Goal: Task Accomplishment & Management: Manage account settings

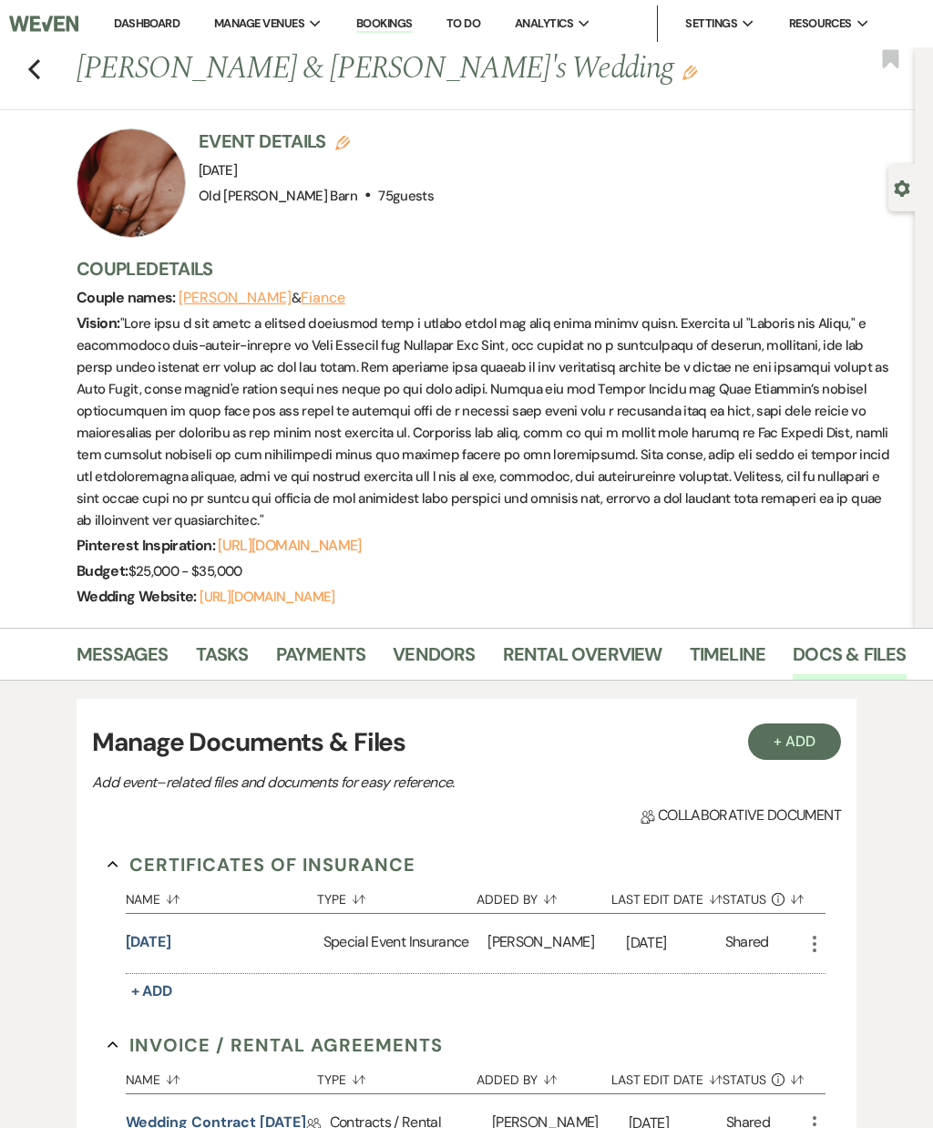
click at [39, 75] on icon "Previous" at bounding box center [34, 69] width 14 height 22
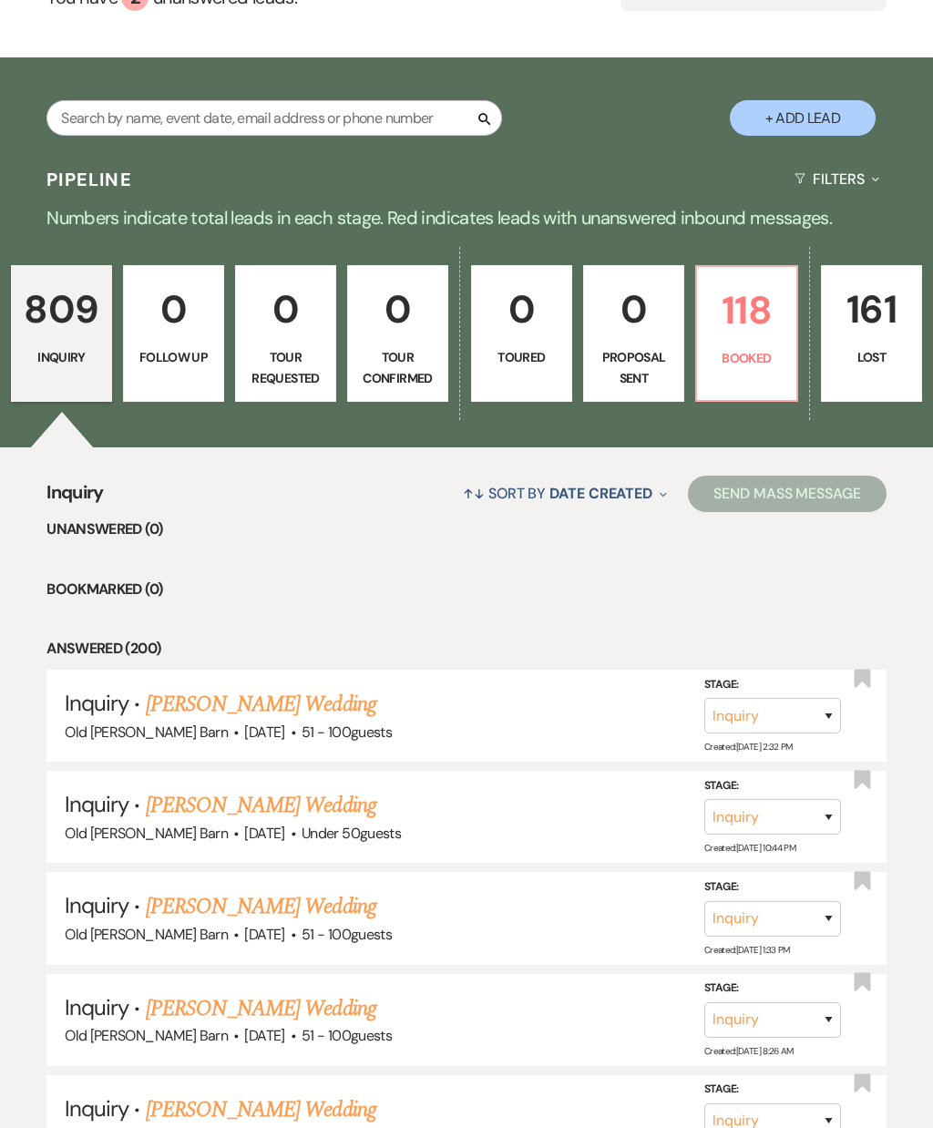
scroll to position [253, 0]
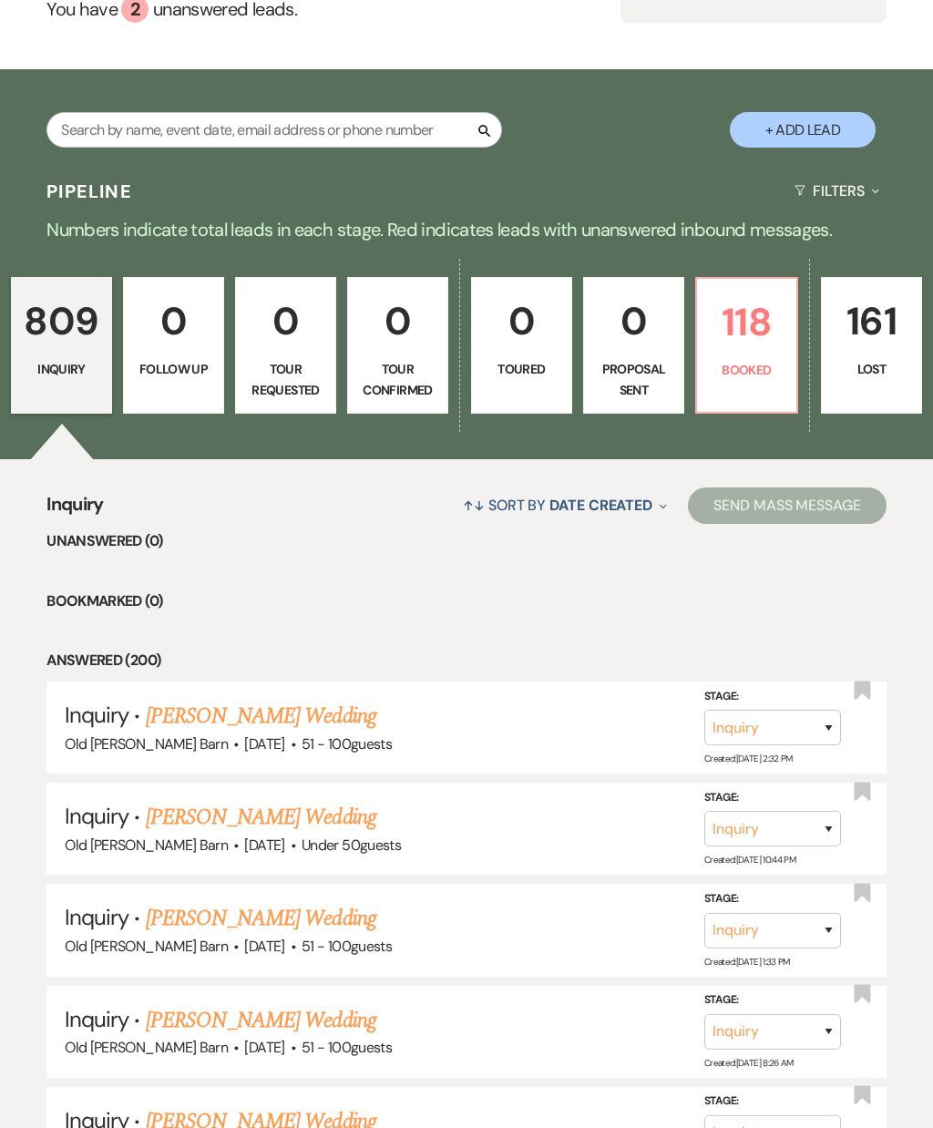
click at [744, 306] on p "118" at bounding box center [746, 322] width 77 height 61
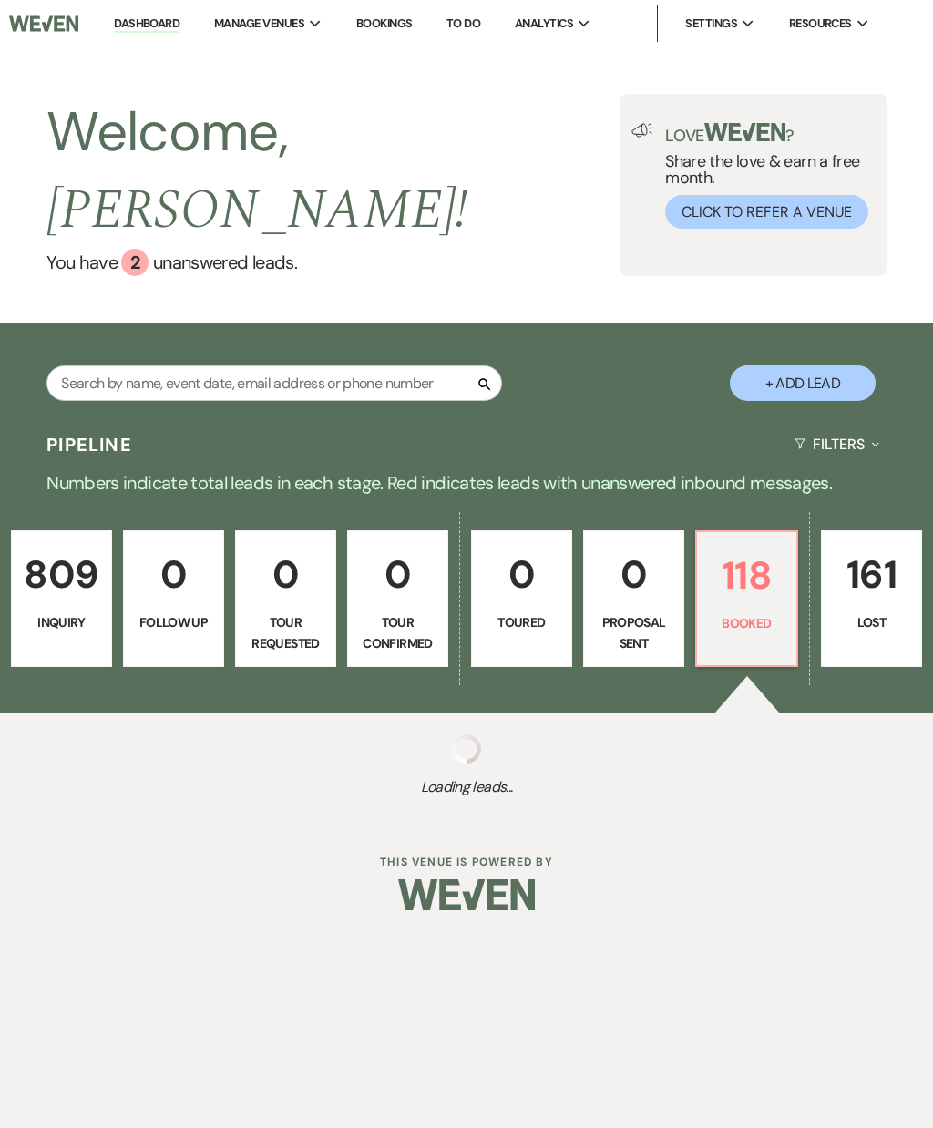
click at [744, 559] on p "118" at bounding box center [746, 575] width 77 height 61
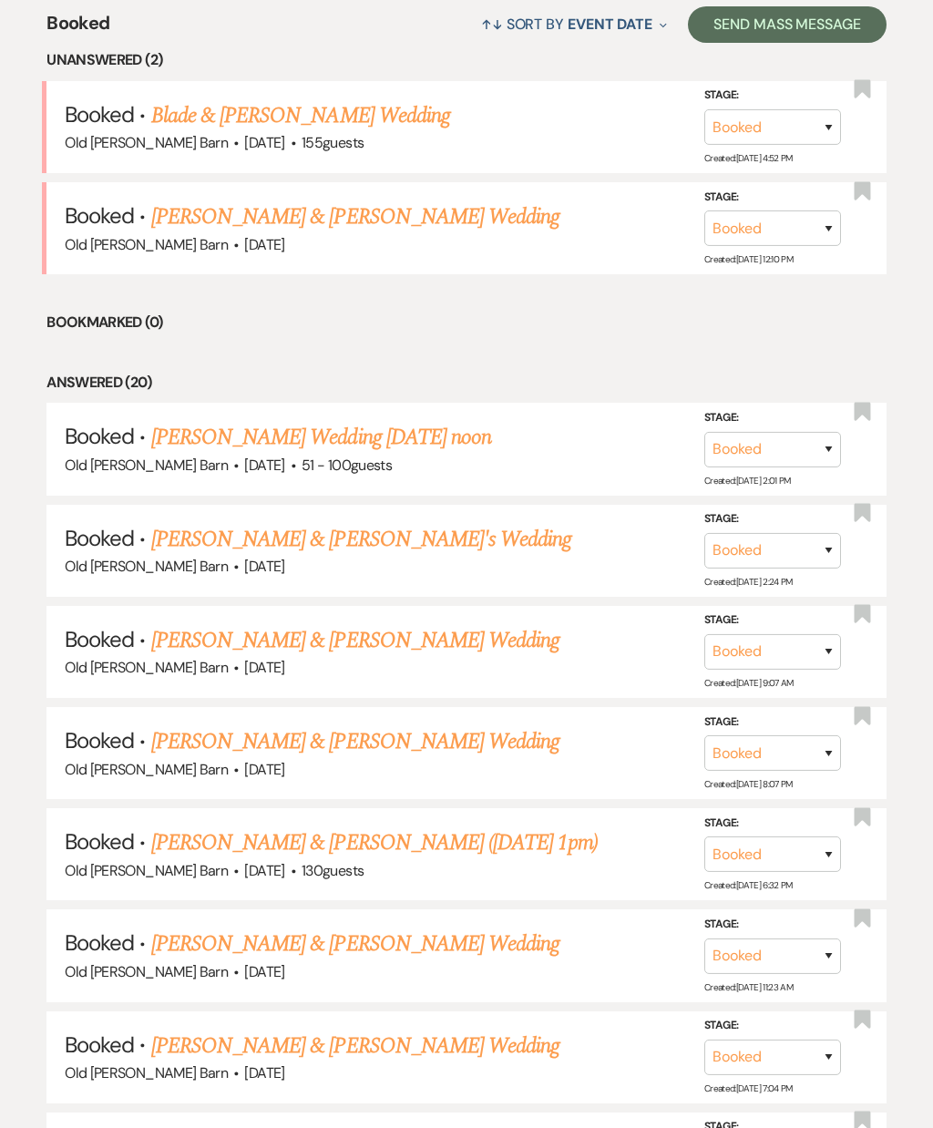
scroll to position [734, 0]
click at [499, 928] on link "[PERSON_NAME] & [PERSON_NAME] Wedding" at bounding box center [355, 944] width 408 height 33
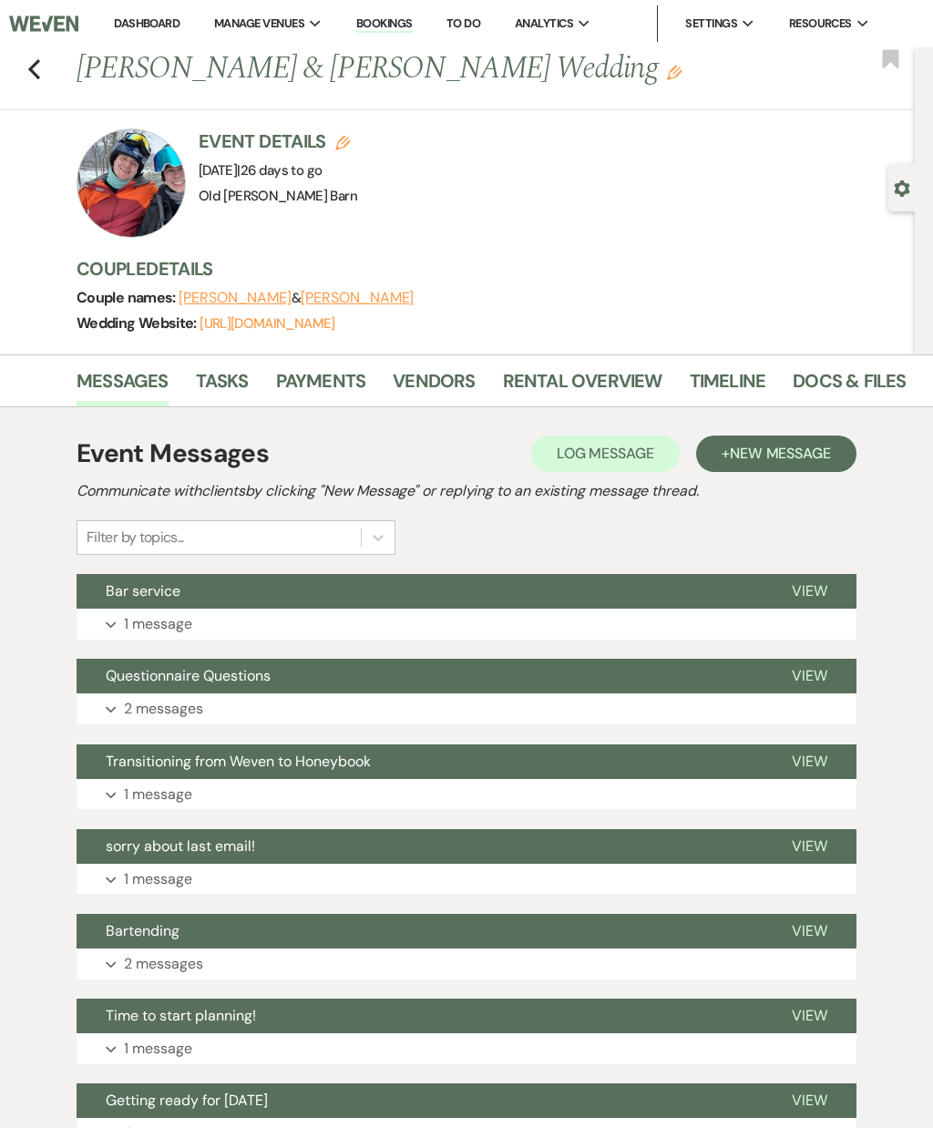
click at [815, 584] on span "View" at bounding box center [810, 590] width 36 height 19
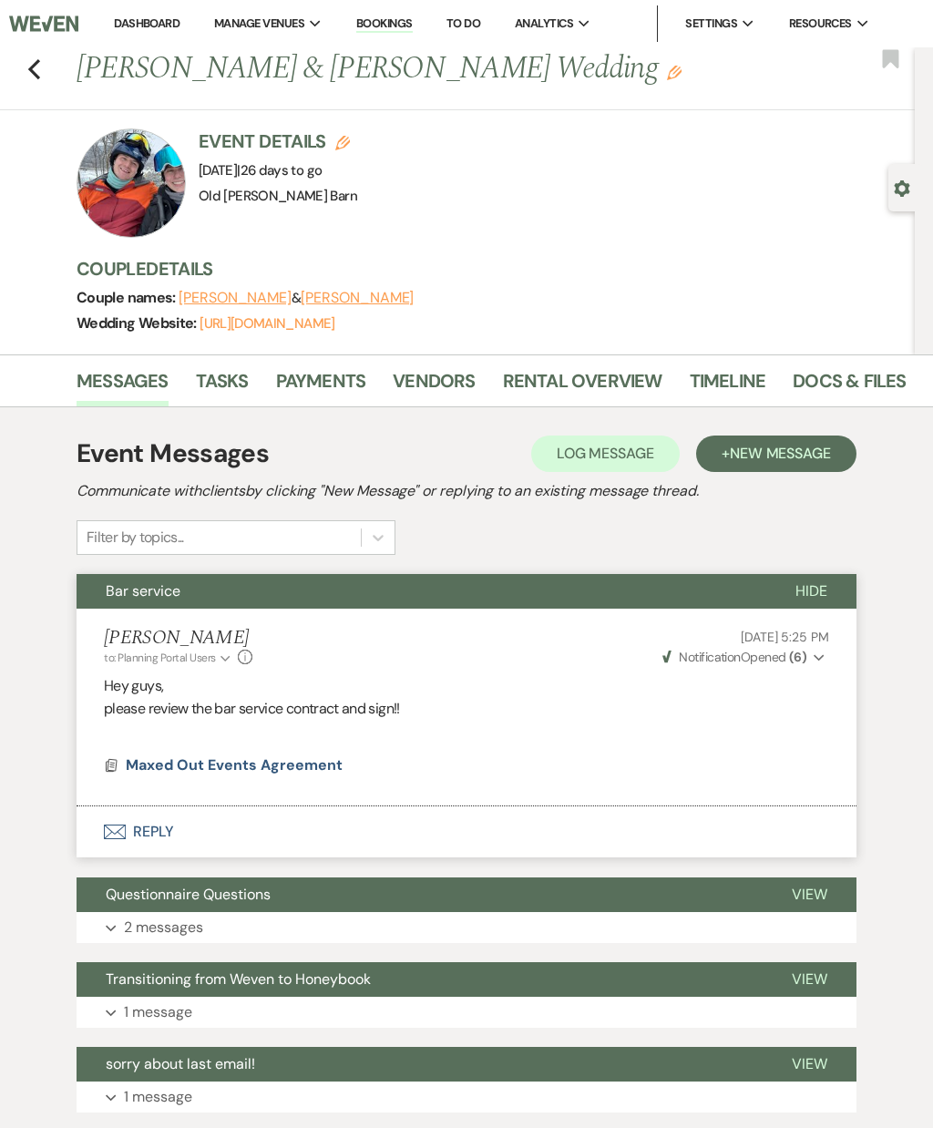
click at [299, 773] on span "Maxed Out Events Agreement" at bounding box center [234, 765] width 217 height 22
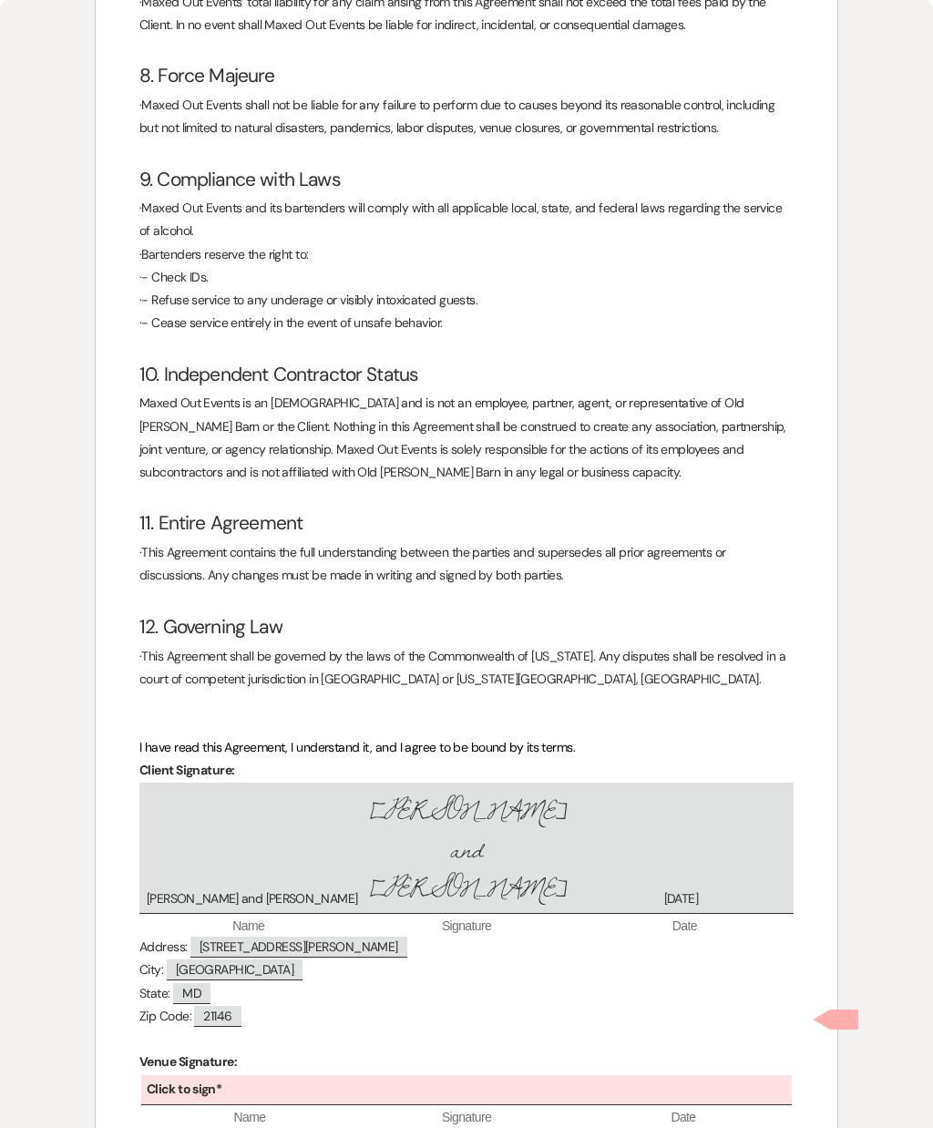
scroll to position [1578, 0]
click at [311, 1051] on p "Venue Signature:" at bounding box center [466, 1062] width 654 height 23
click at [314, 1076] on div "Click to sign*" at bounding box center [466, 1091] width 651 height 30
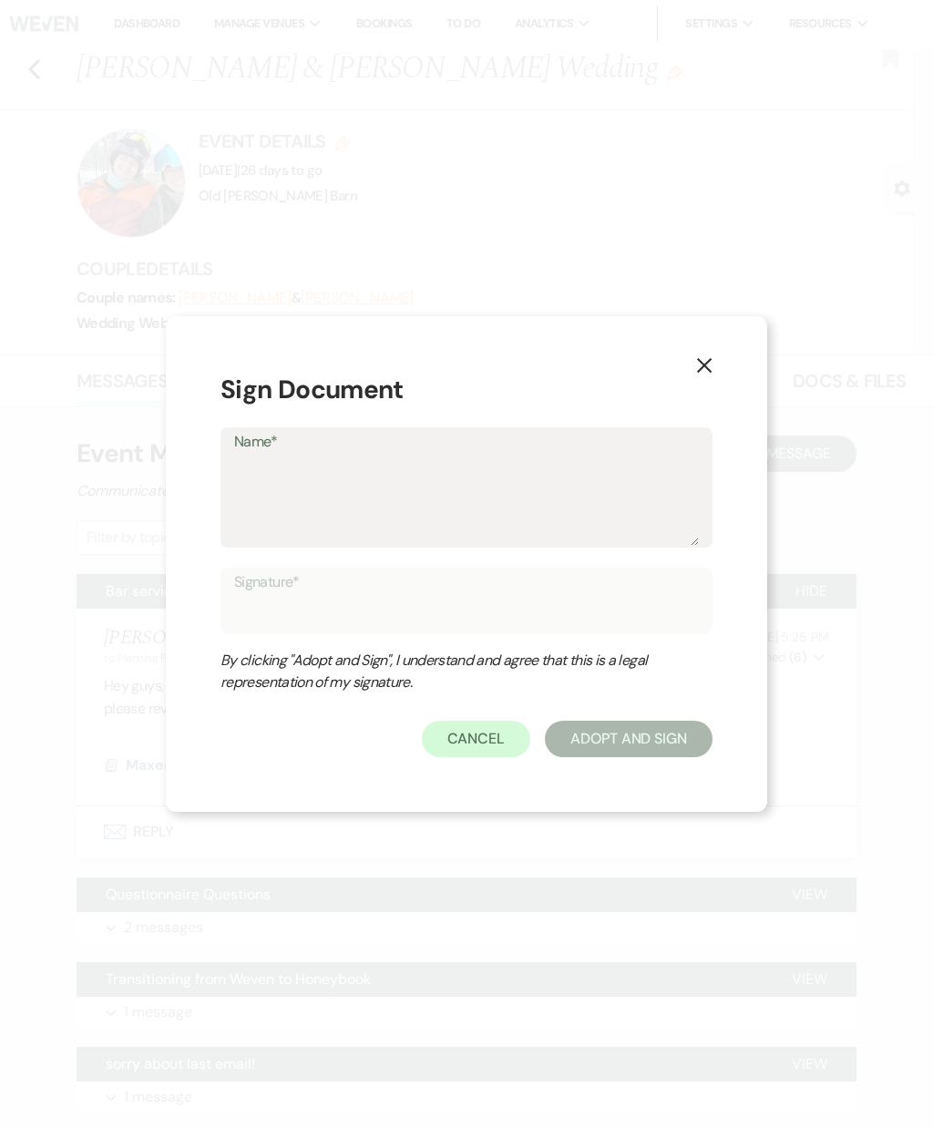
type textarea "D"
type input "D"
type textarea "Da"
type input "Da"
type textarea "Dav"
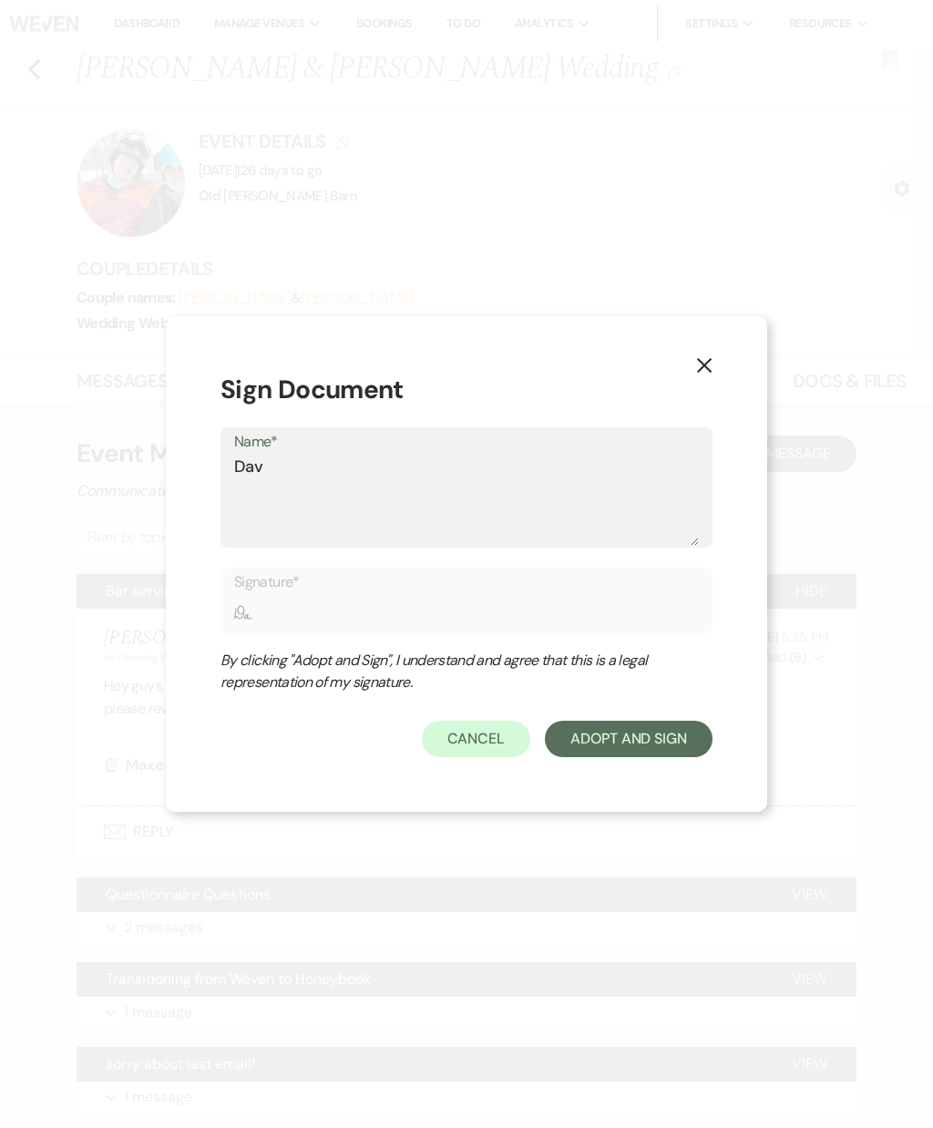
type input "Dav"
type textarea "[PERSON_NAME]"
type input "[PERSON_NAME]"
type textarea "[PERSON_NAME]"
type input "[PERSON_NAME]"
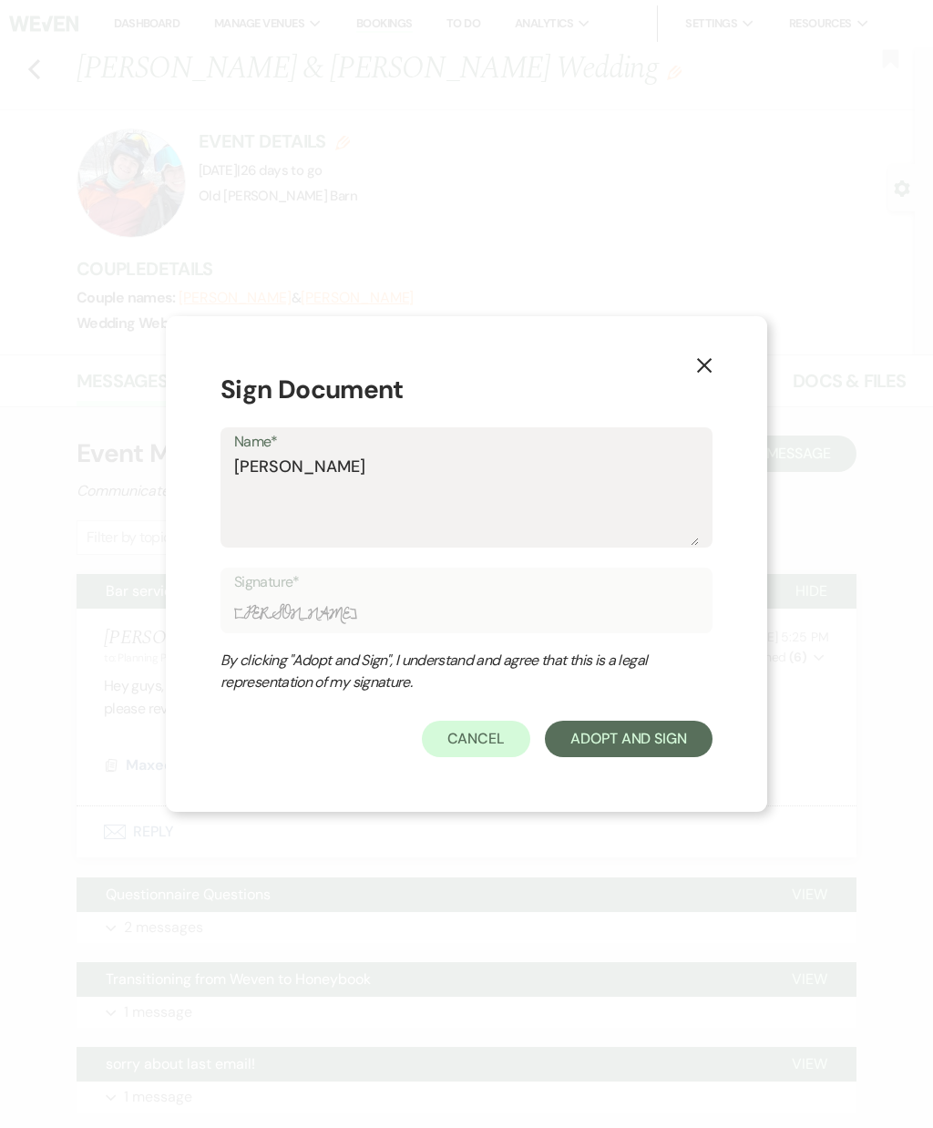
type textarea "[PERSON_NAME]"
type input "[PERSON_NAME]"
type textarea "[PERSON_NAME]"
type input "[PERSON_NAME]"
type textarea "[PERSON_NAME]"
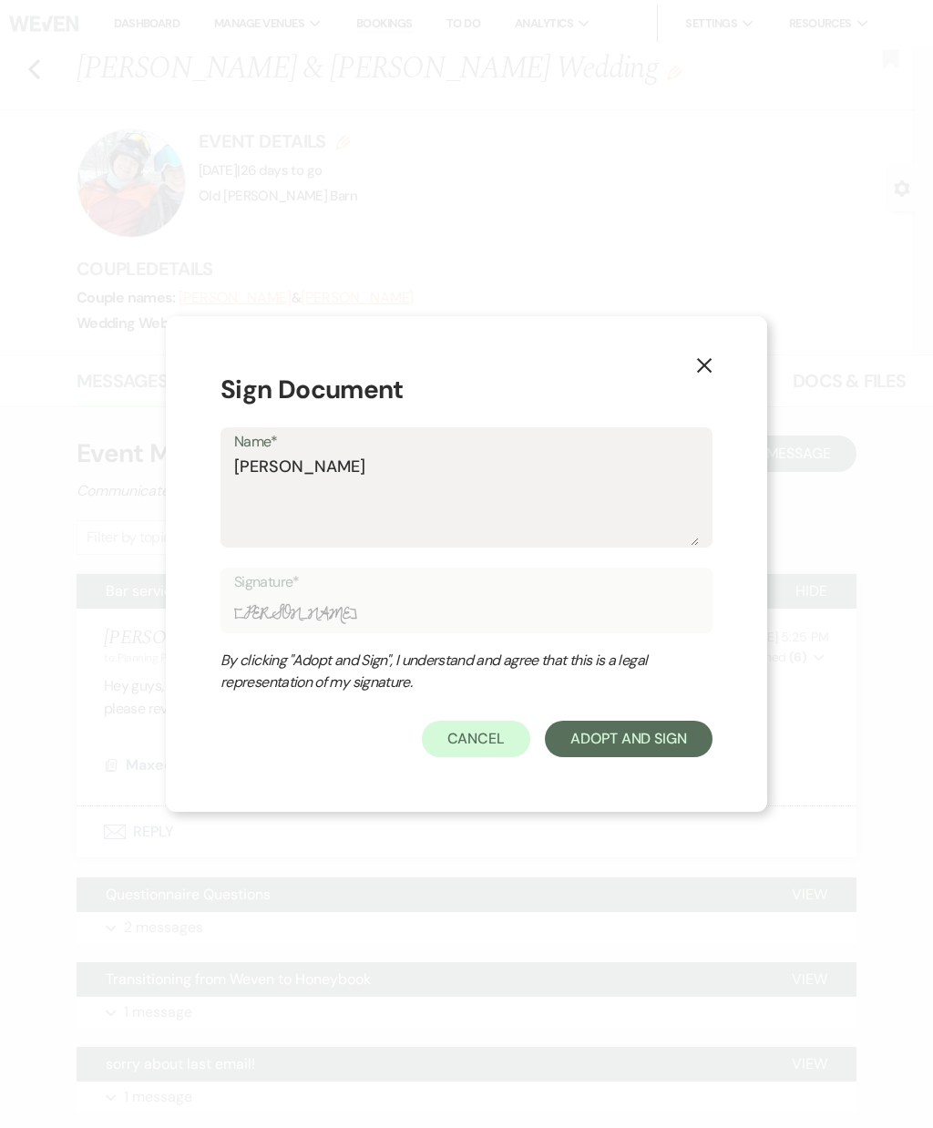
type input "[PERSON_NAME]"
type textarea "[PERSON_NAME]"
type input "[PERSON_NAME]"
type textarea "[PERSON_NAME]"
type input "[PERSON_NAME]"
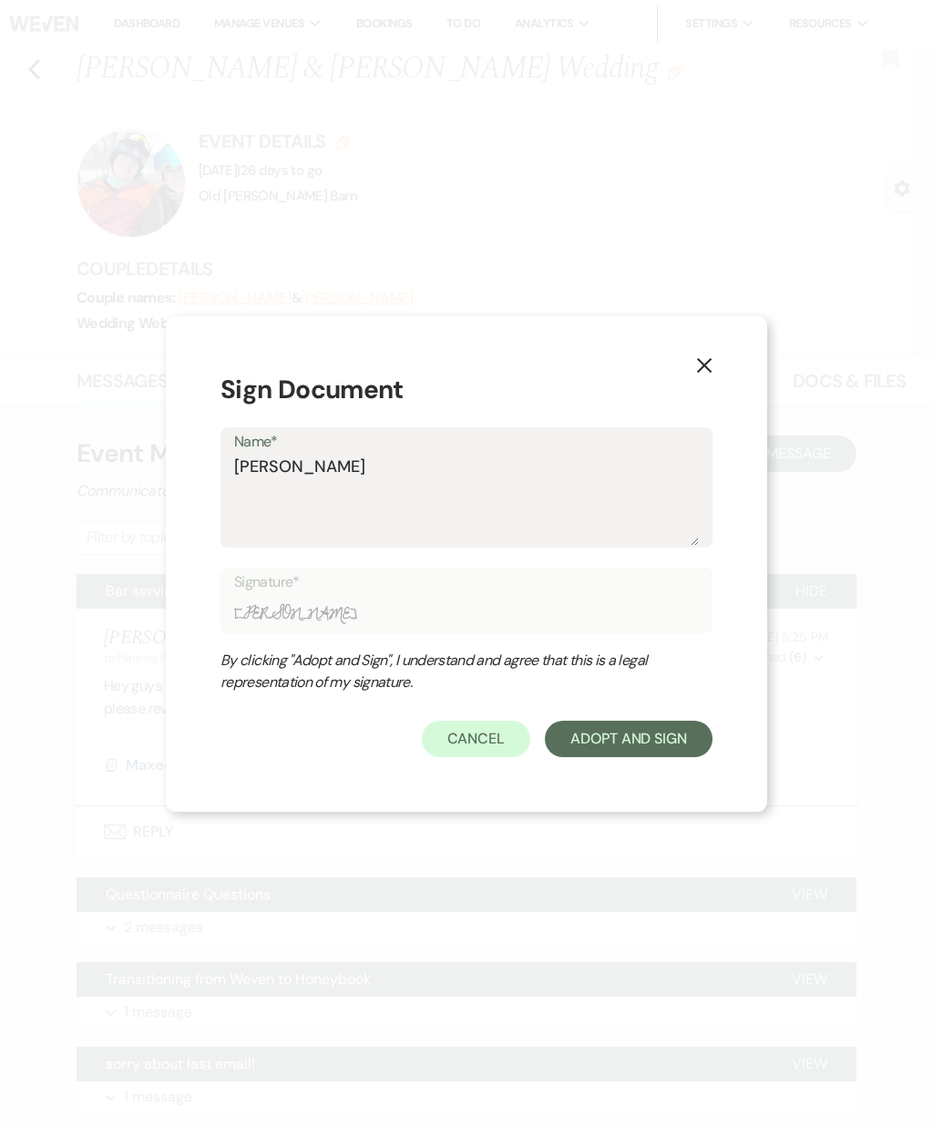
type textarea "[PERSON_NAME]"
type input "[PERSON_NAME]"
type textarea "[PERSON_NAME]"
type input "[PERSON_NAME]"
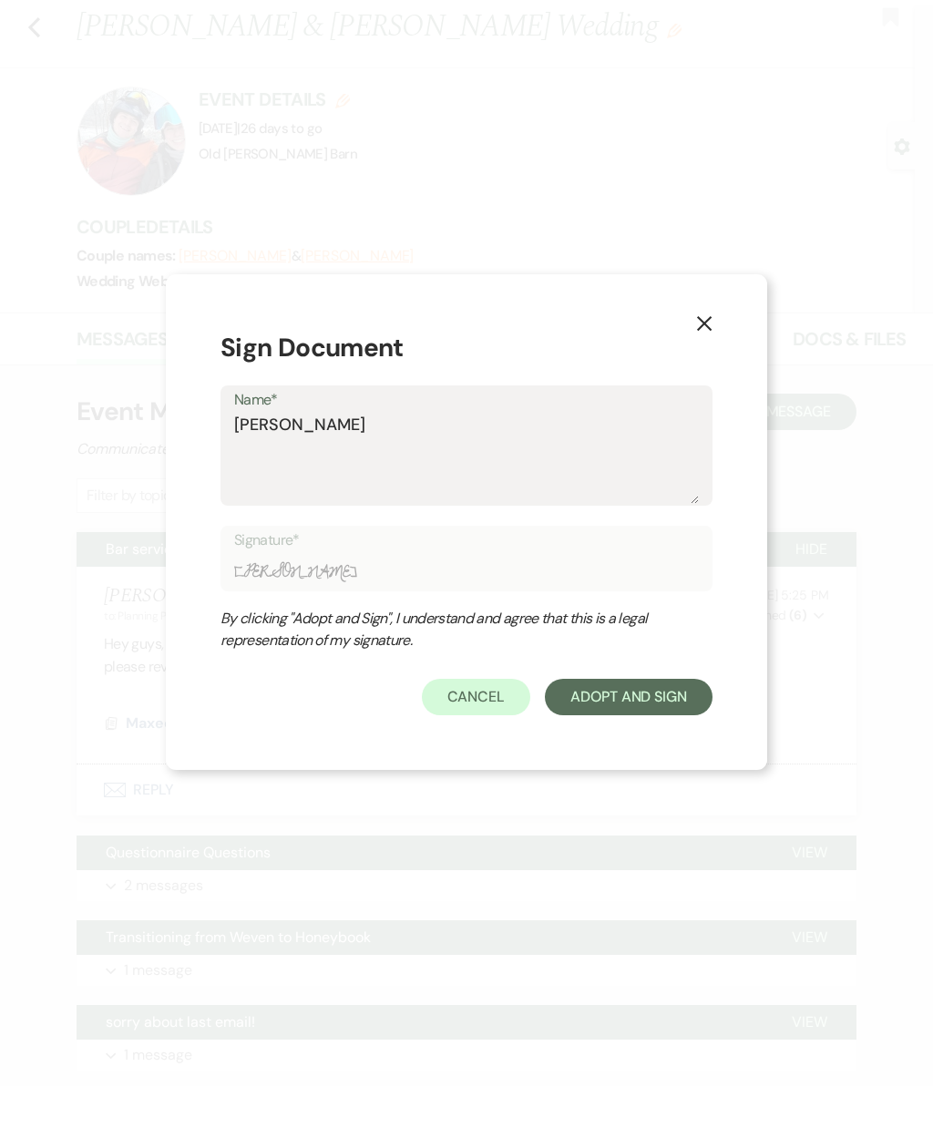
click at [313, 458] on textarea "[PERSON_NAME]" at bounding box center [466, 500] width 465 height 91
type textarea "[PERSON_NAME]"
type input "[PERSON_NAME]"
type textarea "[PERSON_NAME]"
type input "[PERSON_NAME]"
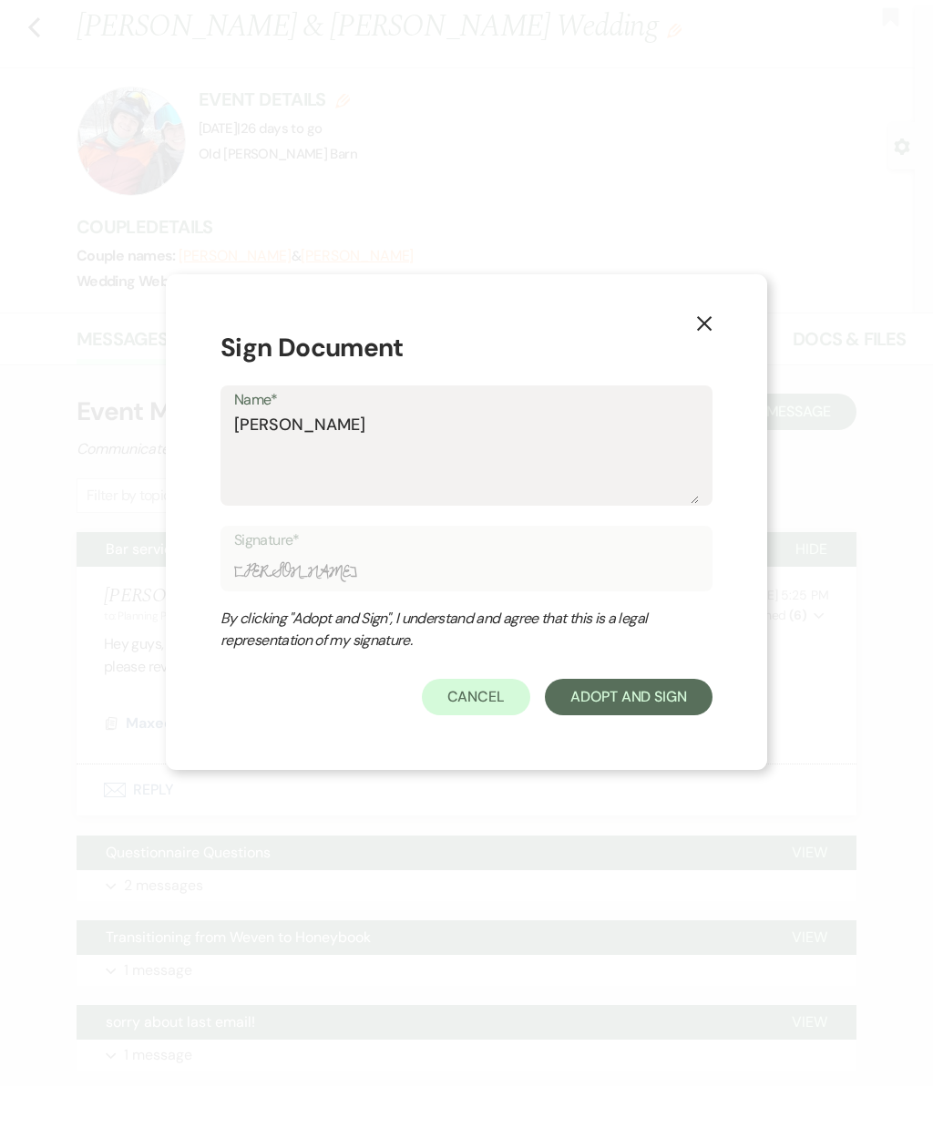
type textarea "[PERSON_NAME]"
type input "[PERSON_NAME]"
type textarea "[PERSON_NAME]"
type input "[PERSON_NAME]"
type textarea "[PERSON_NAME]"
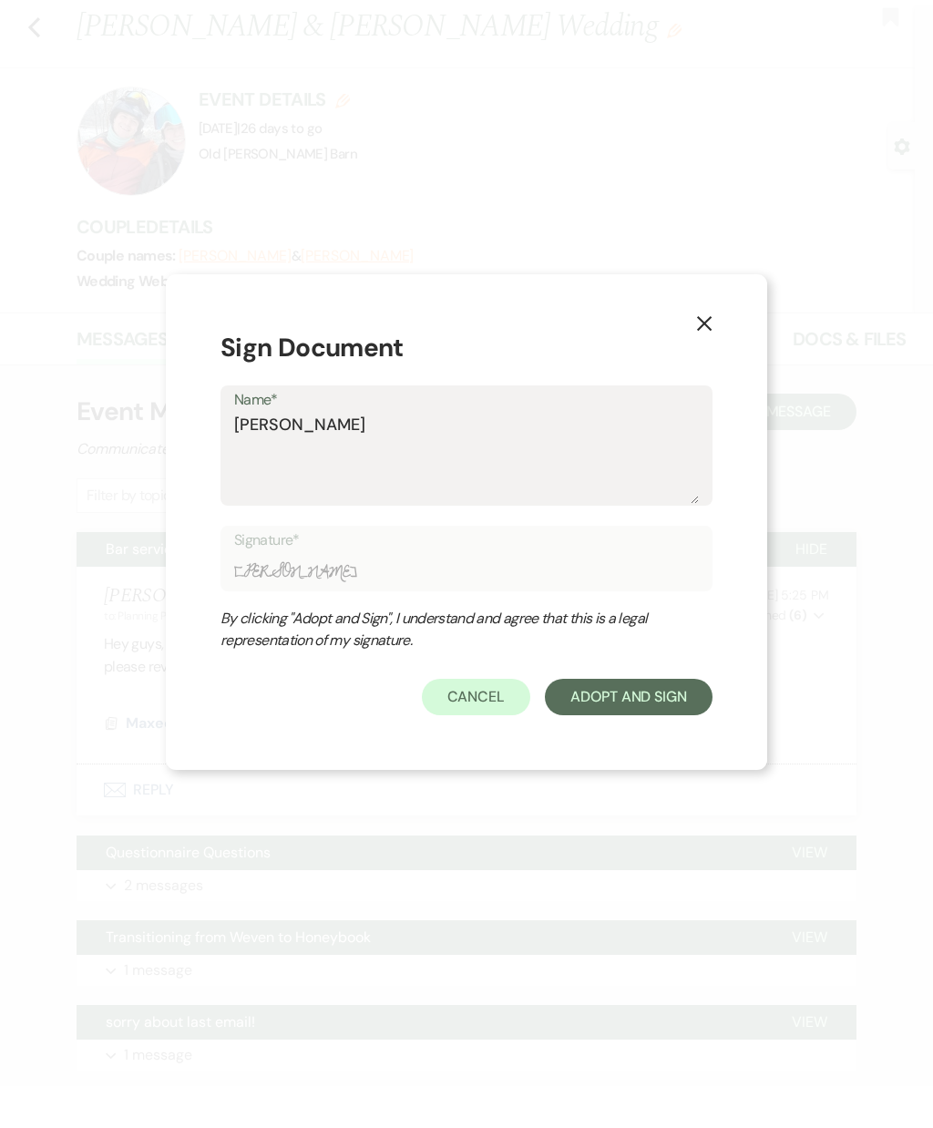
type input "[PERSON_NAME]"
type textarea "[PERSON_NAME]"
type input "[PERSON_NAME]"
type textarea "[PERSON_NAME]"
type input "[PERSON_NAME]"
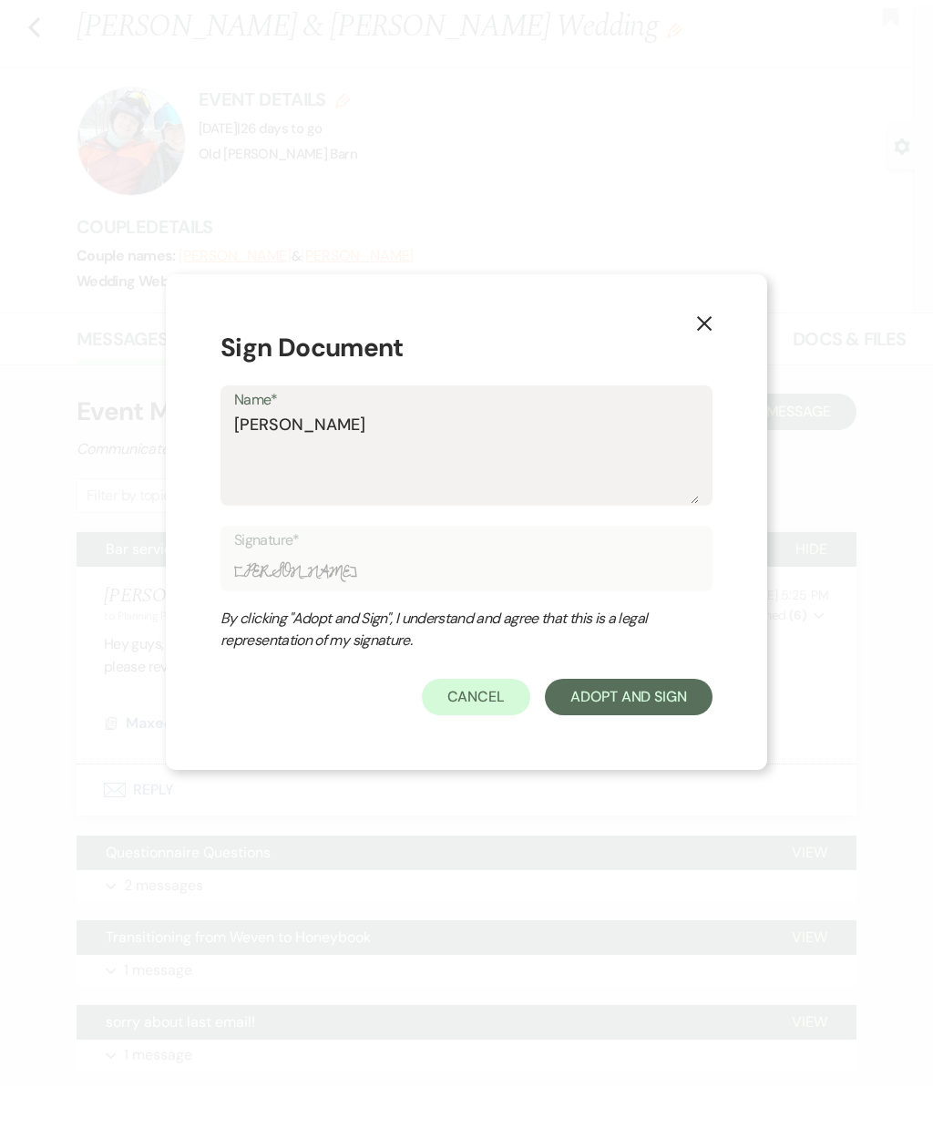
click at [641, 731] on button "Adopt And Sign" at bounding box center [629, 739] width 168 height 36
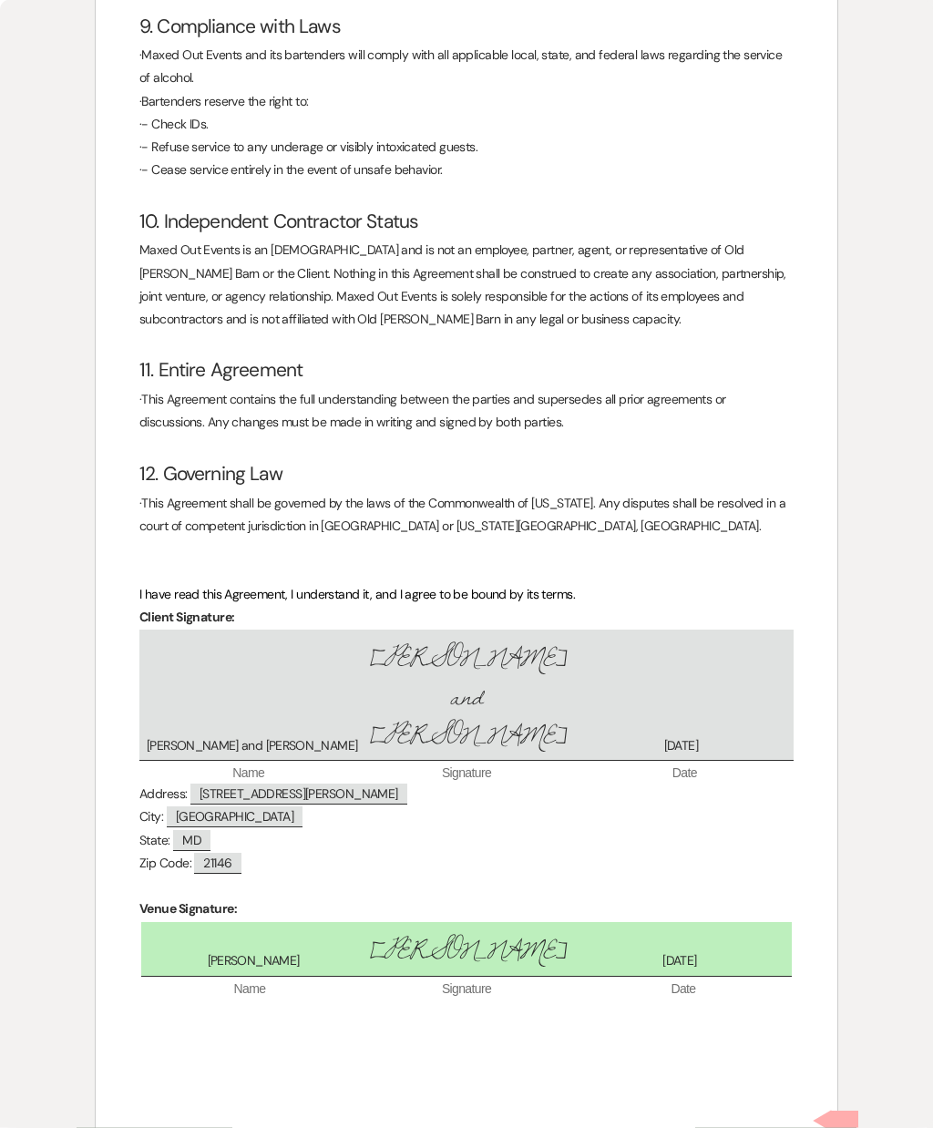
scroll to position [118, 0]
checkbox input "true"
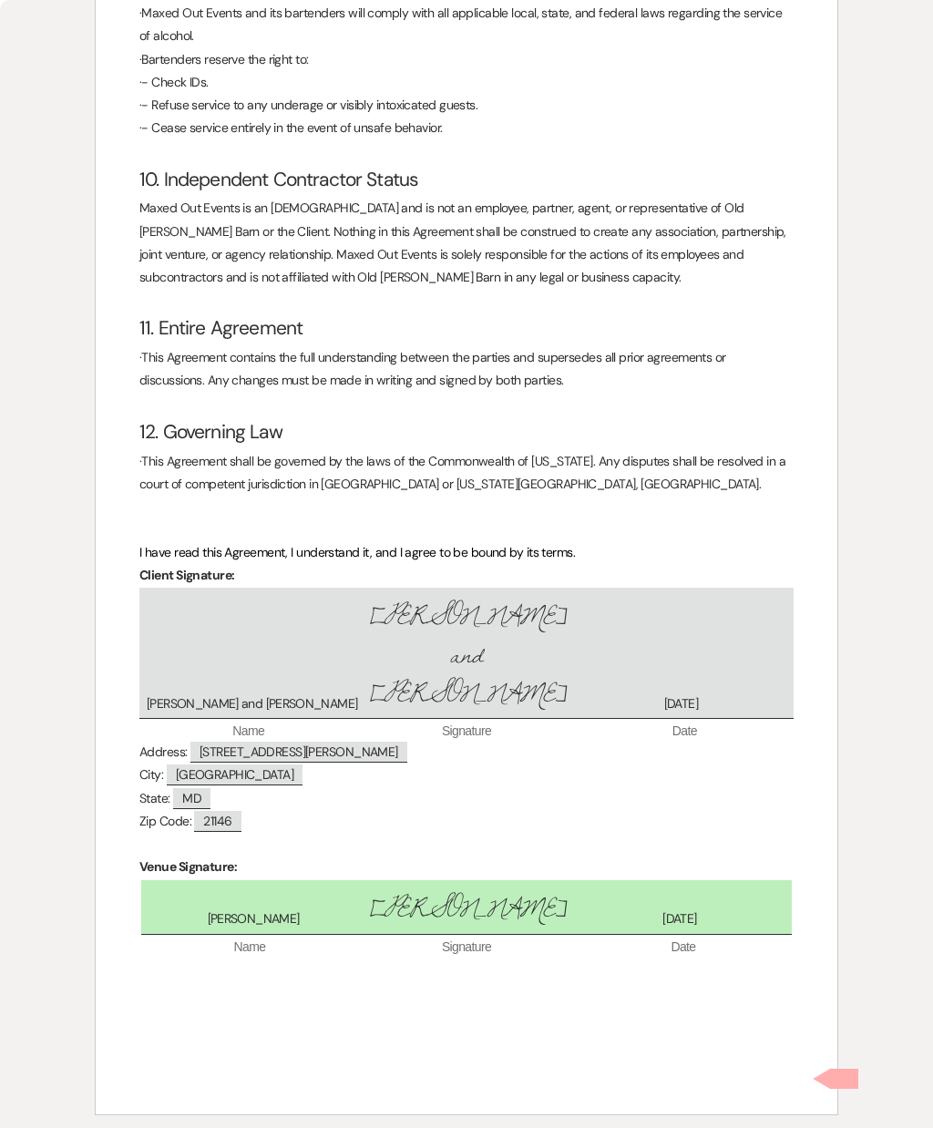
scroll to position [1773, 0]
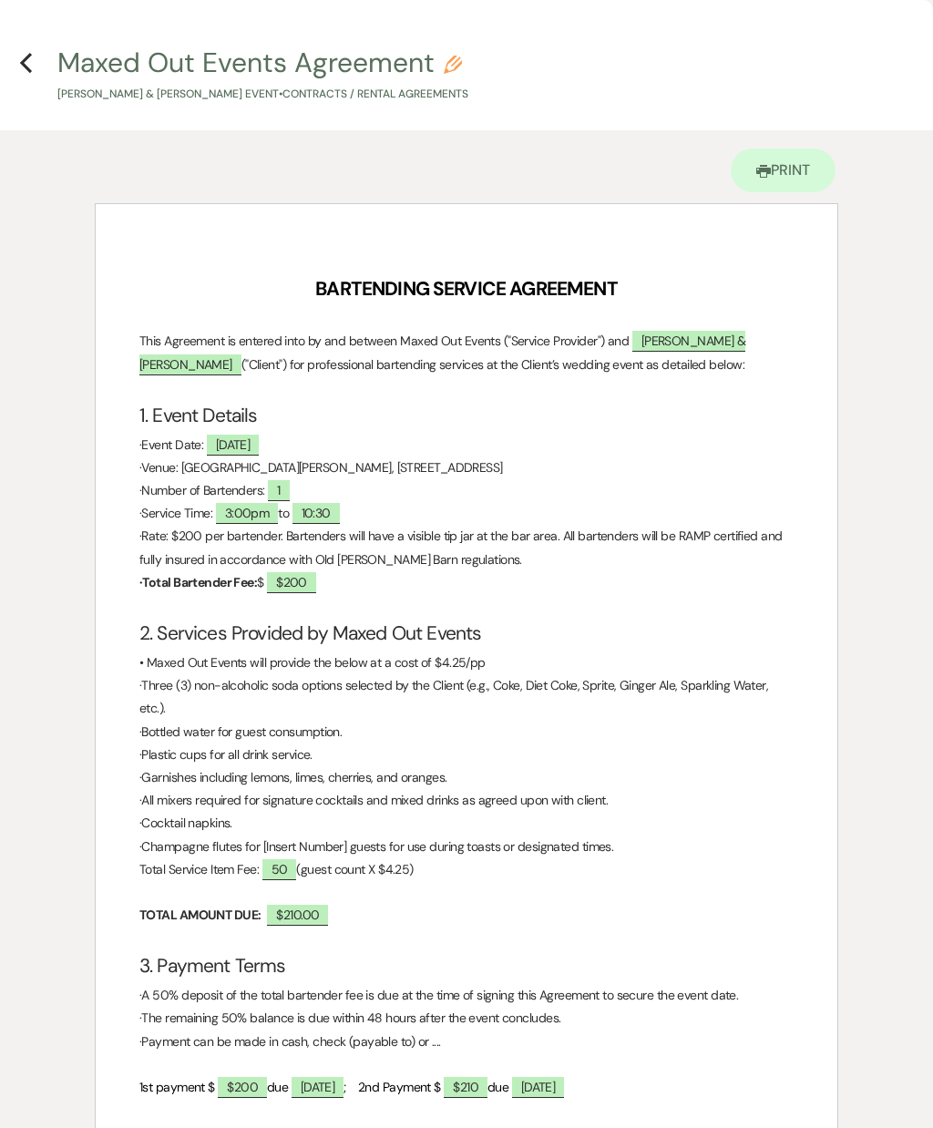
scroll to position [0, 0]
click at [44, 74] on h4 "Previous Maxed Out Events Agreement Pencil [PERSON_NAME] & [PERSON_NAME] Event …" at bounding box center [466, 73] width 933 height 59
click at [44, 76] on h4 "Previous Maxed Out Events Agreement Pencil [PERSON_NAME] & [PERSON_NAME] Event …" at bounding box center [466, 73] width 933 height 59
click at [43, 75] on h4 "Previous Maxed Out Events Agreement Pencil [PERSON_NAME] & [PERSON_NAME] Event …" at bounding box center [466, 73] width 933 height 59
click at [31, 71] on use "button" at bounding box center [26, 63] width 12 height 20
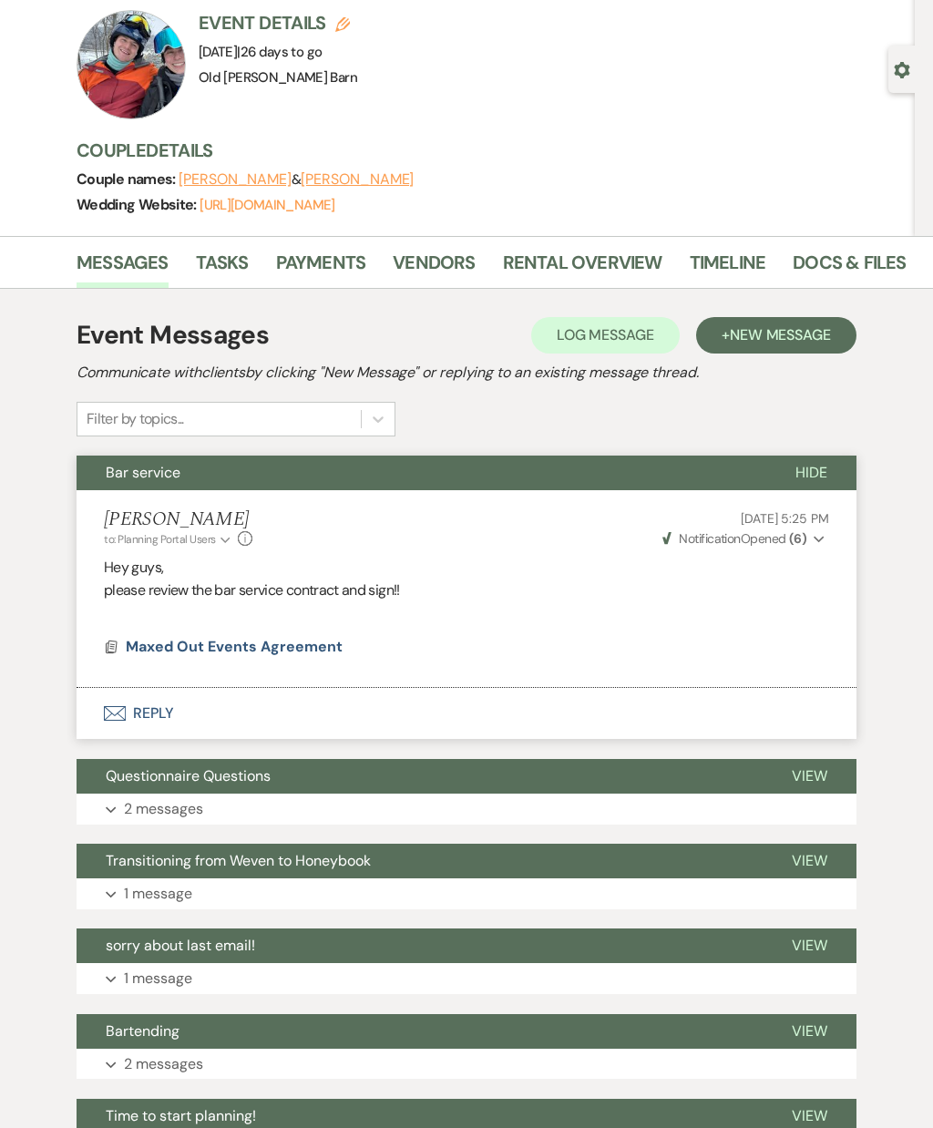
click at [808, 770] on span "View" at bounding box center [810, 775] width 36 height 19
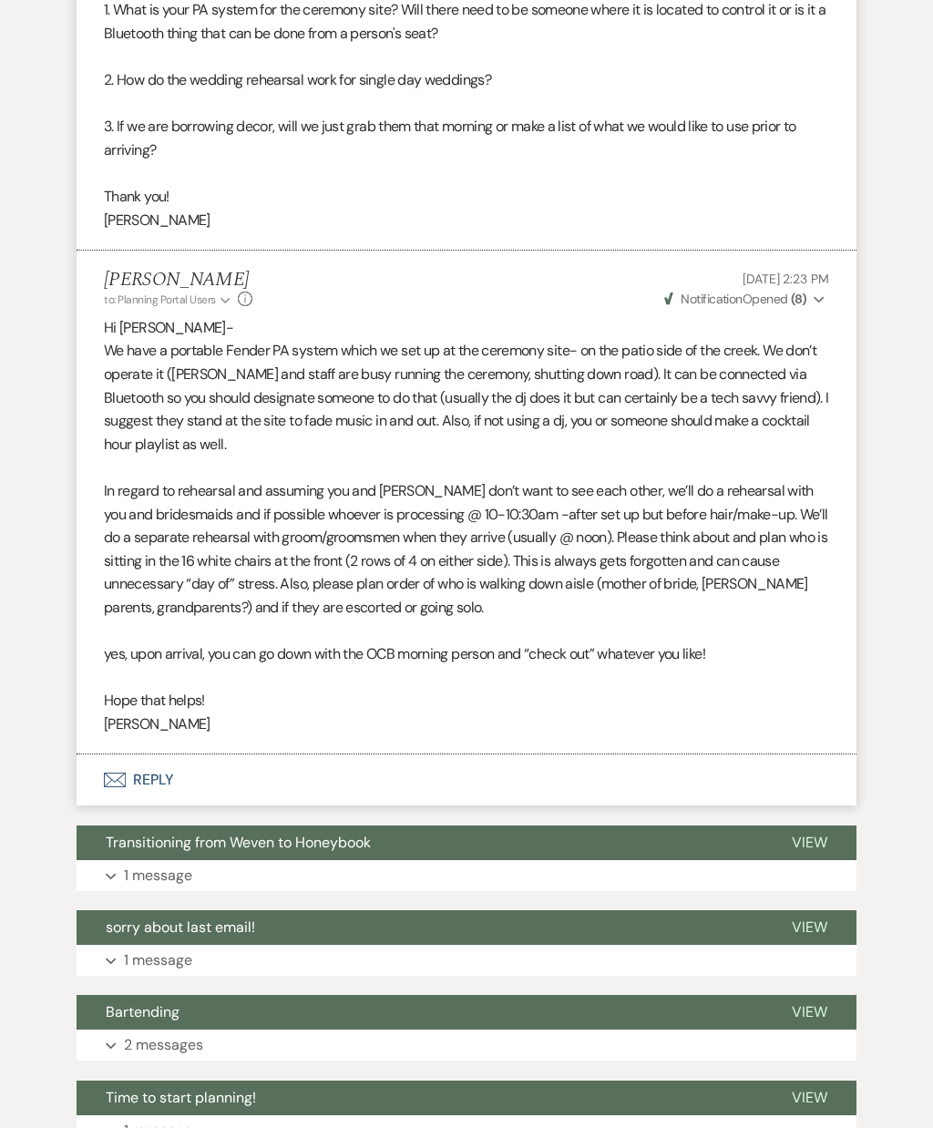
scroll to position [1279, 0]
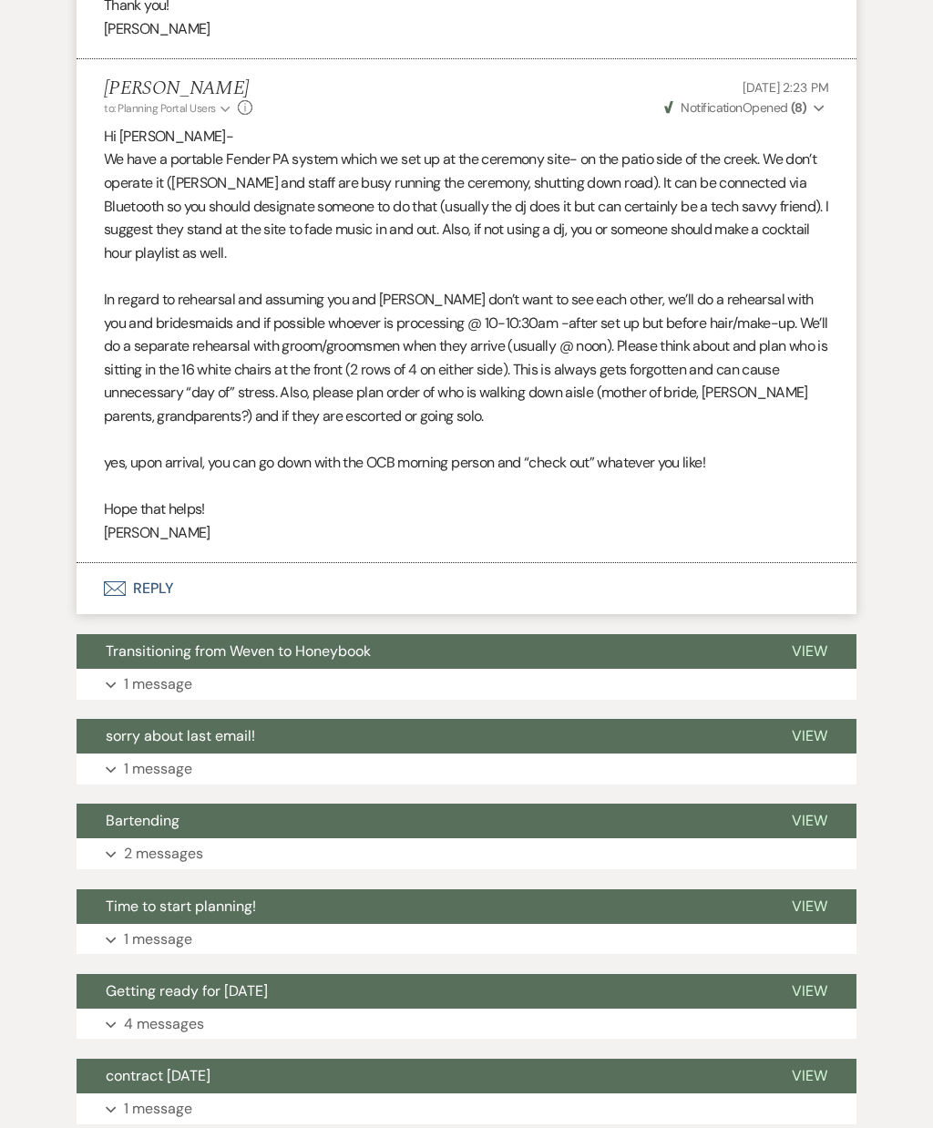
click at [823, 893] on button "View" at bounding box center [810, 906] width 94 height 35
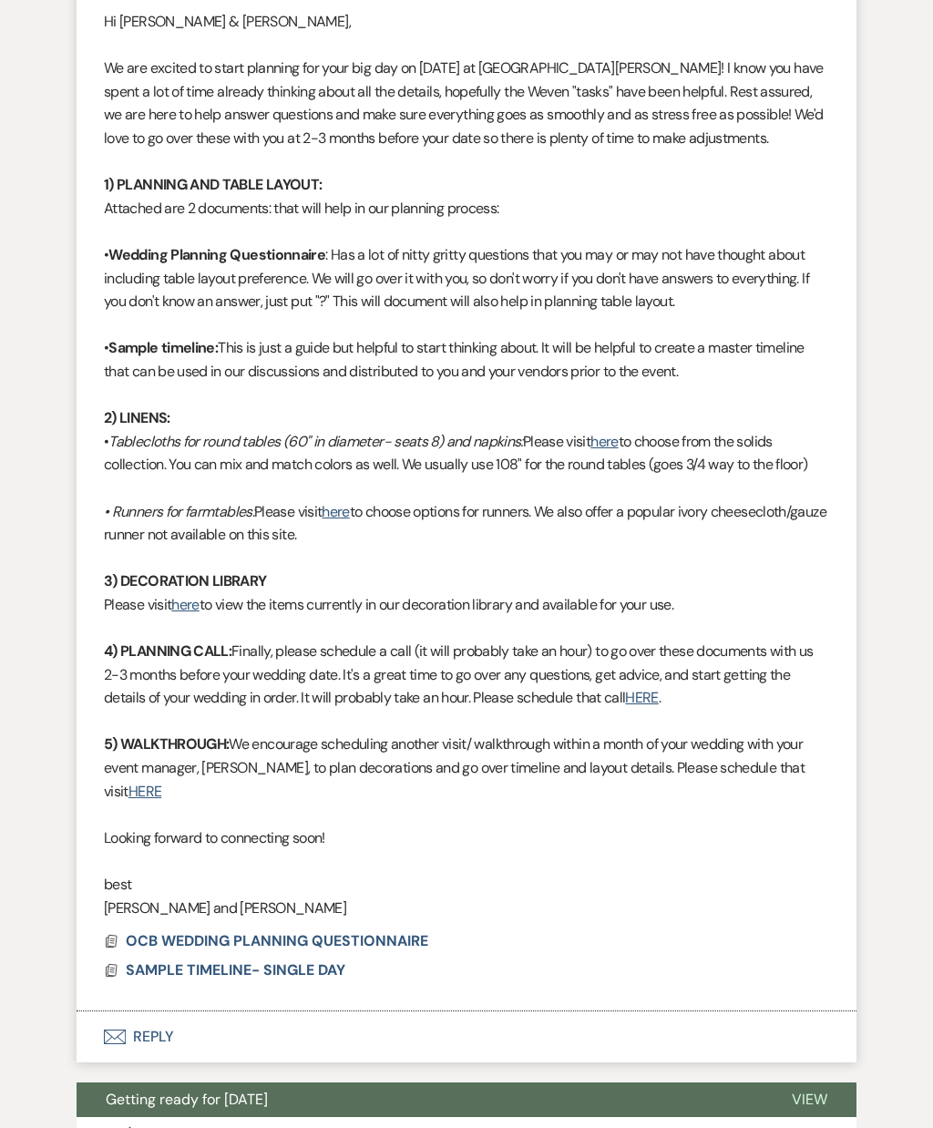
click at [396, 932] on span "OCB WEDDING PLANNING QUESTIONNAIRE" at bounding box center [277, 941] width 303 height 19
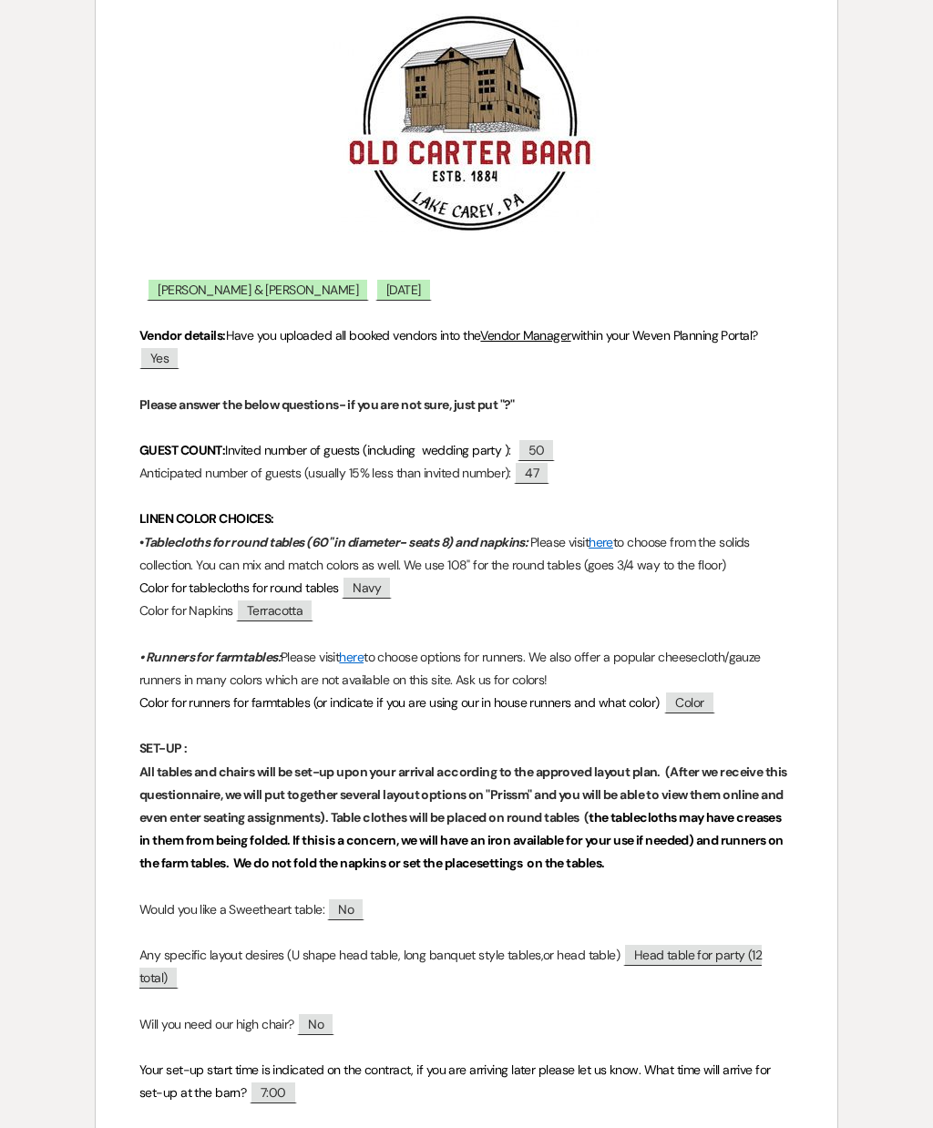
scroll to position [236, 0]
click at [549, 471] on span "47" at bounding box center [532, 473] width 36 height 23
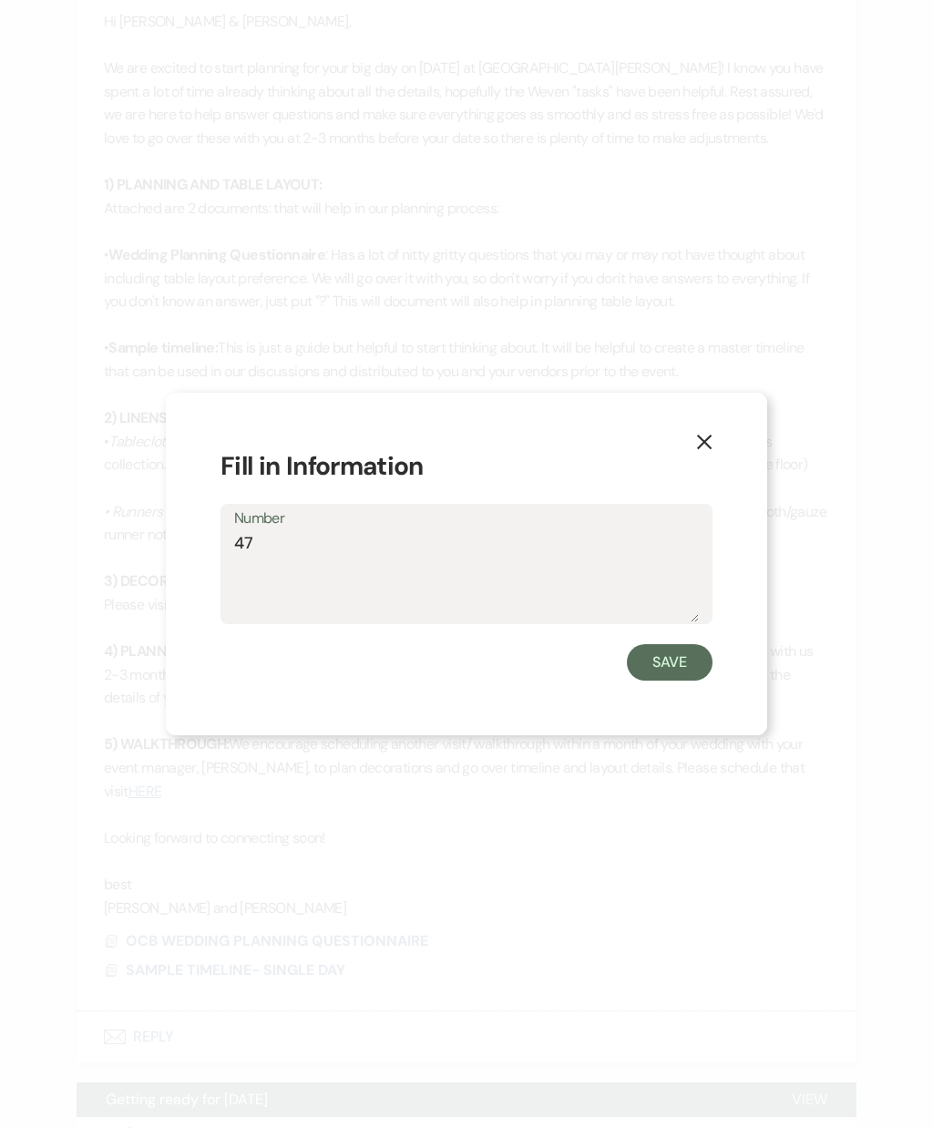
scroll to position [2257, 0]
click at [566, 532] on label "Number" at bounding box center [466, 519] width 465 height 26
click at [566, 559] on textarea "47" at bounding box center [466, 576] width 465 height 91
click at [571, 597] on textarea "47" at bounding box center [466, 576] width 465 height 91
type textarea "4"
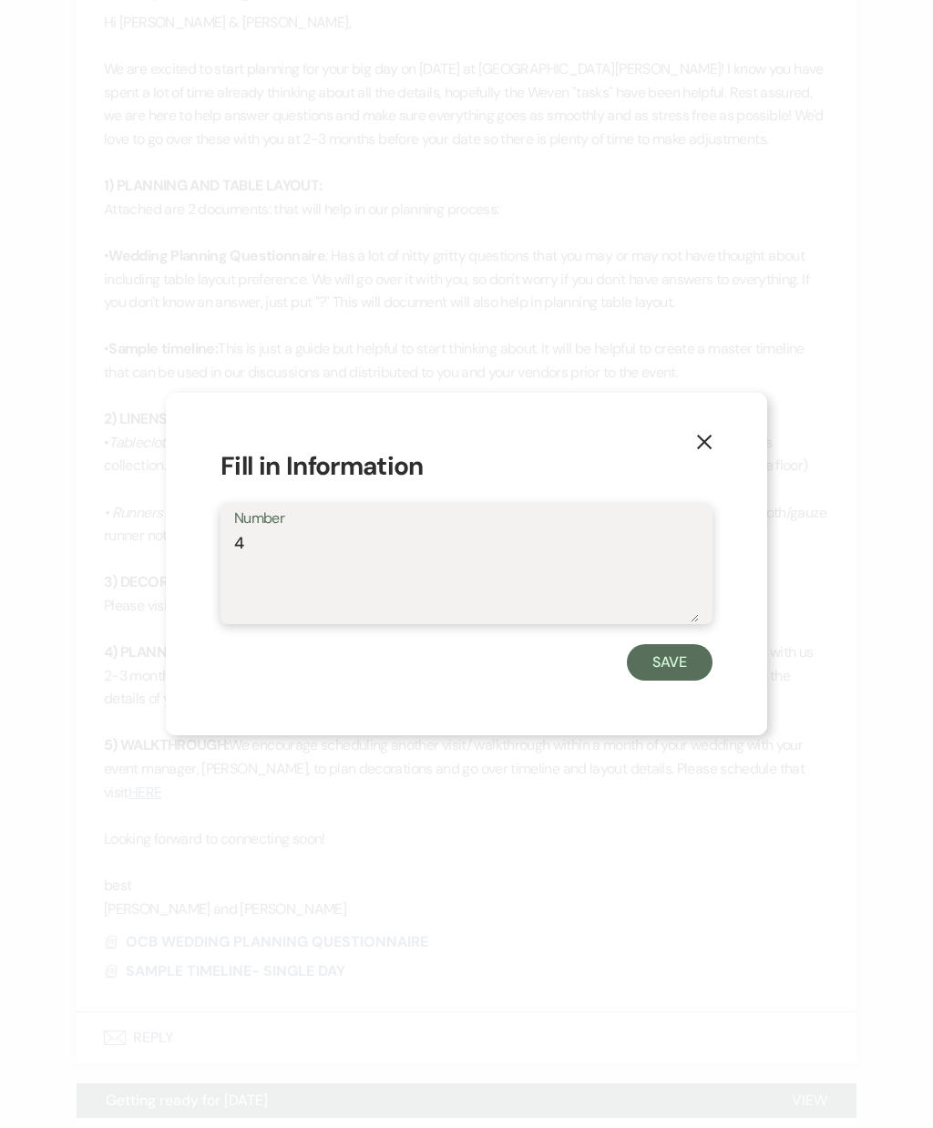
type textarea "40"
click at [694, 681] on button "Save" at bounding box center [670, 662] width 86 height 36
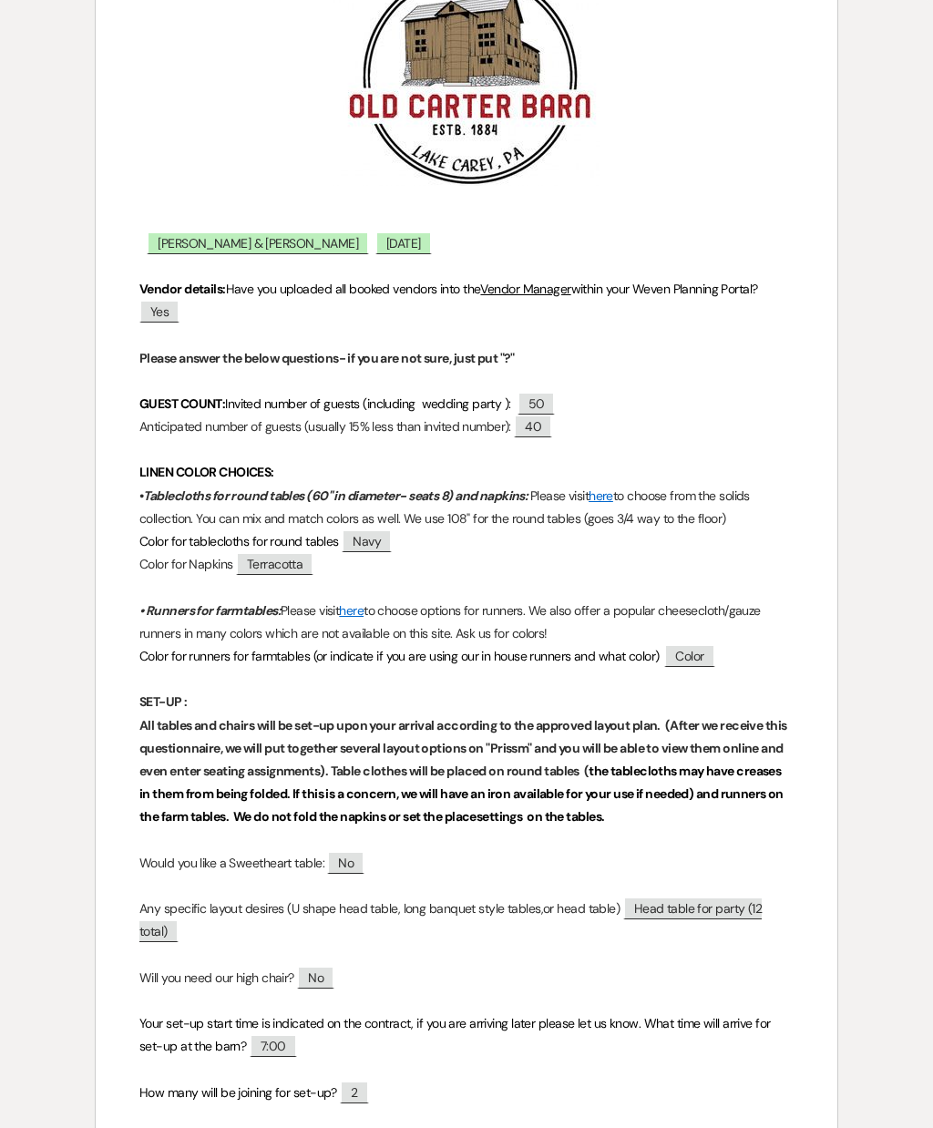
scroll to position [291, 0]
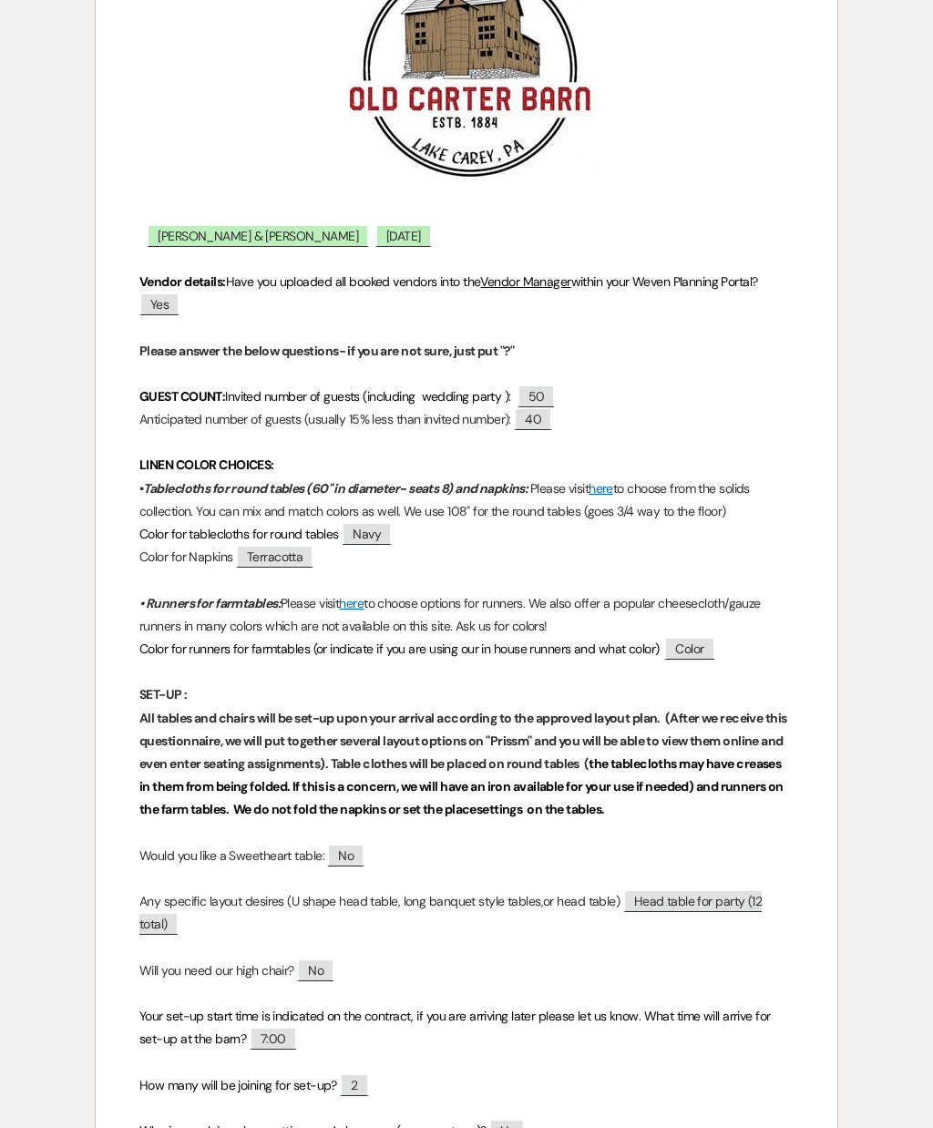
click at [552, 415] on span "40" at bounding box center [533, 418] width 38 height 23
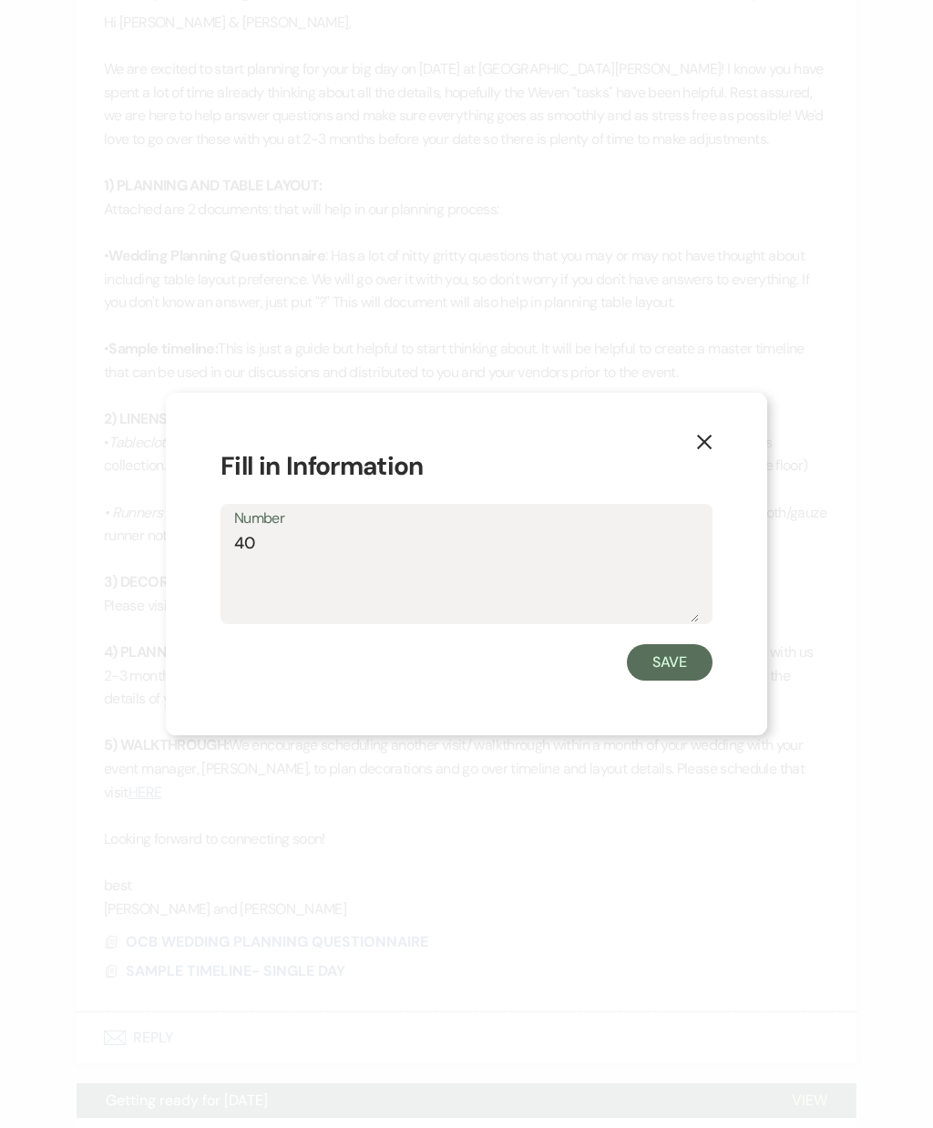
click at [584, 572] on textarea "40" at bounding box center [466, 576] width 465 height 91
type textarea "4"
type textarea "50"
click at [674, 681] on button "Save" at bounding box center [670, 662] width 86 height 36
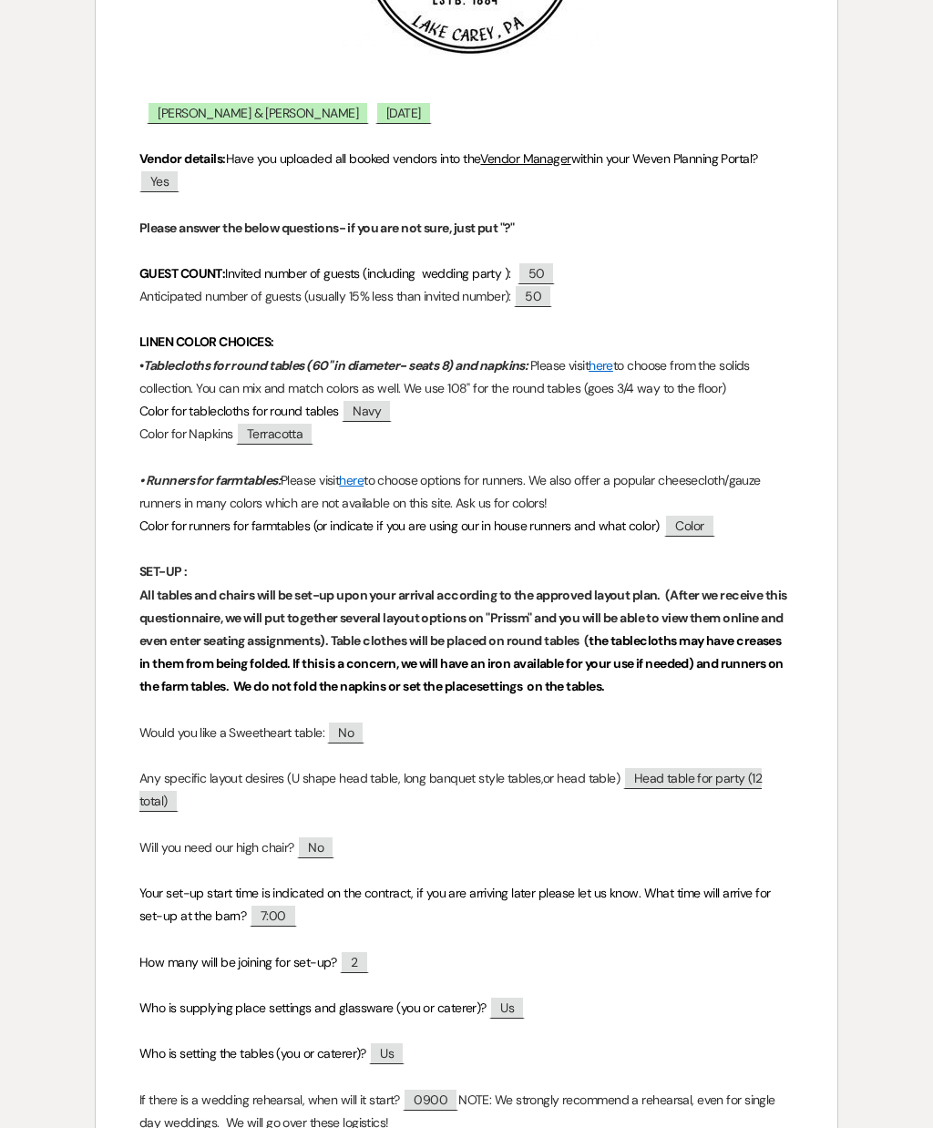
scroll to position [417, 0]
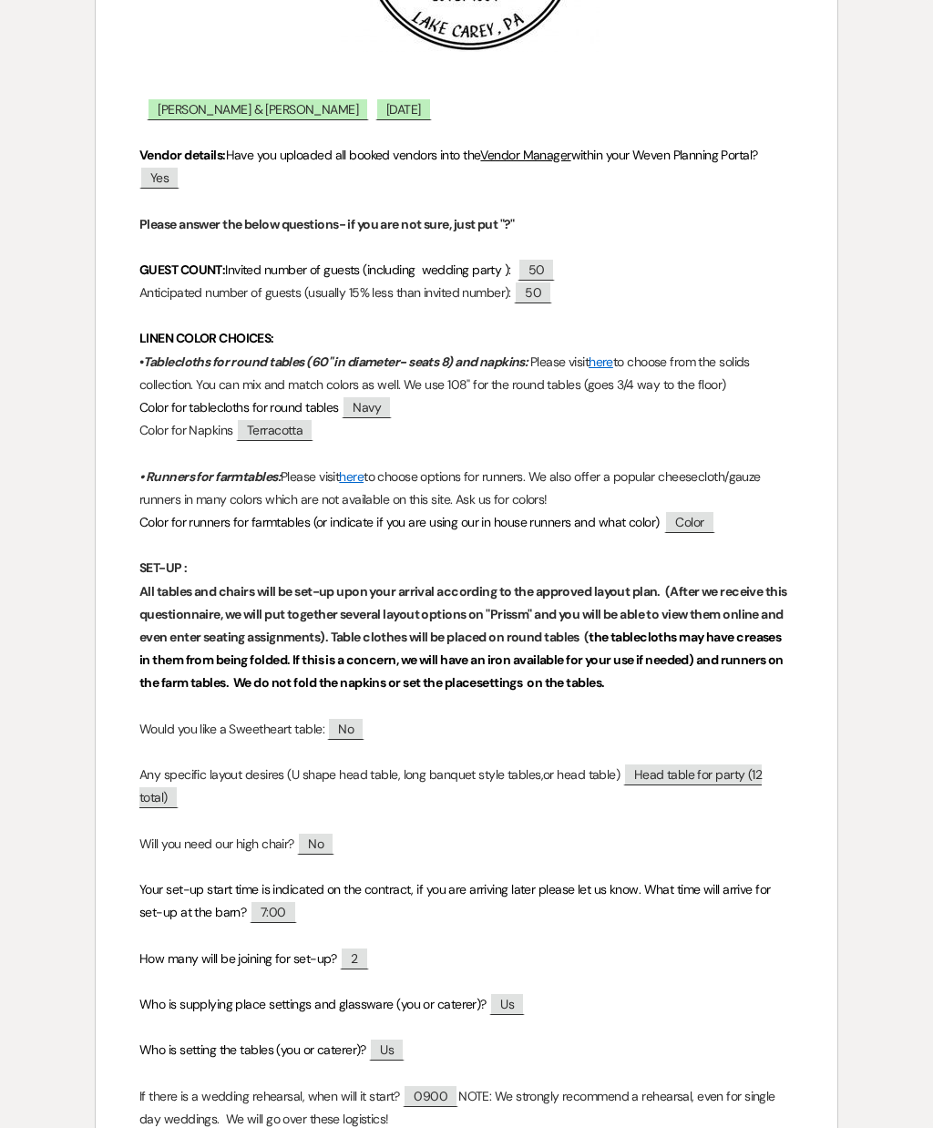
click at [282, 427] on span "Terracotta" at bounding box center [274, 429] width 77 height 23
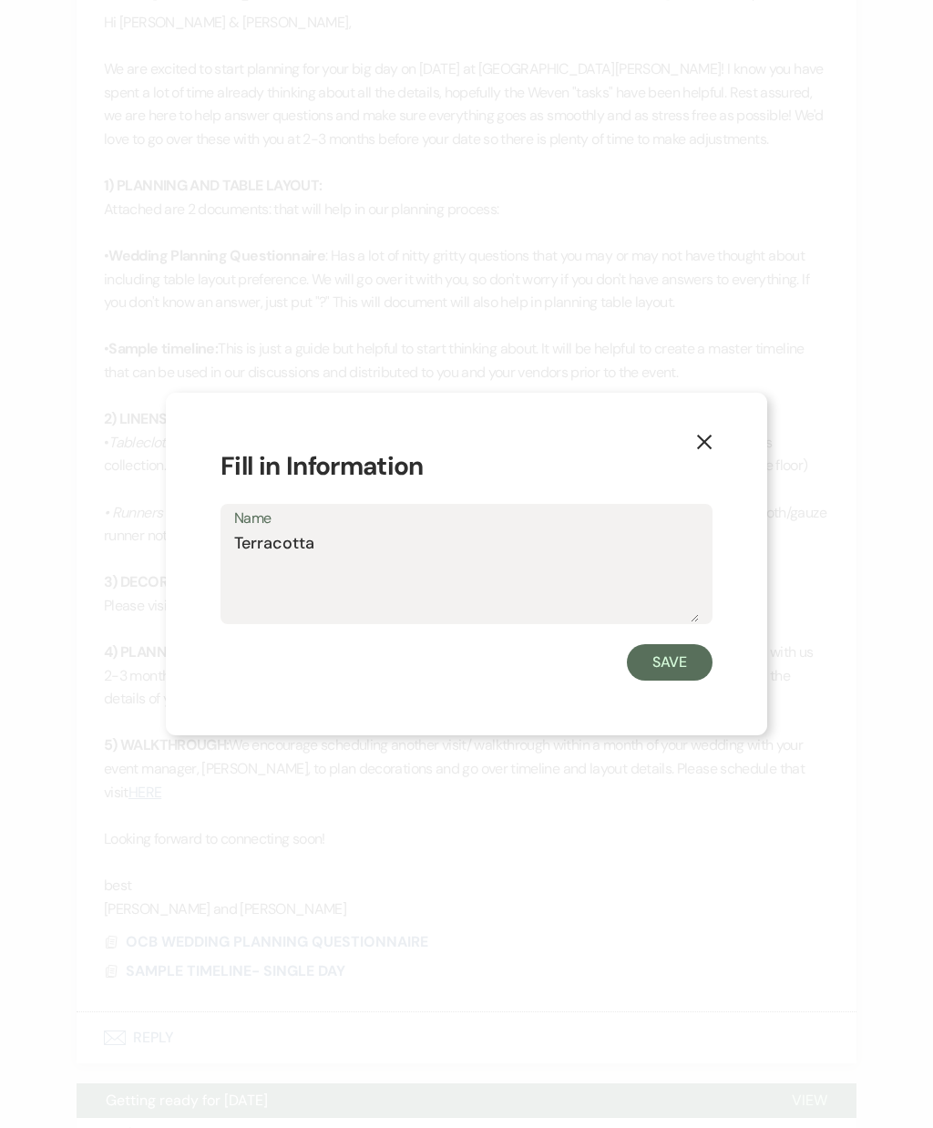
click at [425, 591] on textarea "Terracotta" at bounding box center [466, 576] width 465 height 91
type textarea "T"
type textarea "Burnt orange"
click at [681, 681] on button "Save" at bounding box center [670, 662] width 86 height 36
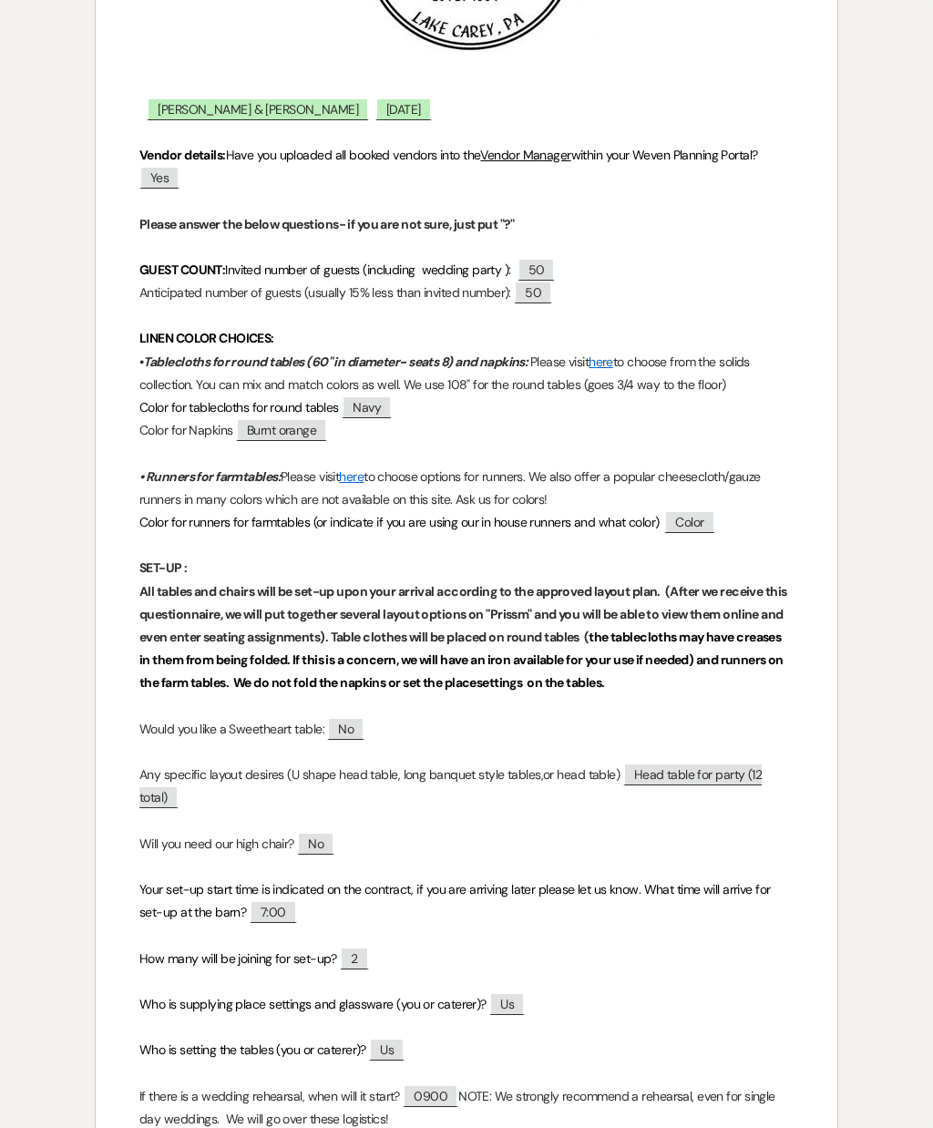
scroll to position [422, 0]
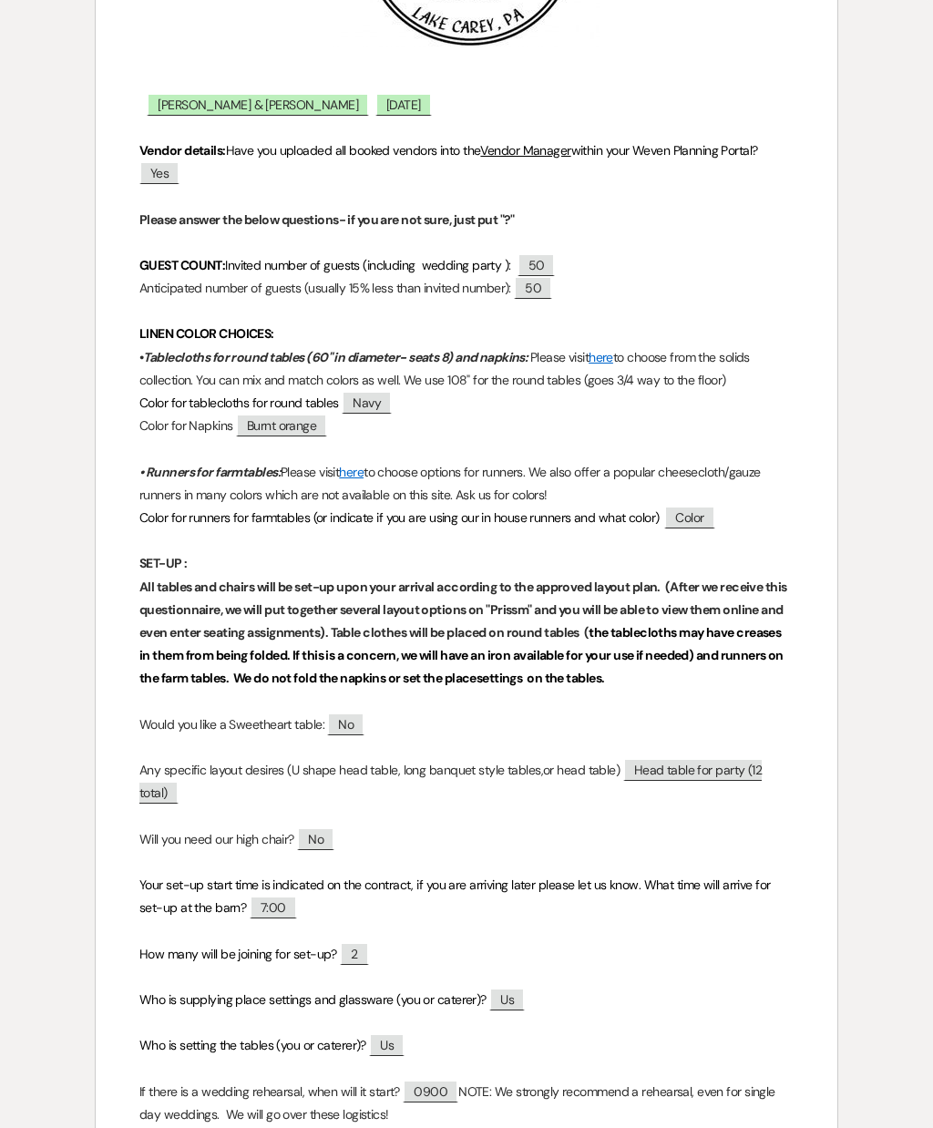
click at [708, 507] on span "Color" at bounding box center [689, 517] width 50 height 23
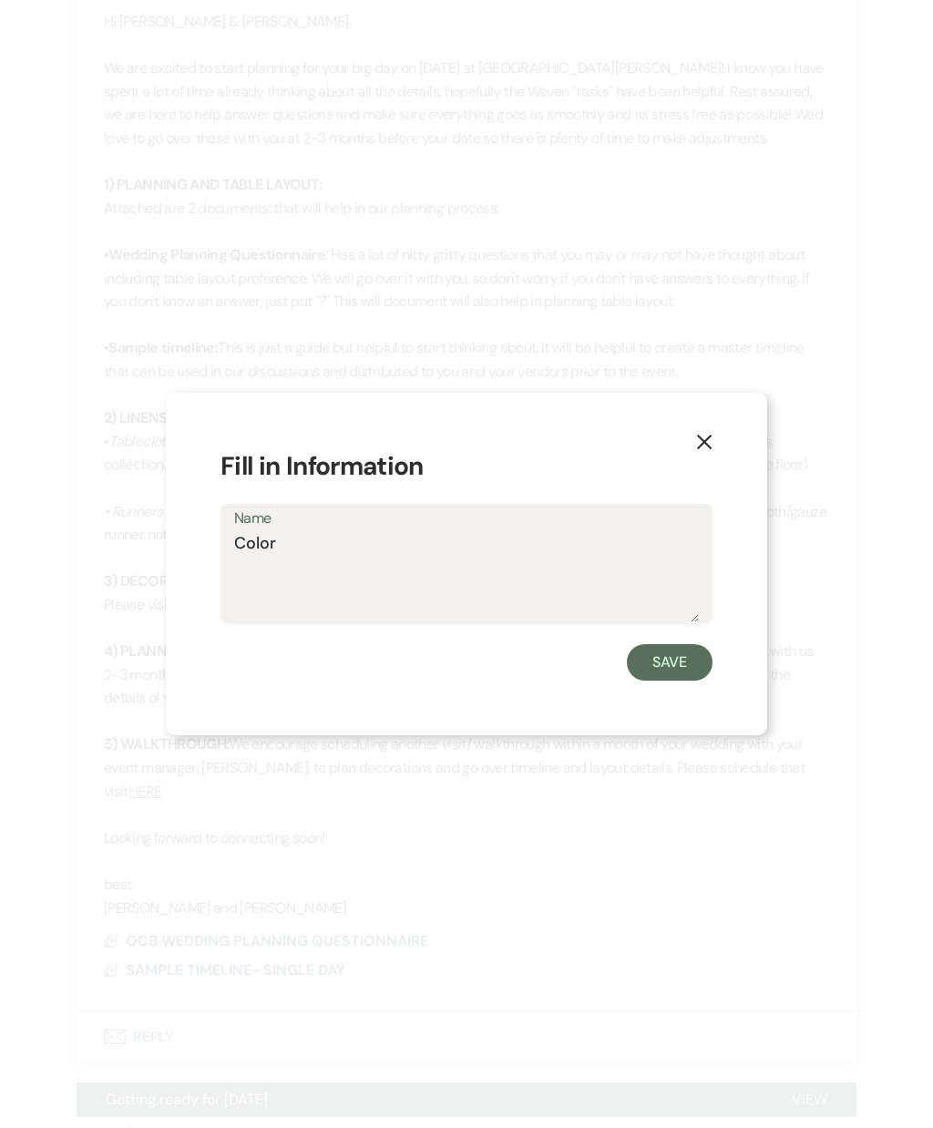
scroll to position [2257, 0]
click at [531, 586] on textarea "Color" at bounding box center [466, 576] width 465 height 91
type textarea "C"
type textarea "Burnt orange"
click at [683, 681] on button "Save" at bounding box center [670, 662] width 86 height 36
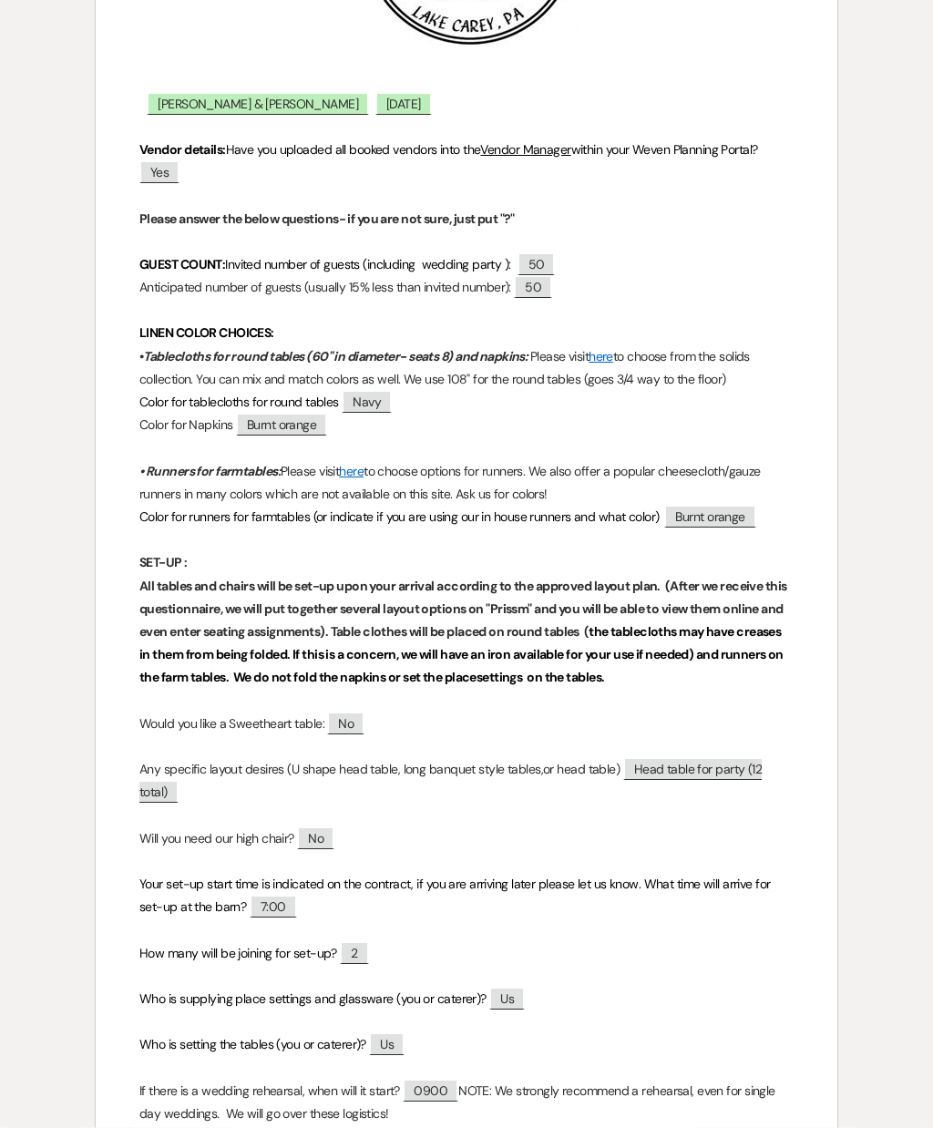
scroll to position [2258, 0]
click at [304, 432] on span "Burnt orange" at bounding box center [281, 425] width 91 height 23
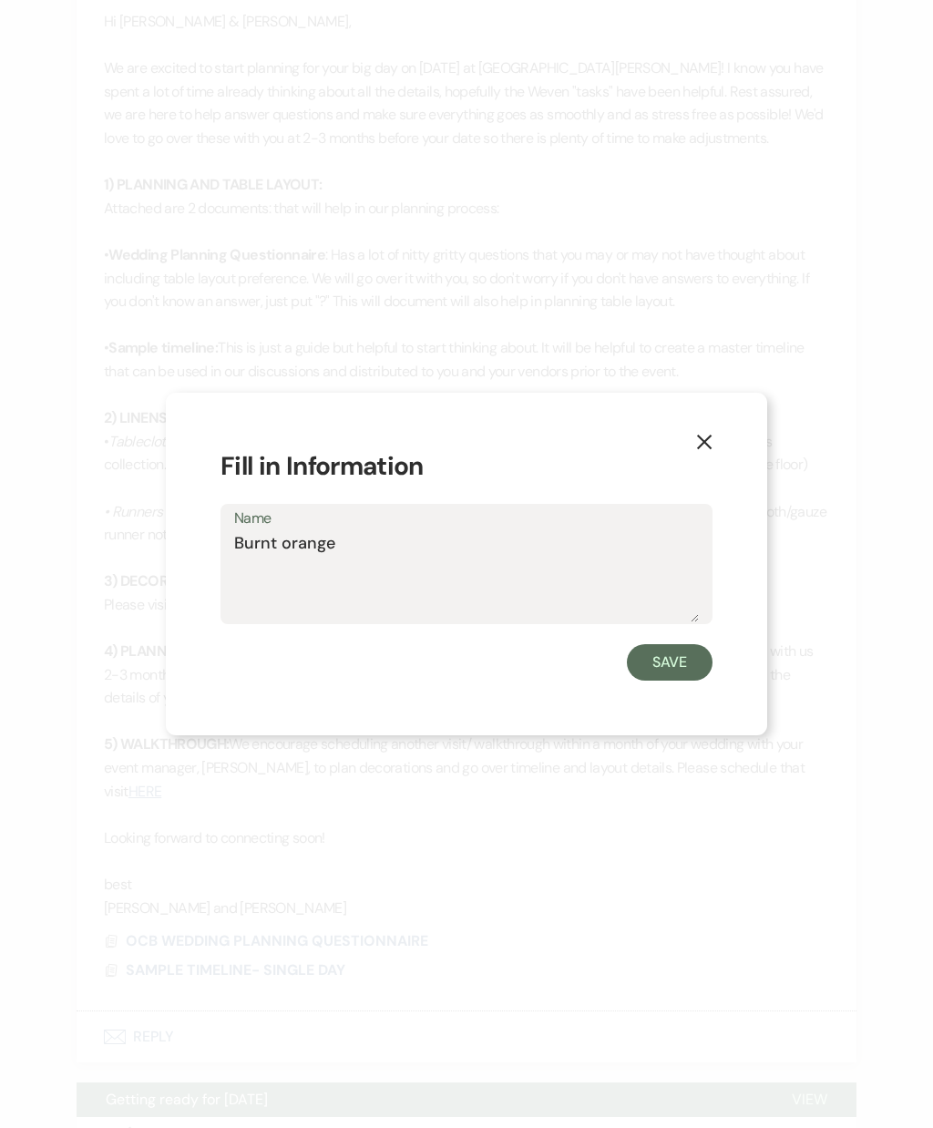
scroll to position [2257, 0]
click at [364, 592] on textarea "Burnt orange" at bounding box center [466, 576] width 465 height 91
type textarea "Burnt orange - navy napkins for head table 12 total"
click at [682, 681] on button "Save" at bounding box center [670, 662] width 86 height 36
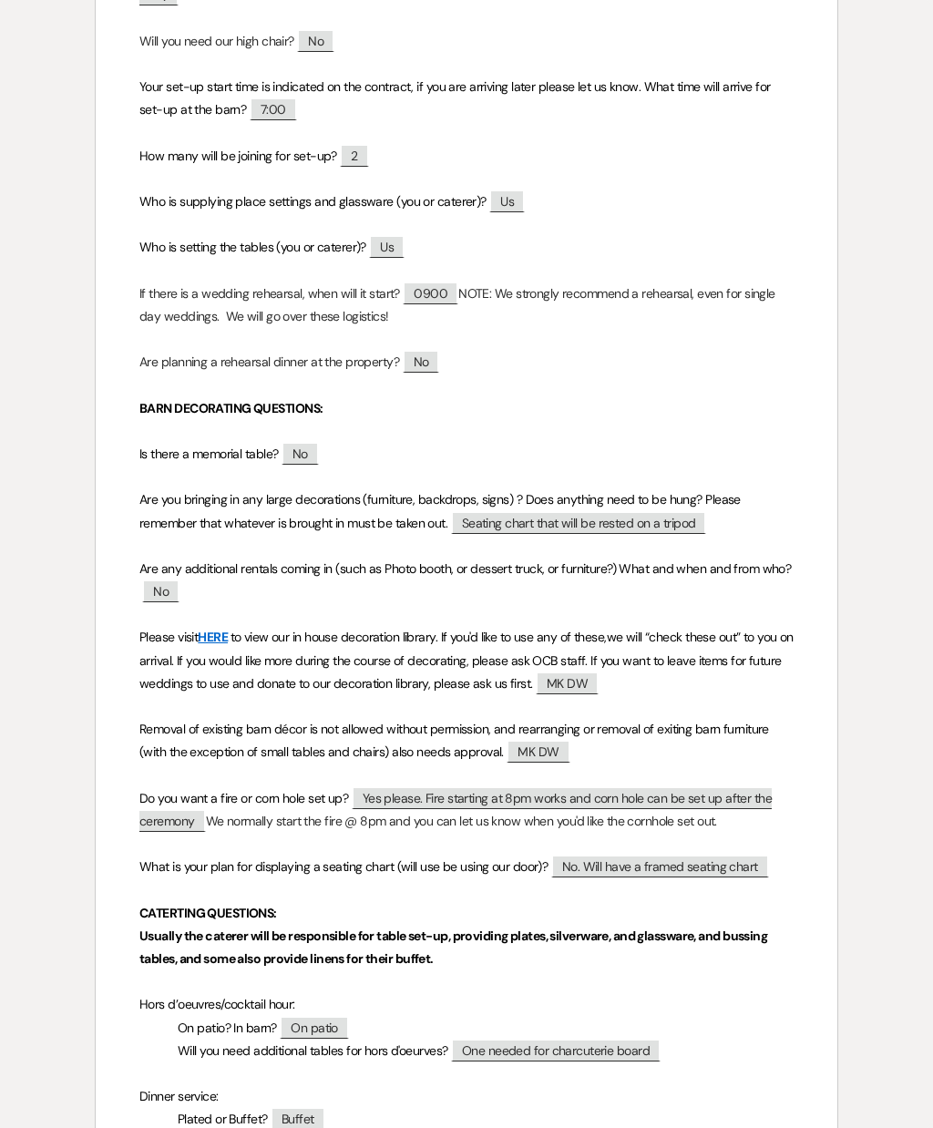
scroll to position [1224, 0]
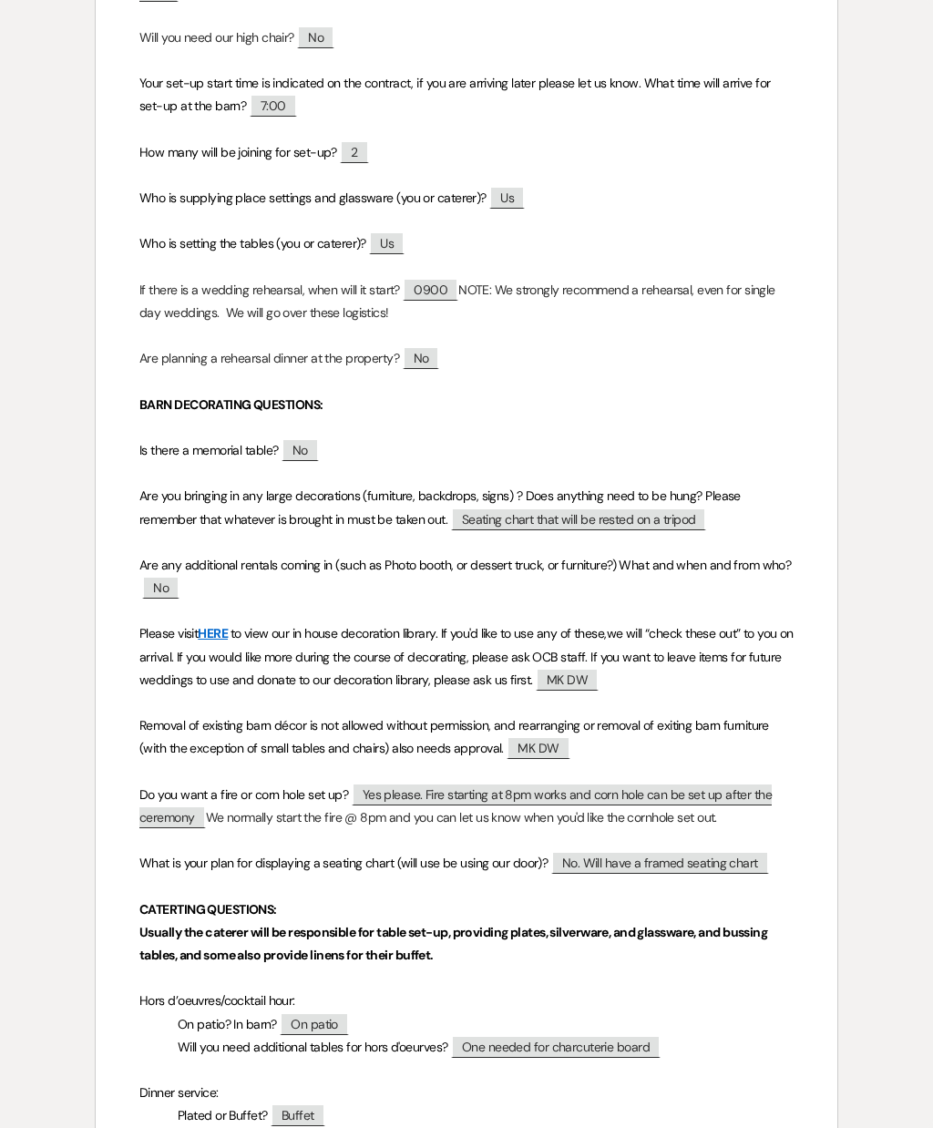
click at [774, 513] on p "Are you bringing in any large decorations (furniture, backdrops, signs) ? Does …" at bounding box center [466, 508] width 654 height 46
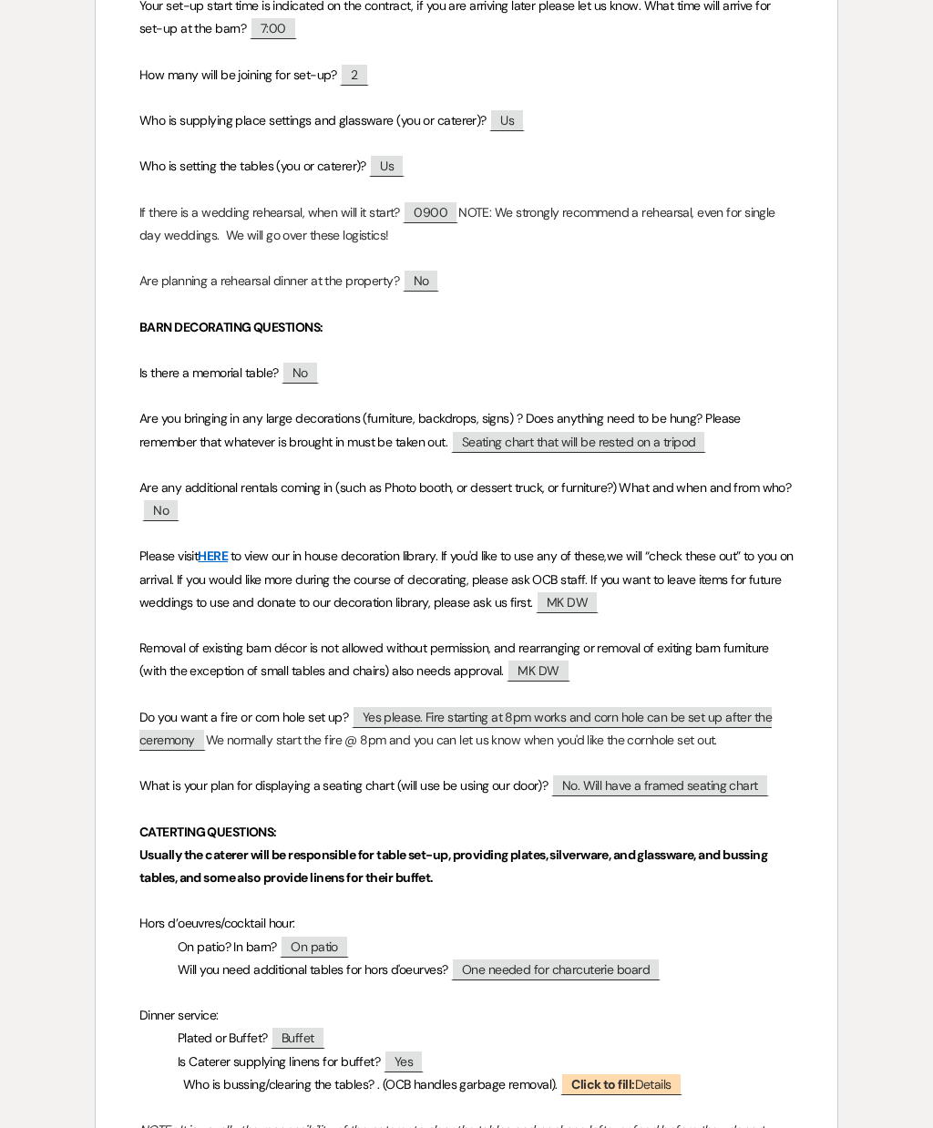
scroll to position [1302, 0]
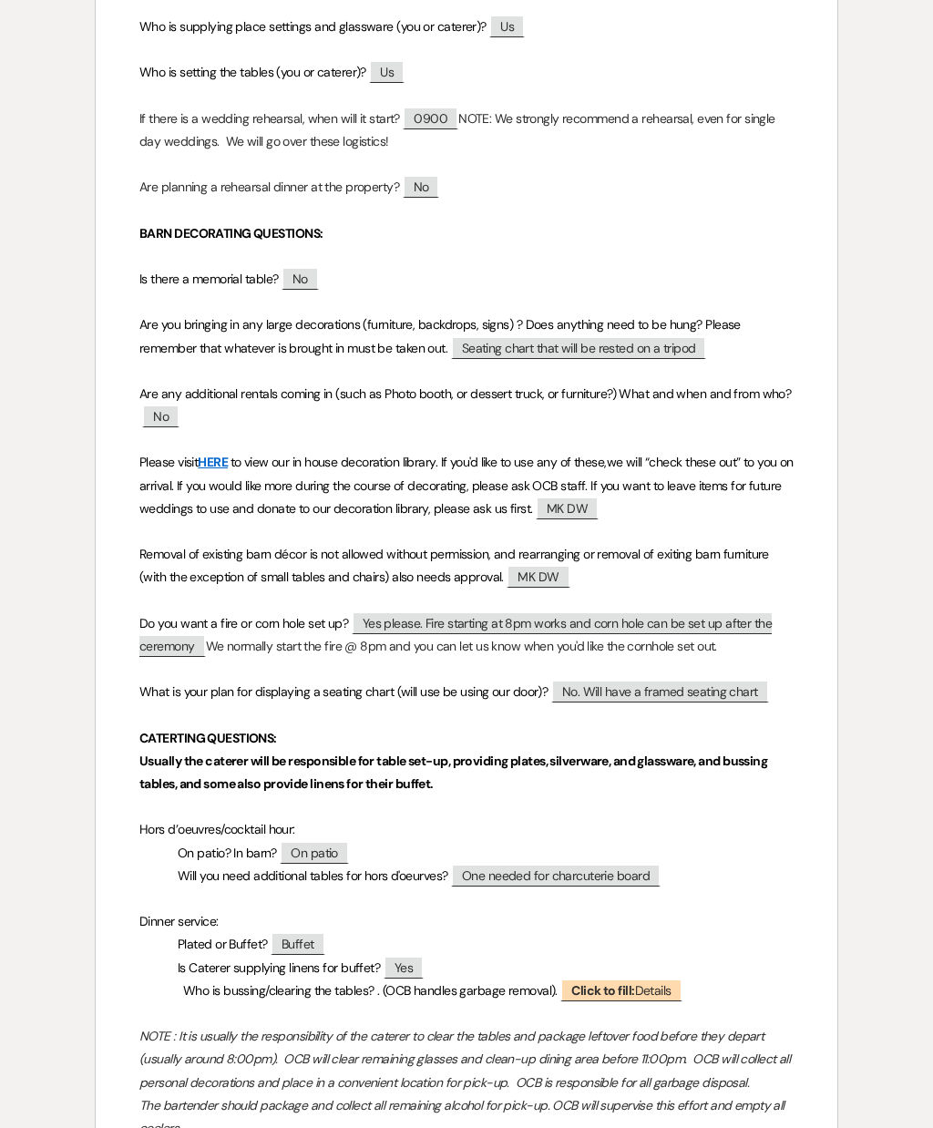
click at [834, 407] on div "﻿ [PERSON_NAME] & [PERSON_NAME] ﻿ ﻿ [DATE] ﻿ Vendor details: Have you uploaded …" at bounding box center [467, 1027] width 742 height 4437
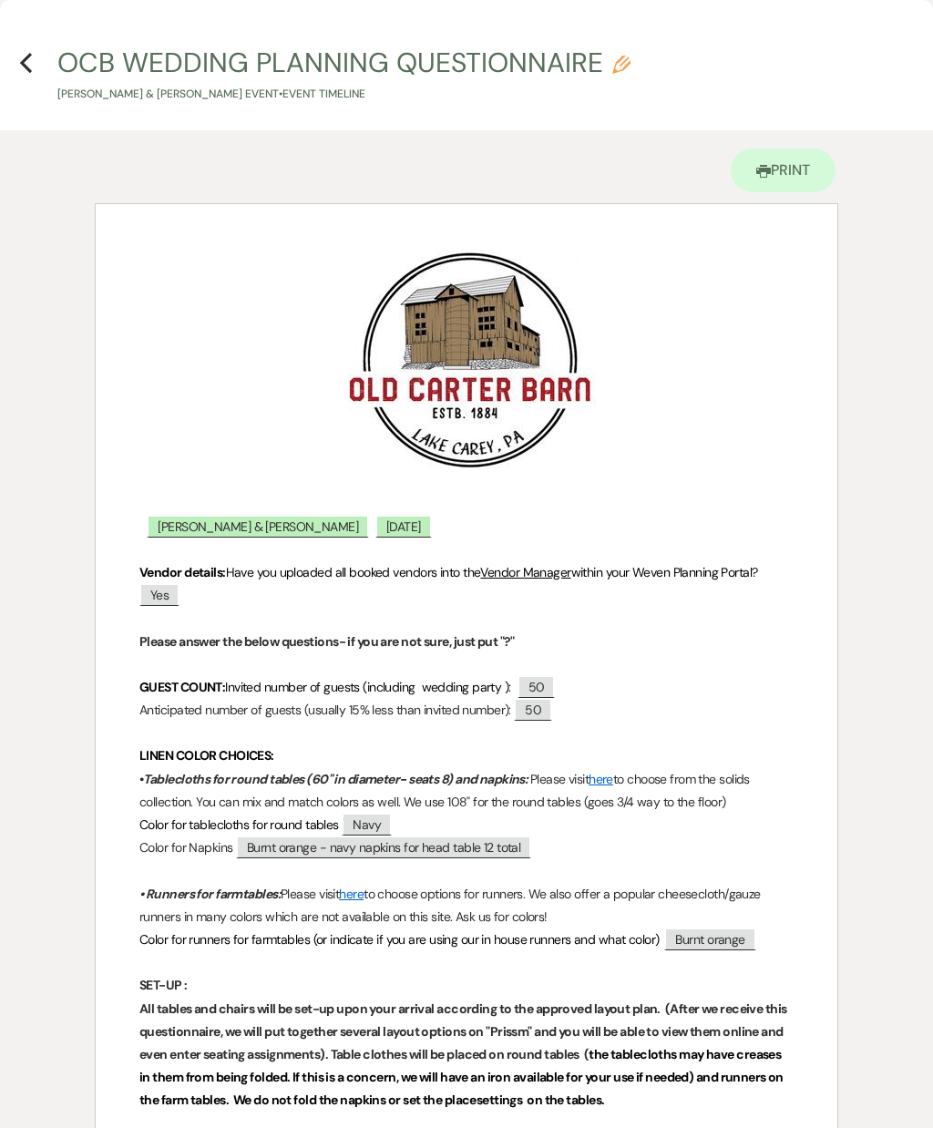
scroll to position [0, 0]
click at [3, 33] on div "X Previous OCB WEDDING PLANNING QUESTIONNAIRE Pencil [PERSON_NAME] & [PERSON_NA…" at bounding box center [466, 564] width 933 height 1128
click at [32, 62] on icon "Previous" at bounding box center [26, 63] width 14 height 22
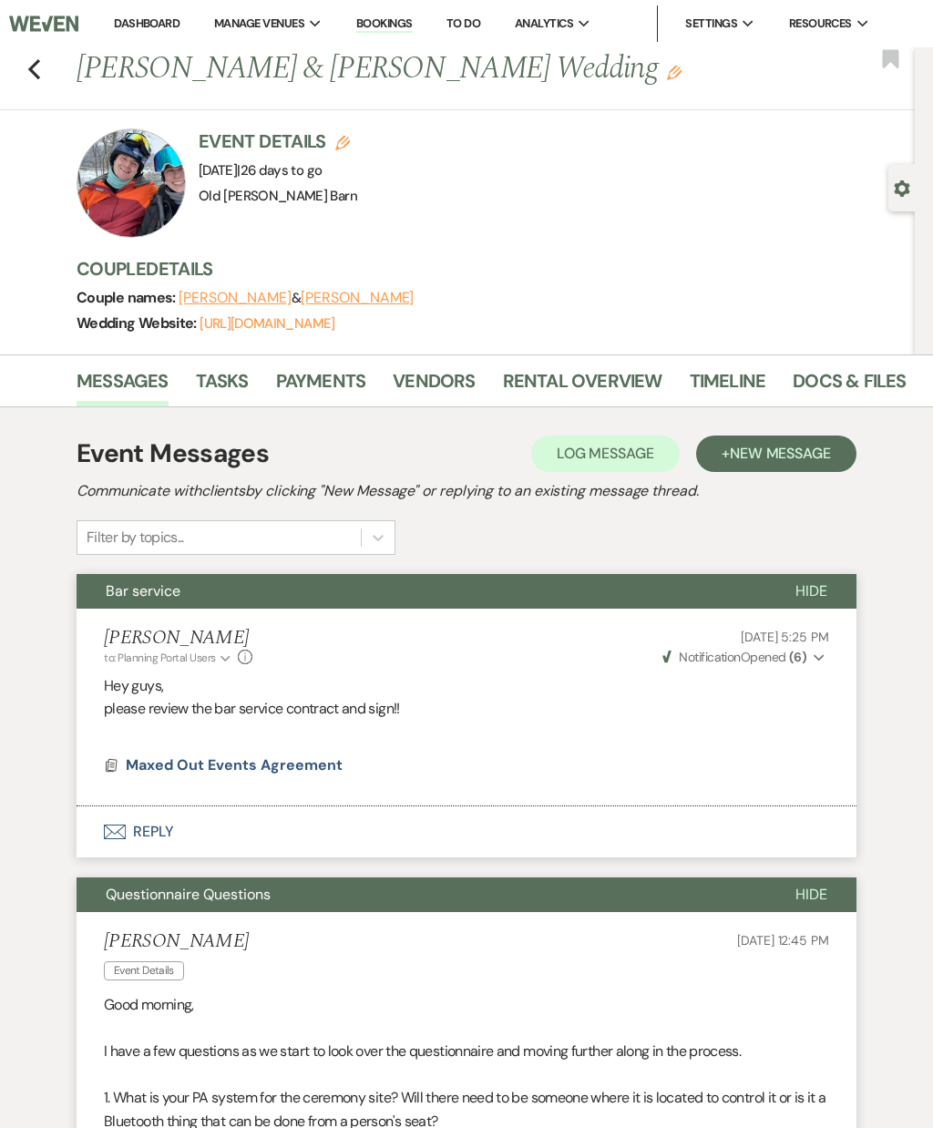
click at [799, 436] on button "+ New Message" at bounding box center [776, 454] width 160 height 36
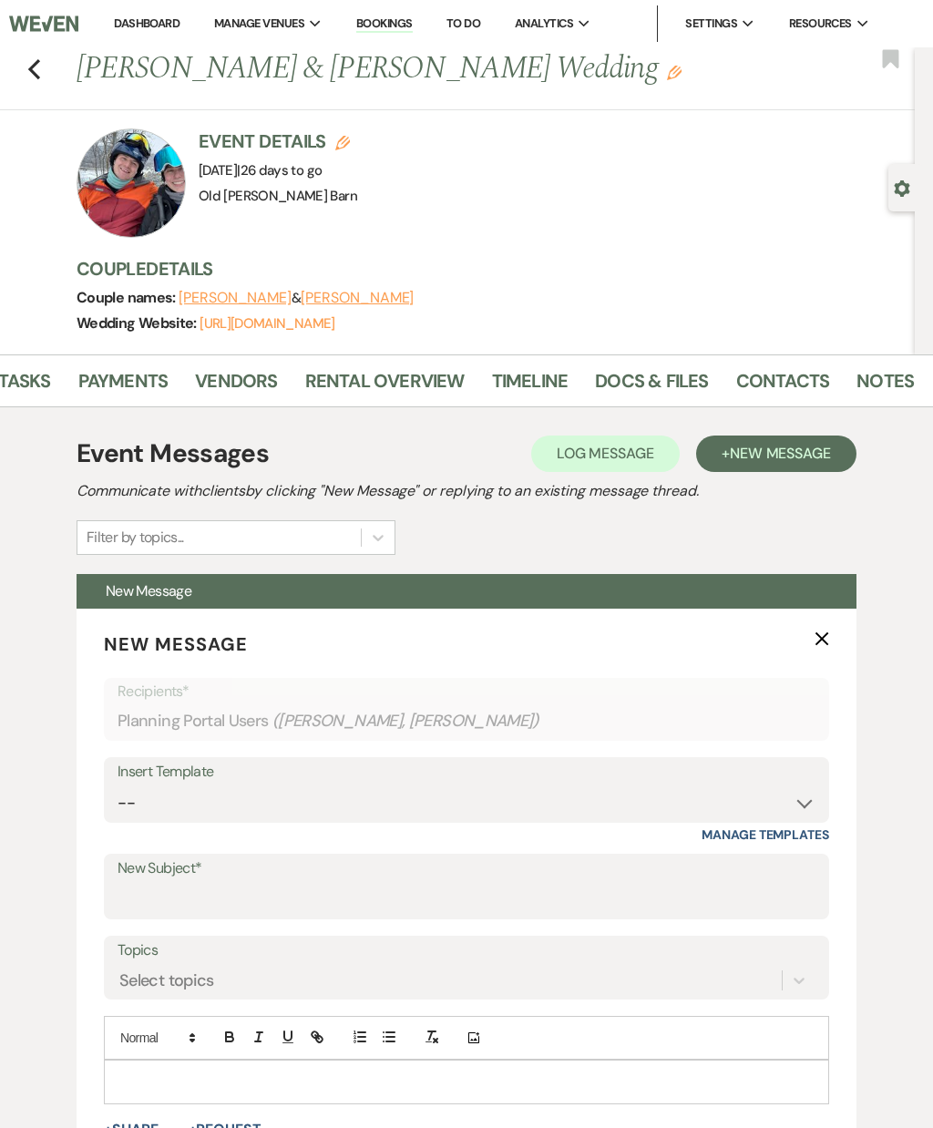
scroll to position [0, 197]
click at [898, 361] on div "Messages Tasks Payments Vendors Rental Overview Timeline Docs & Files Contacts …" at bounding box center [466, 380] width 933 height 53
click at [882, 375] on link "Notes" at bounding box center [885, 386] width 57 height 40
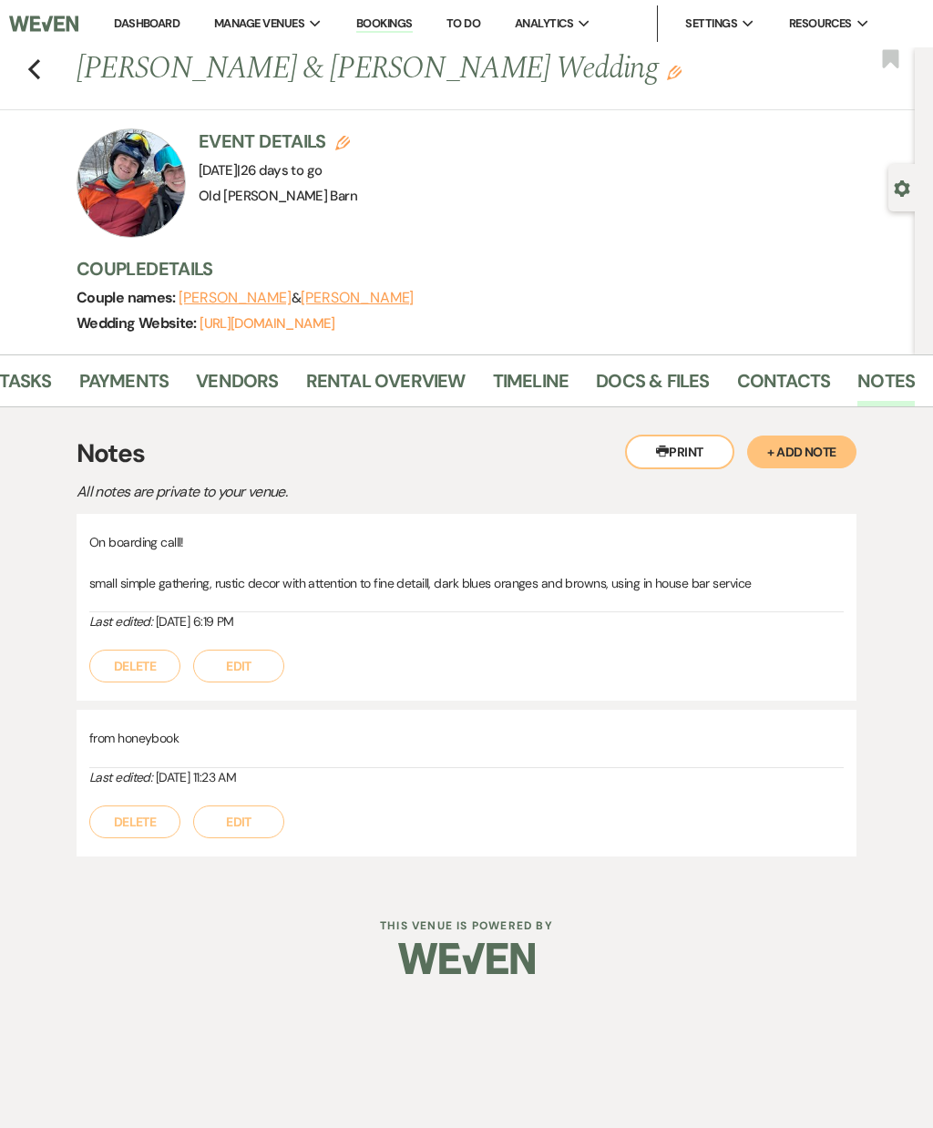
click at [815, 452] on button "+ Add Note" at bounding box center [801, 452] width 109 height 33
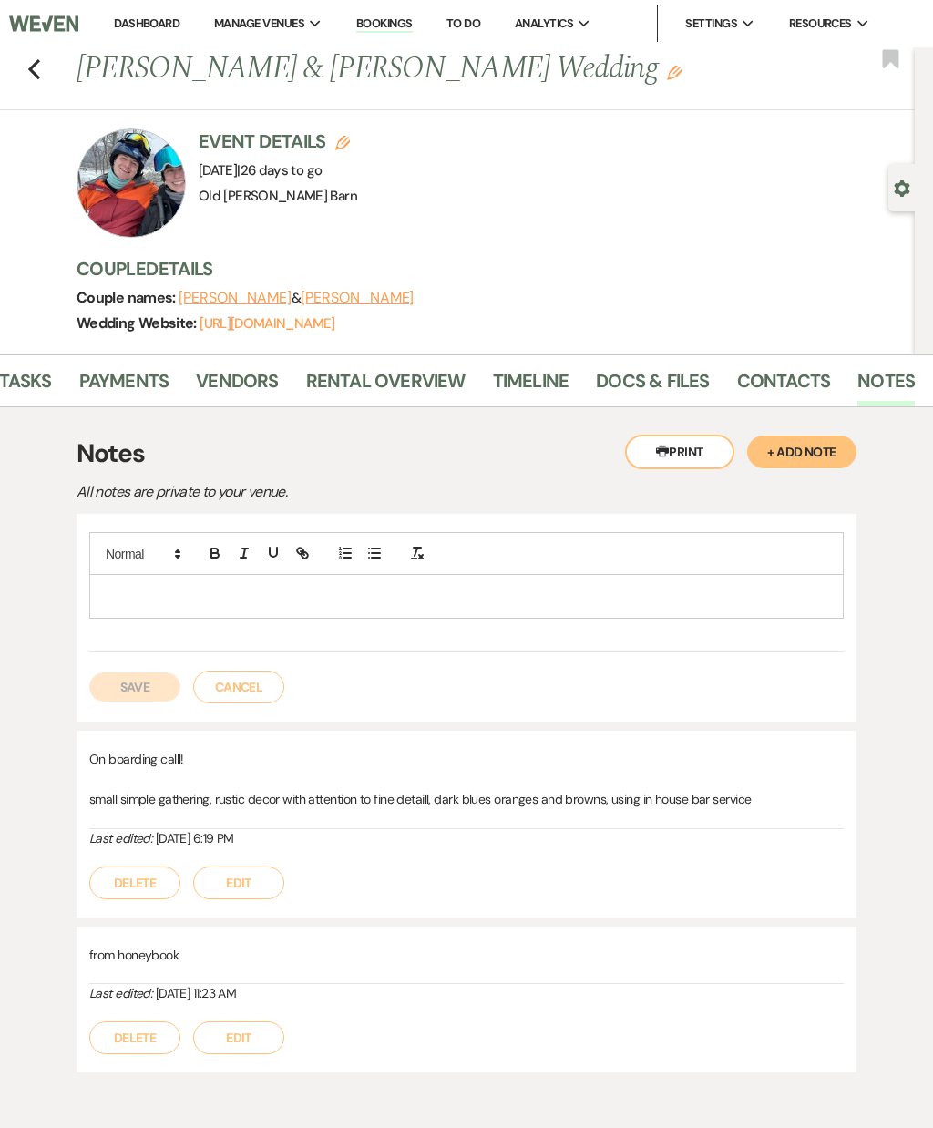
click at [528, 608] on div at bounding box center [466, 596] width 753 height 42
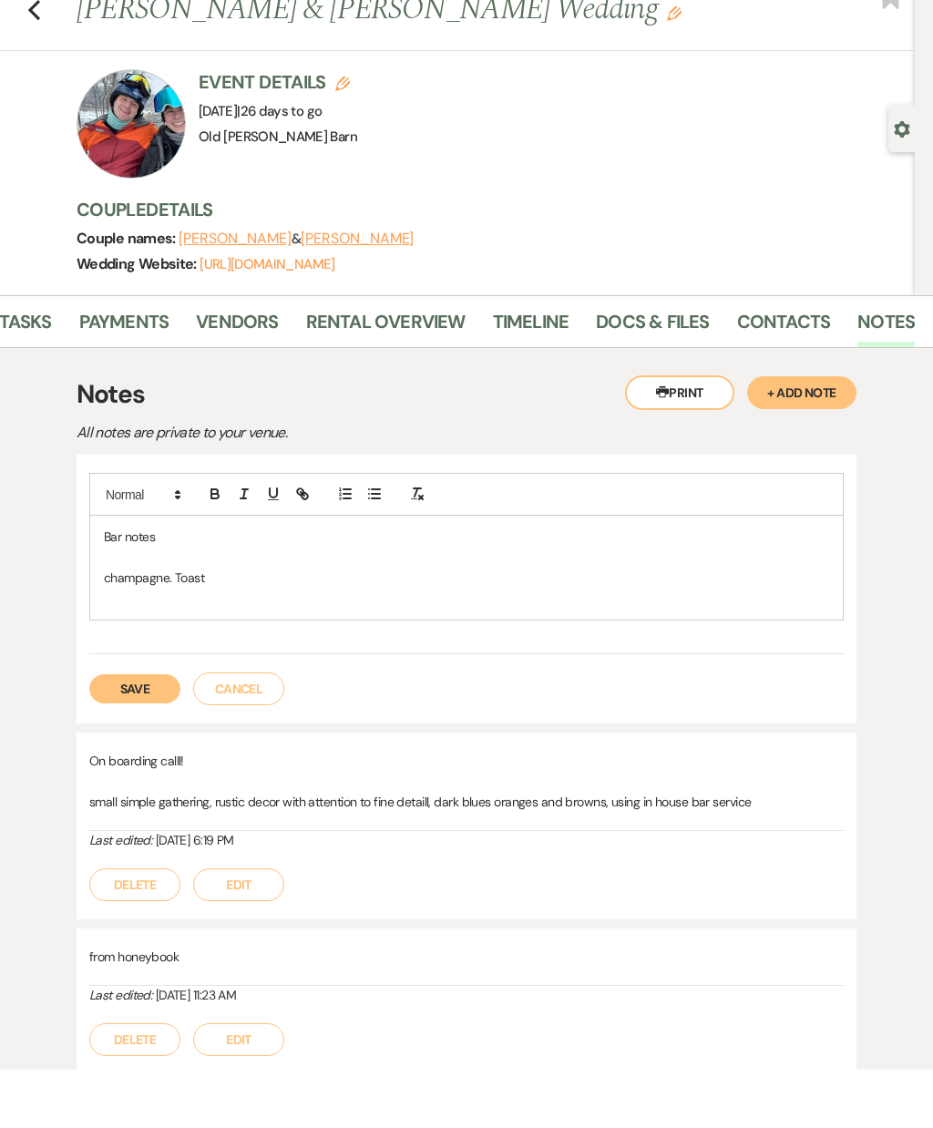
click at [678, 607] on p at bounding box center [466, 617] width 725 height 20
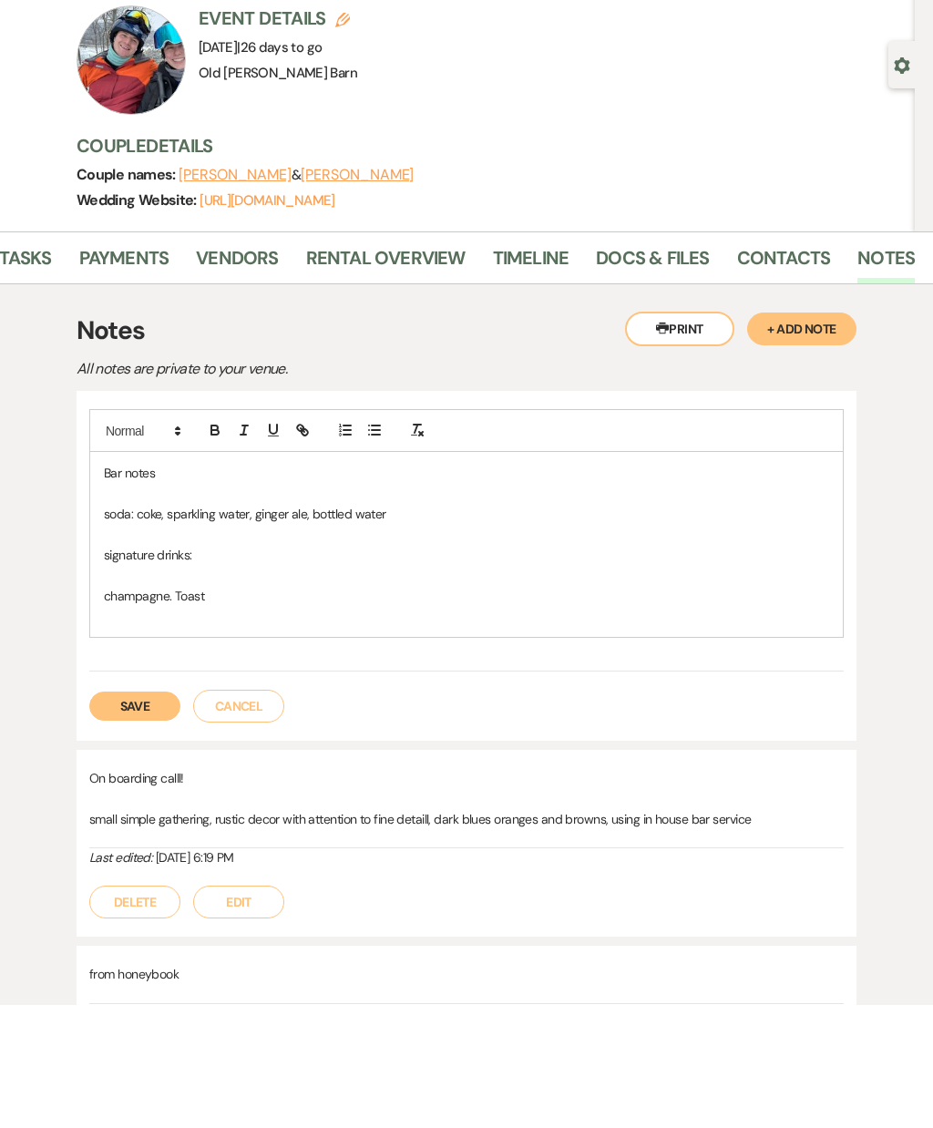
click at [213, 668] on p "signature drinks:" at bounding box center [466, 678] width 725 height 20
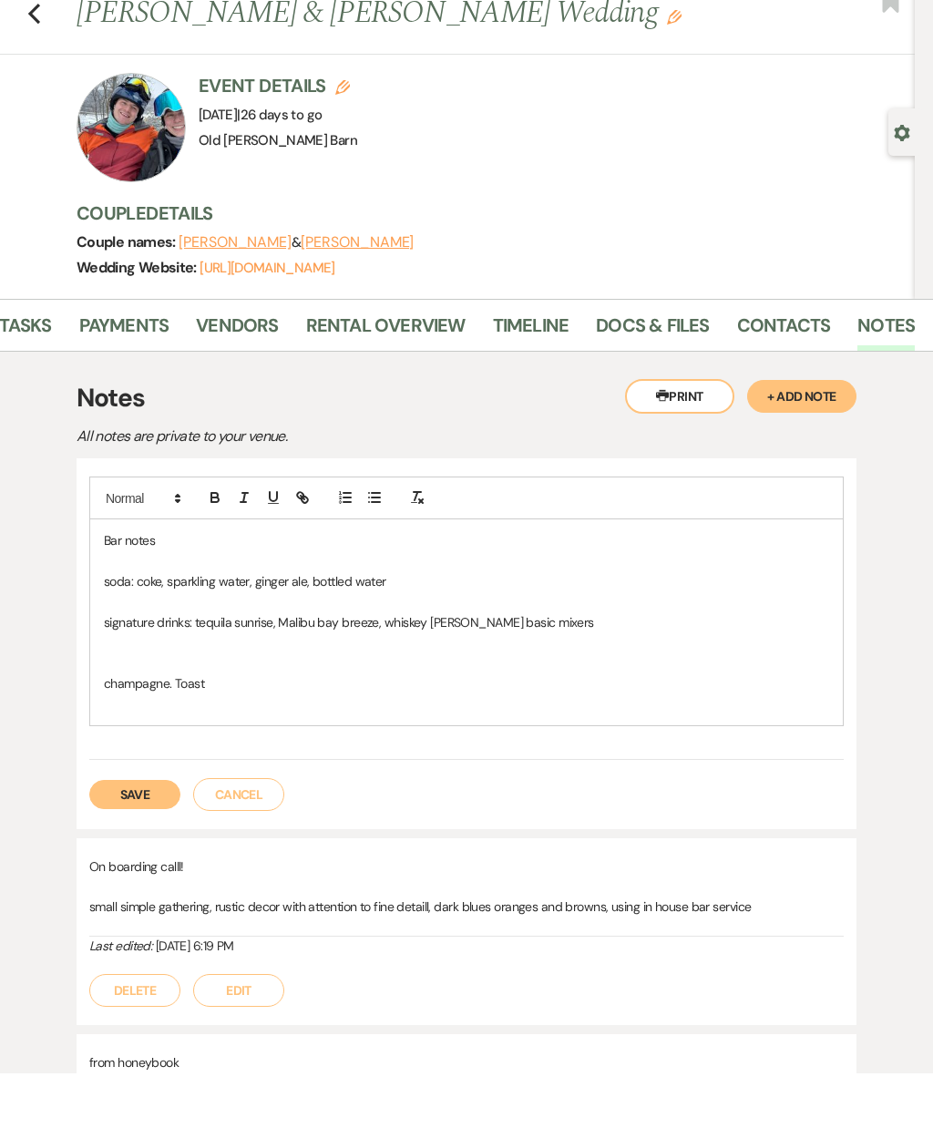
click at [664, 366] on link "Docs & Files" at bounding box center [652, 386] width 113 height 40
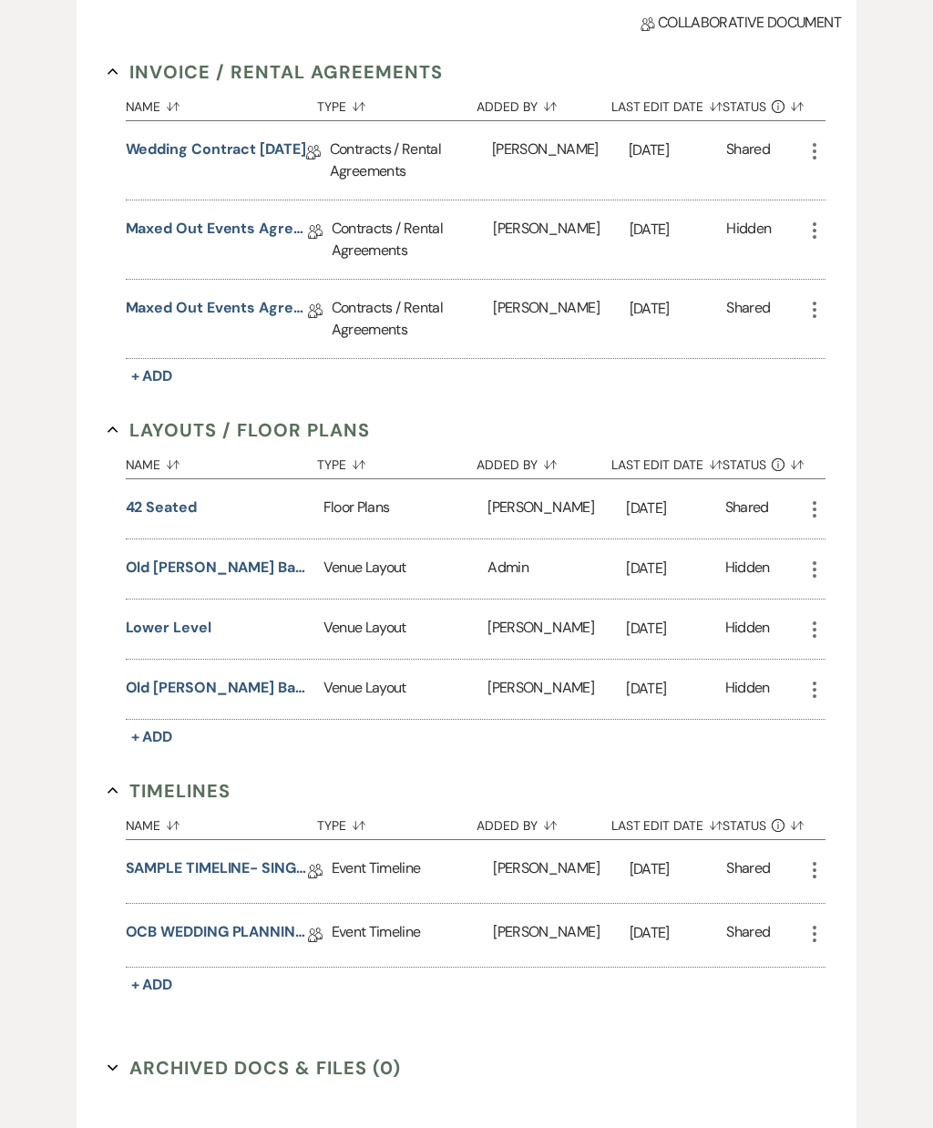
scroll to position [519, 0]
click at [240, 865] on link "SAMPLE TIMELINE- SINGLE DAY" at bounding box center [217, 871] width 182 height 28
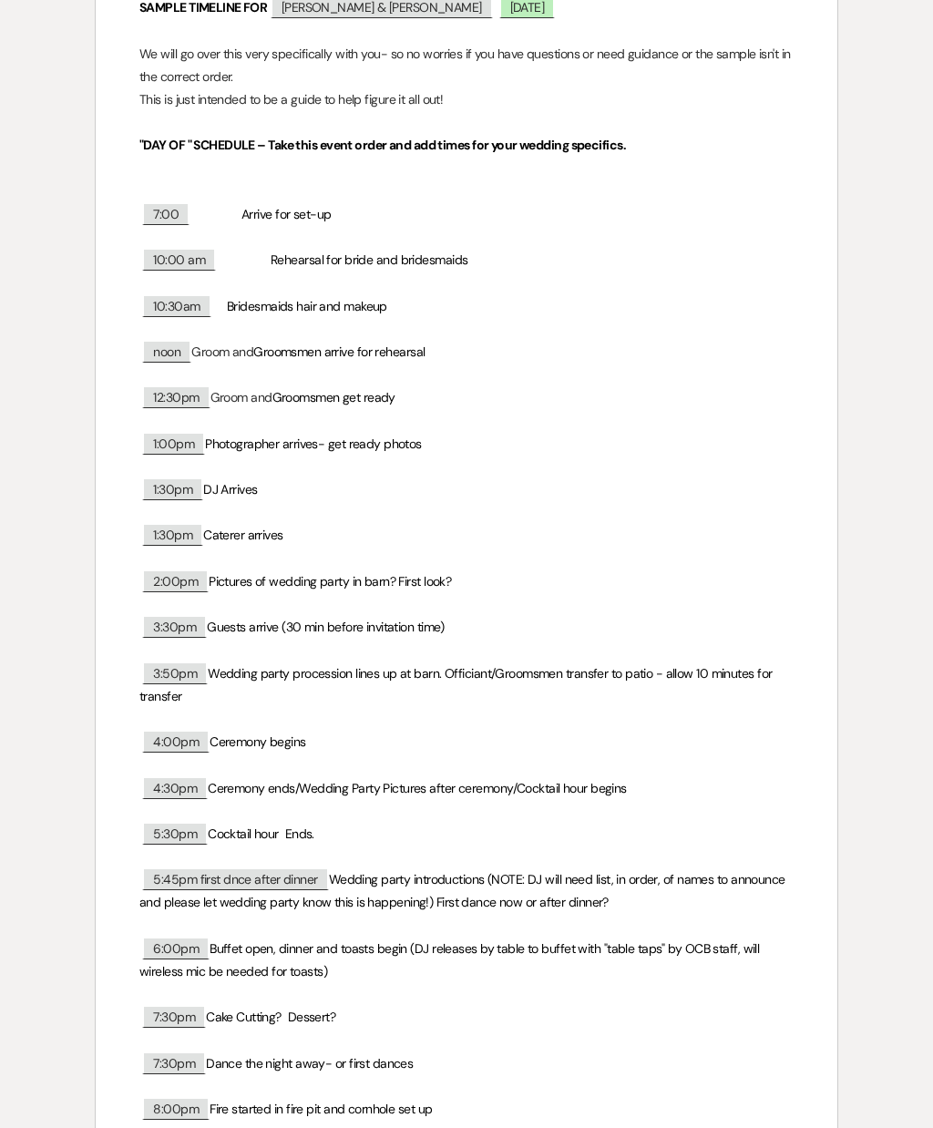
scroll to position [525, 0]
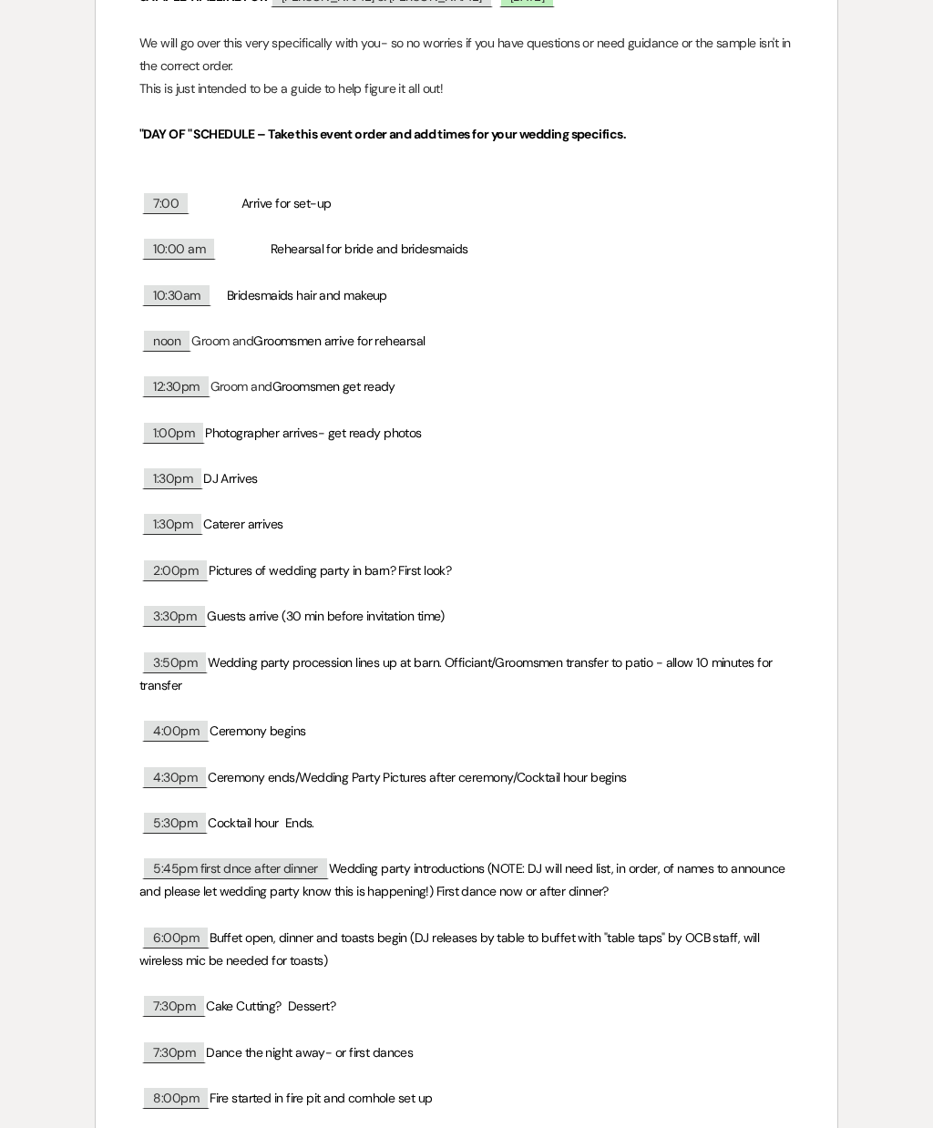
click at [218, 654] on span "Wedding party procession lines up at barn. Officiant/Groomsmen transfer to pati…" at bounding box center [457, 673] width 636 height 39
click at [192, 666] on span "3:50pm" at bounding box center [175, 662] width 66 height 23
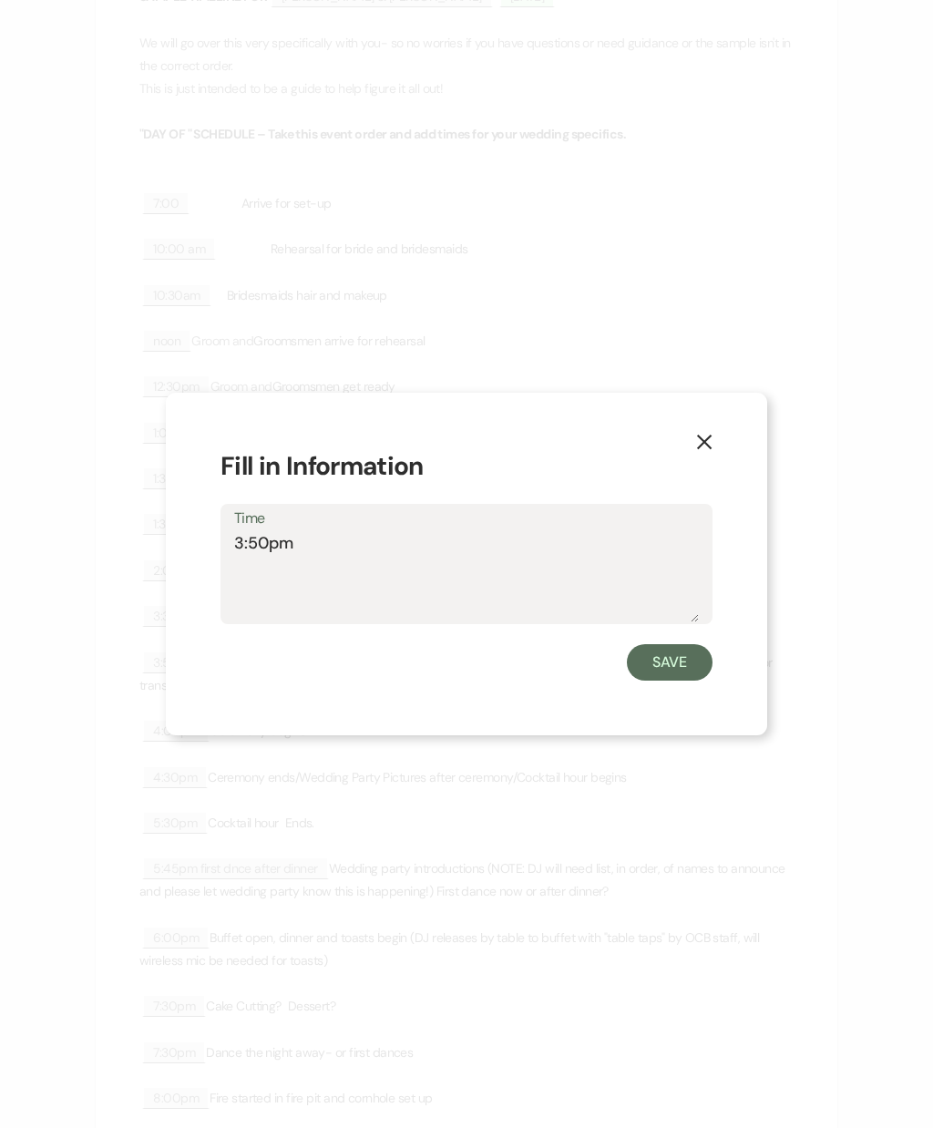
click at [504, 610] on textarea "3:50pm" at bounding box center [466, 576] width 465 height 91
type textarea "3:50pm groomsmen walking in with bridesmaids"
click at [684, 681] on button "Save" at bounding box center [670, 662] width 86 height 36
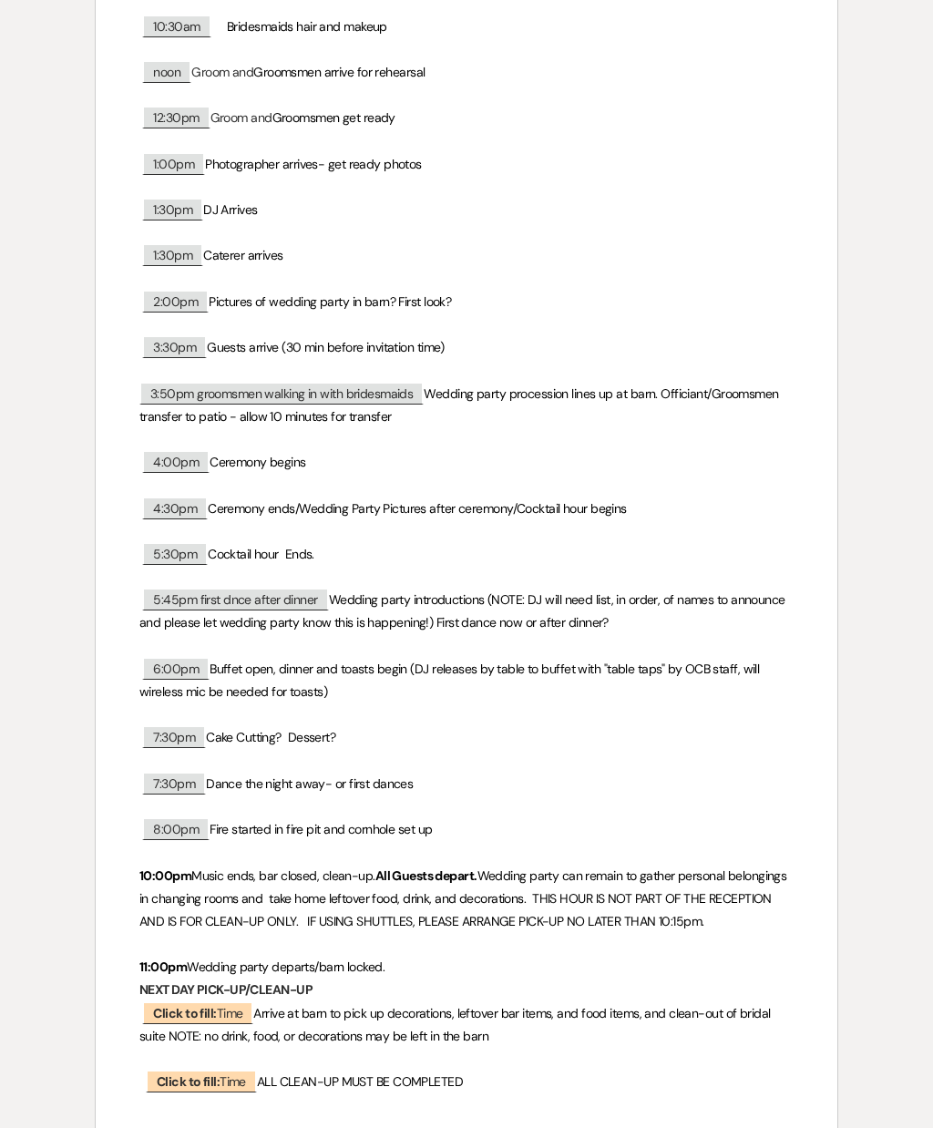
scroll to position [761, 0]
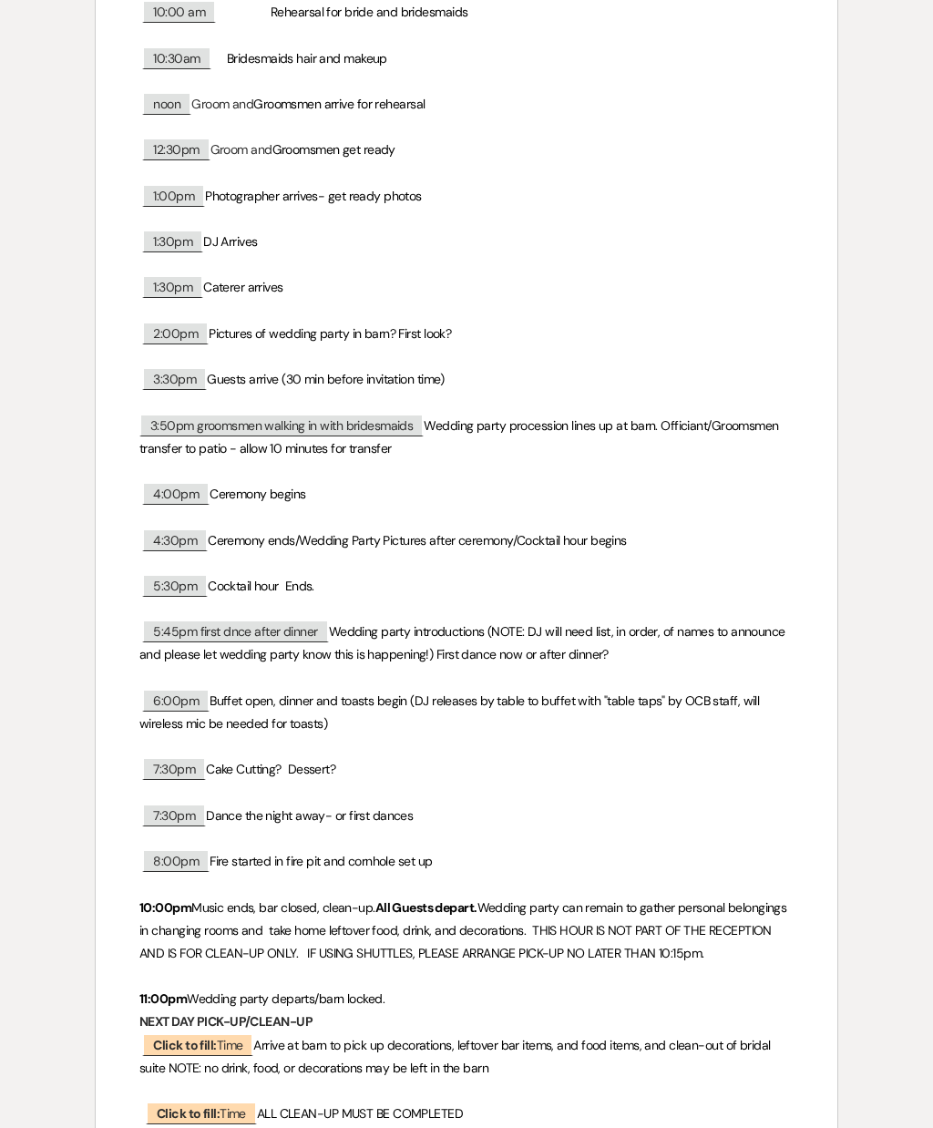
click at [204, 700] on span "6:00pm" at bounding box center [175, 700] width 67 height 23
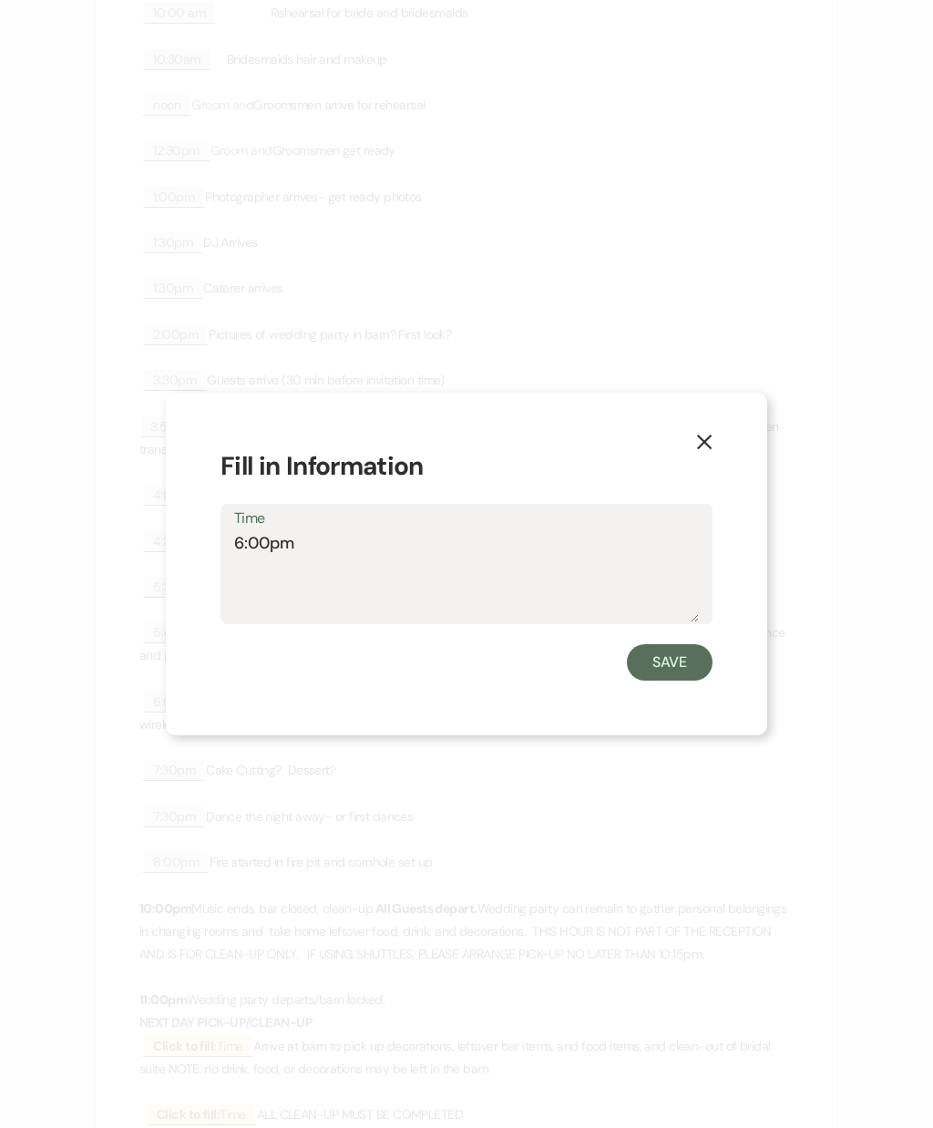
click at [325, 592] on textarea "6:00pm" at bounding box center [466, 576] width 465 height 91
type textarea "6:00pm toasts before dinner"
click at [674, 681] on button "Save" at bounding box center [670, 662] width 86 height 36
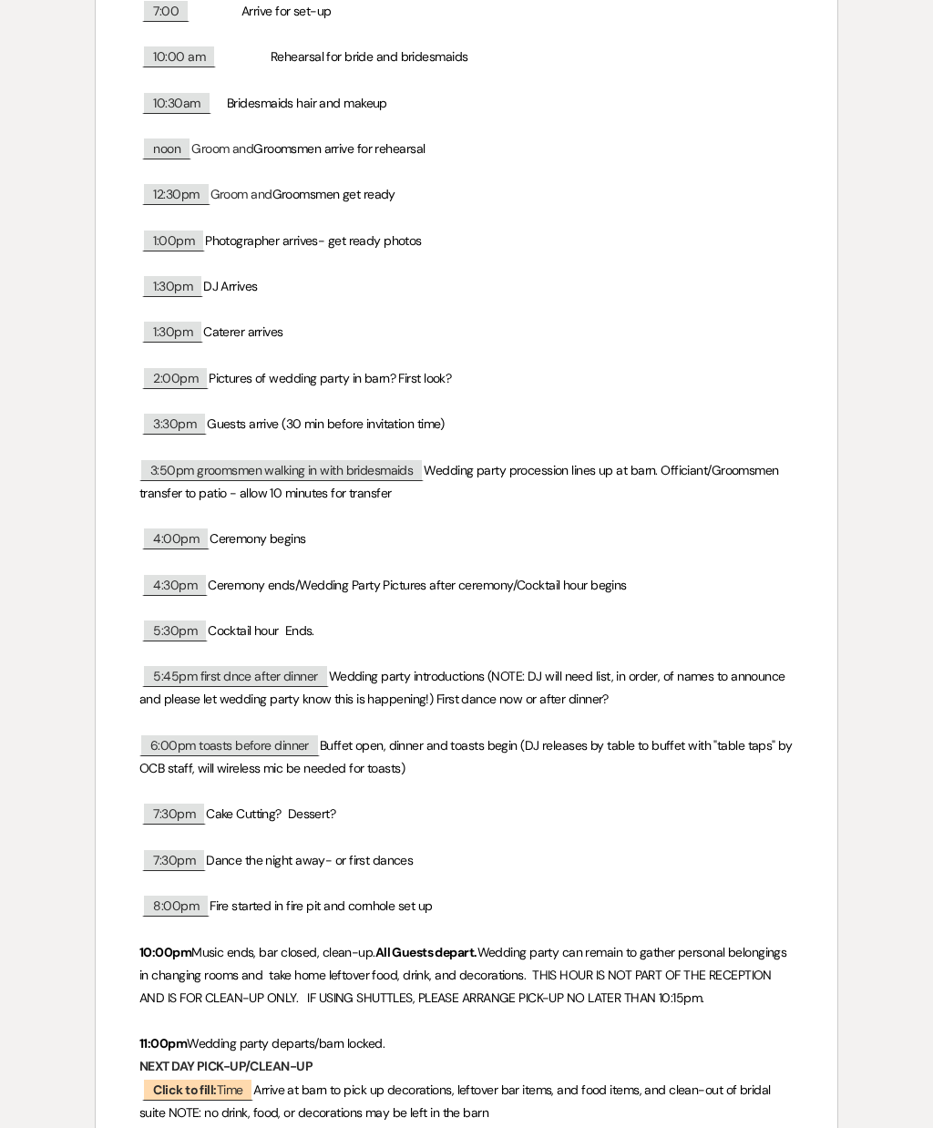
scroll to position [720, 0]
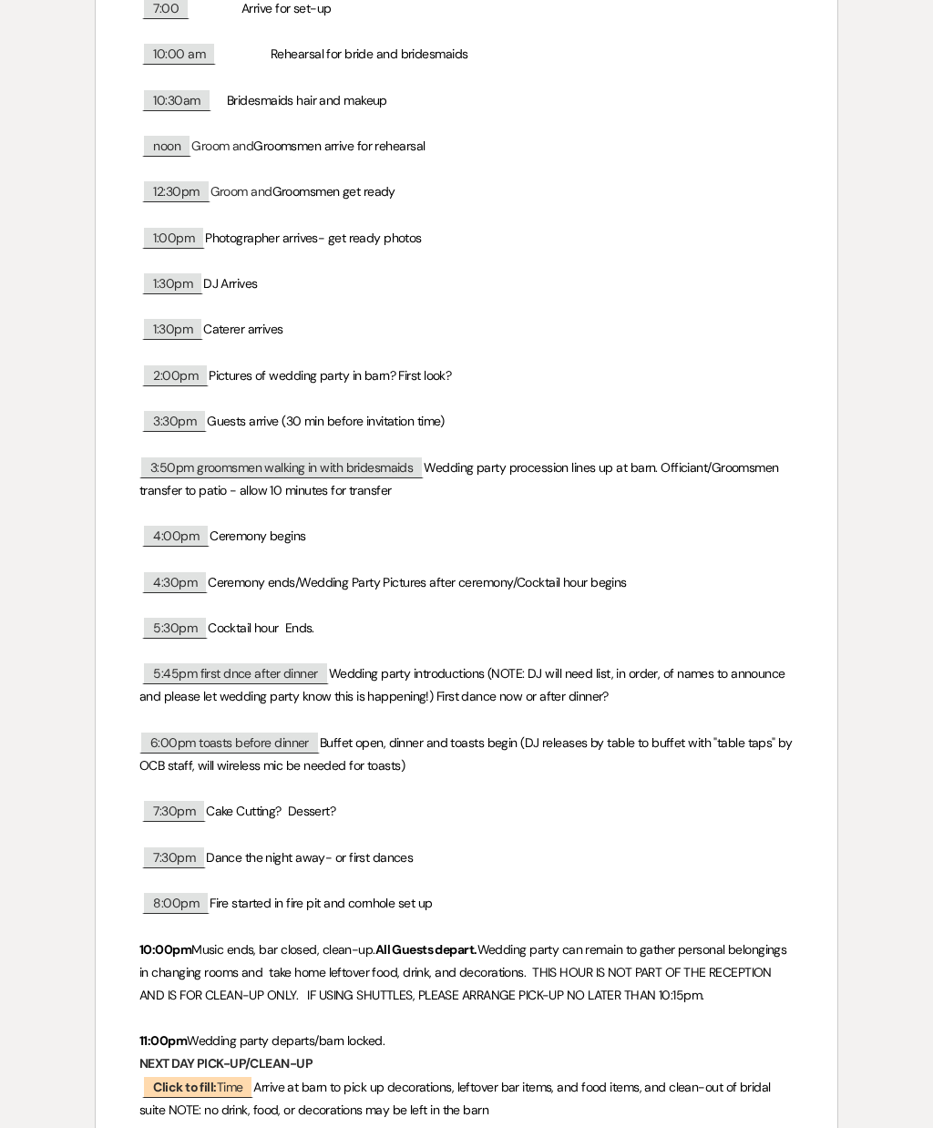
click at [764, 595] on p at bounding box center [466, 605] width 654 height 23
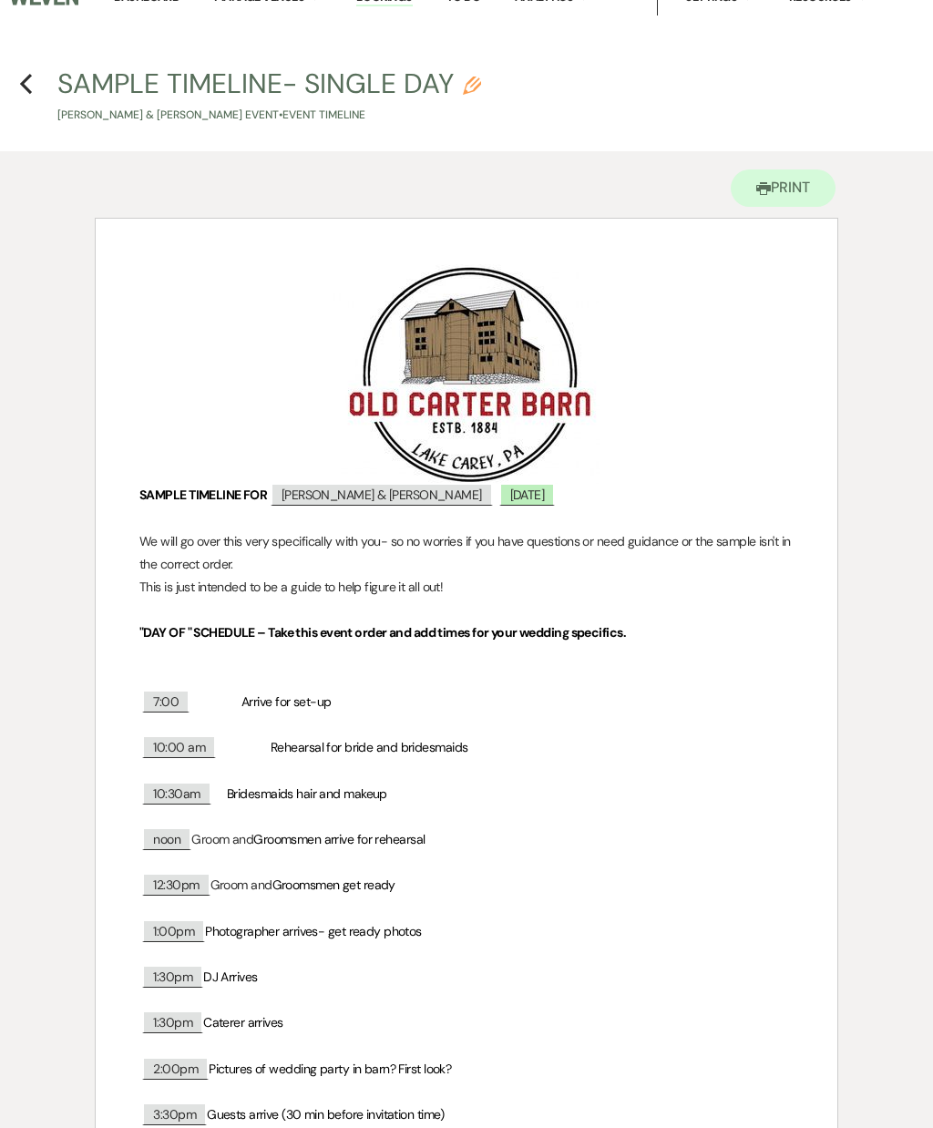
scroll to position [0, 0]
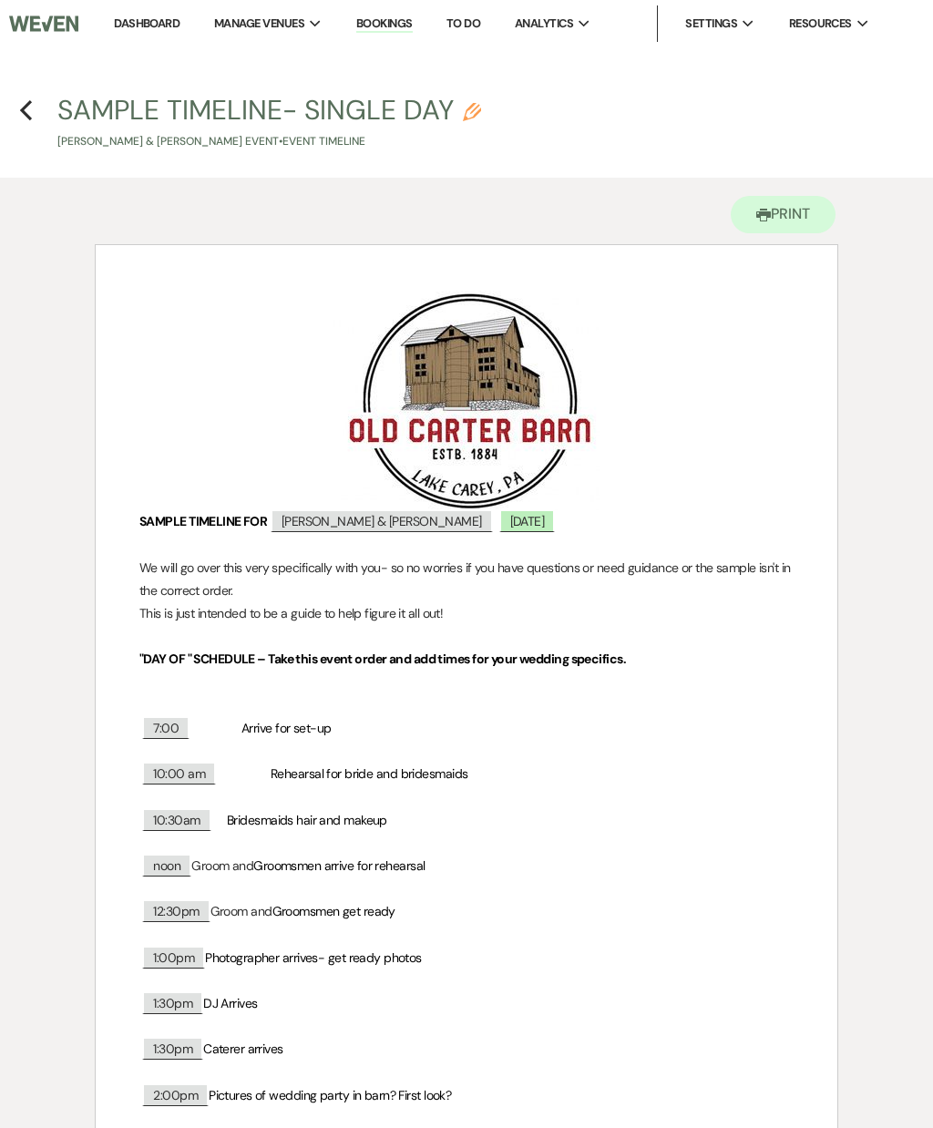
click at [28, 118] on use "button" at bounding box center [26, 110] width 12 height 20
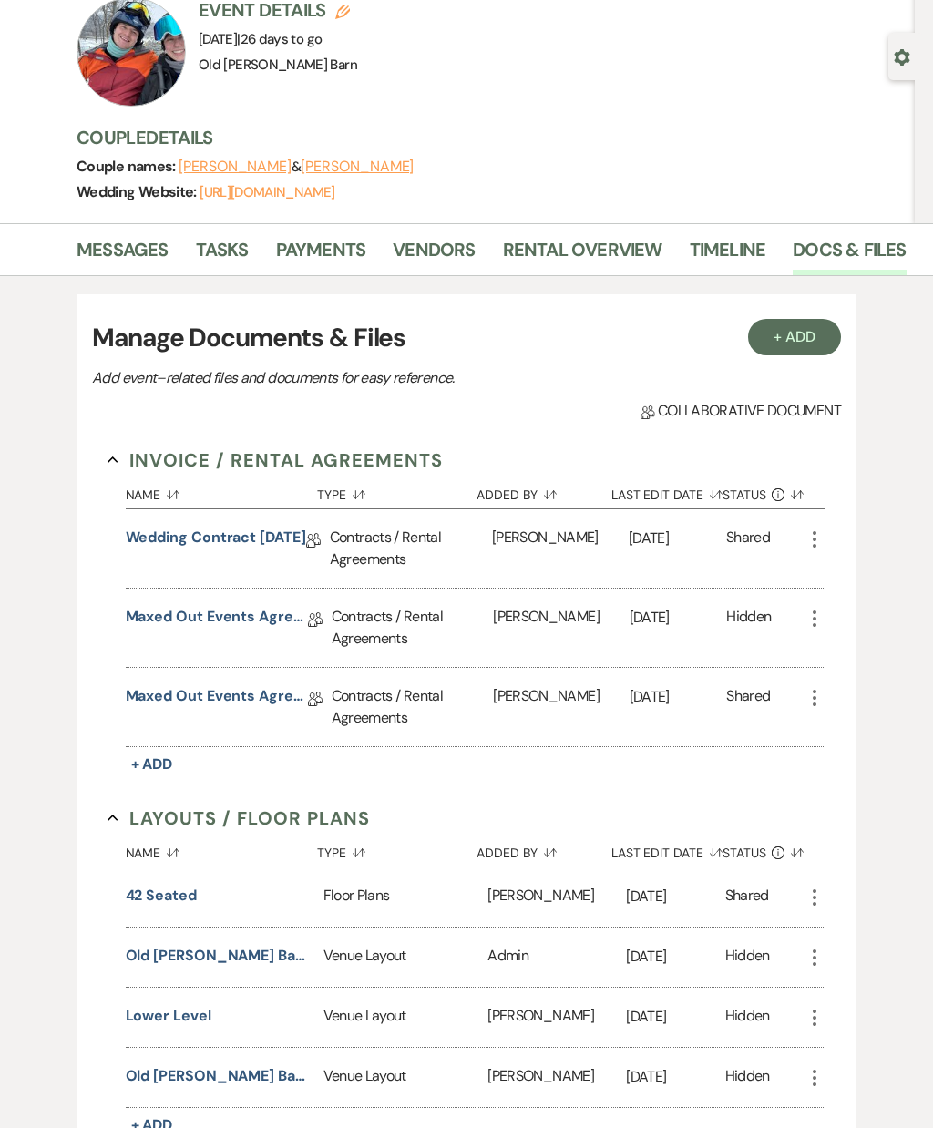
scroll to position [138, 0]
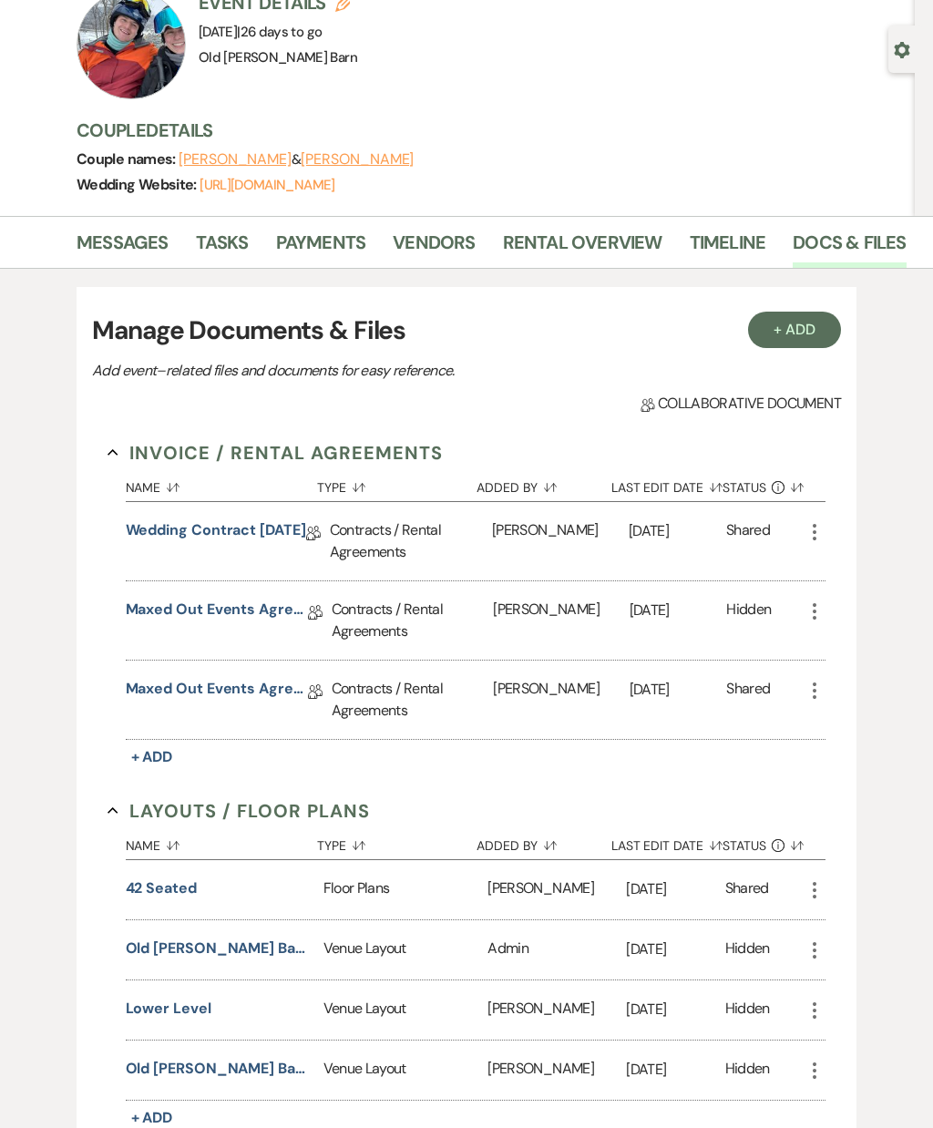
click at [180, 887] on button "42 seated" at bounding box center [161, 888] width 71 height 22
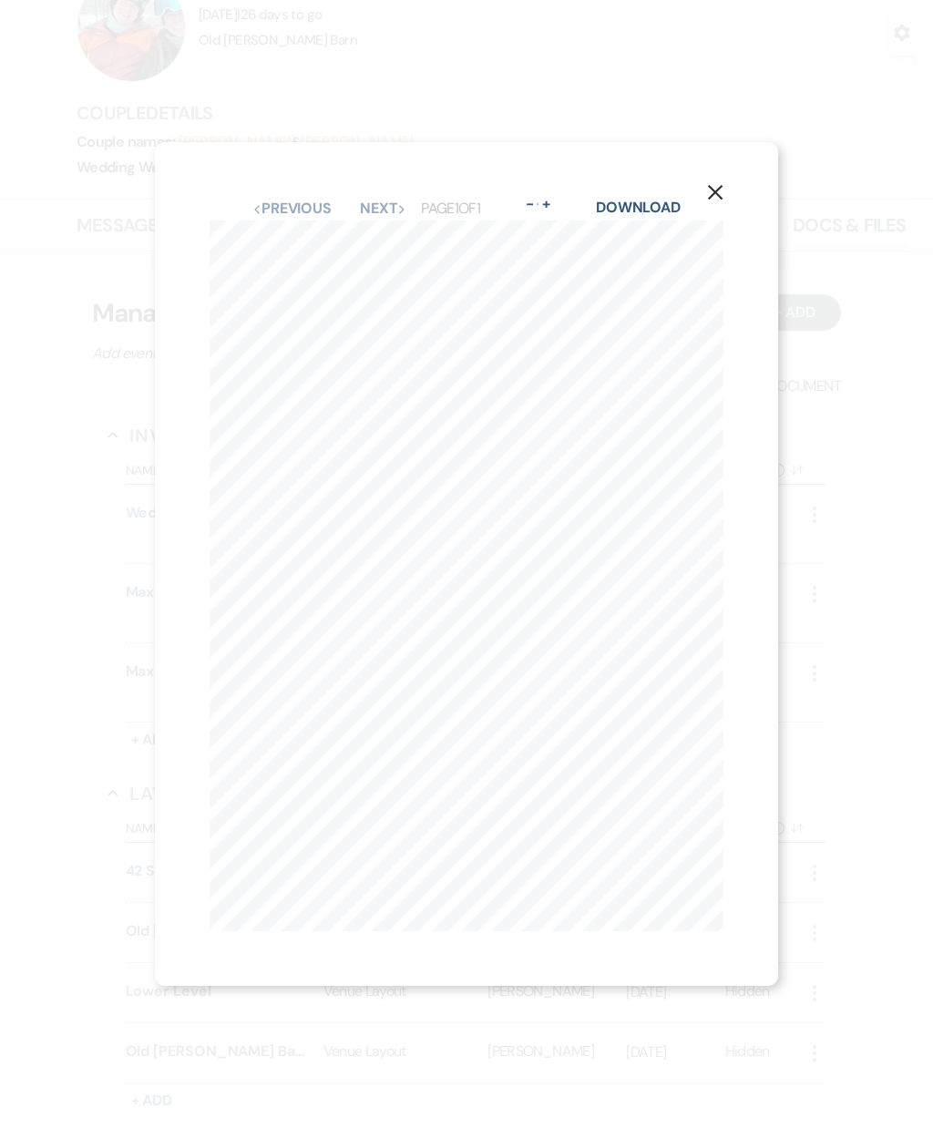
scroll to position [176, 0]
click at [722, 240] on button "X" at bounding box center [715, 190] width 126 height 97
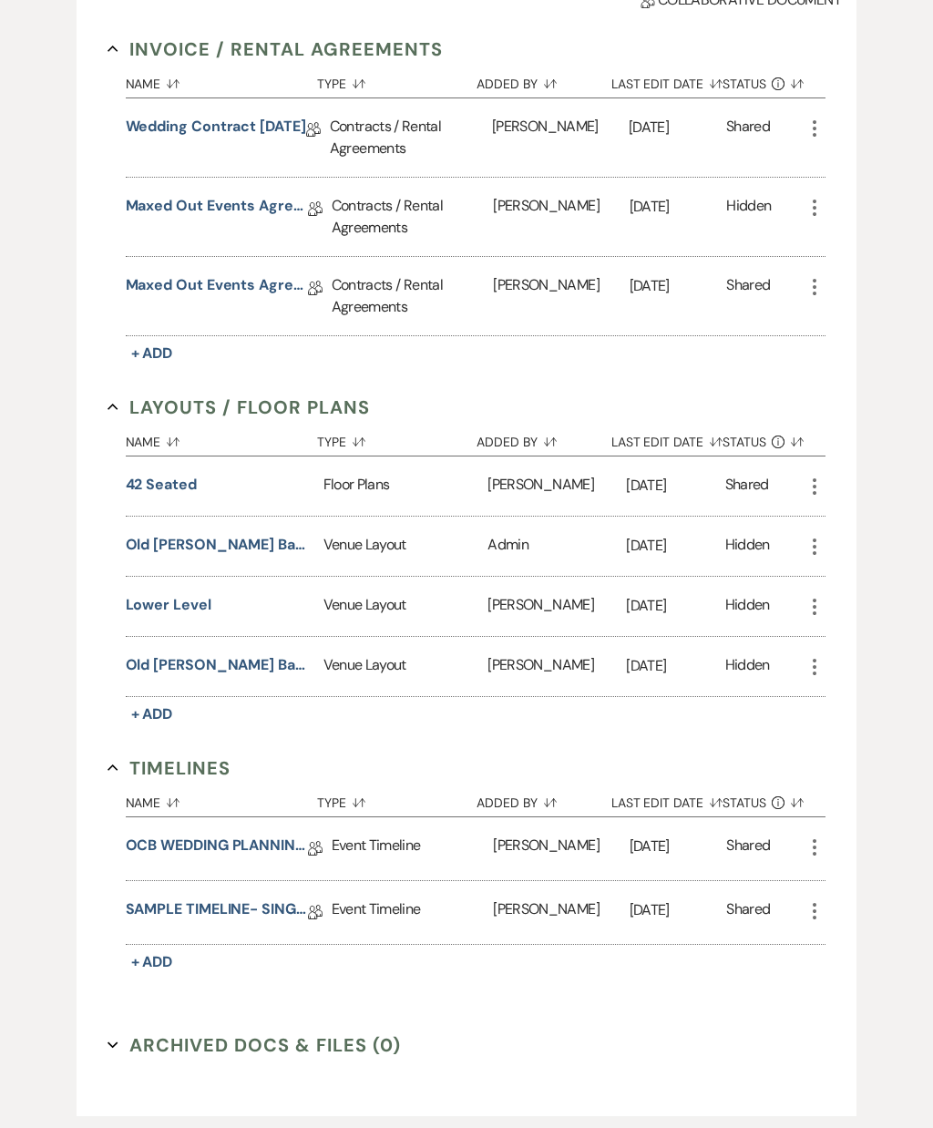
scroll to position [540, 0]
click at [342, 1041] on button "Archived Docs & Files (0) Expand" at bounding box center [255, 1046] width 294 height 27
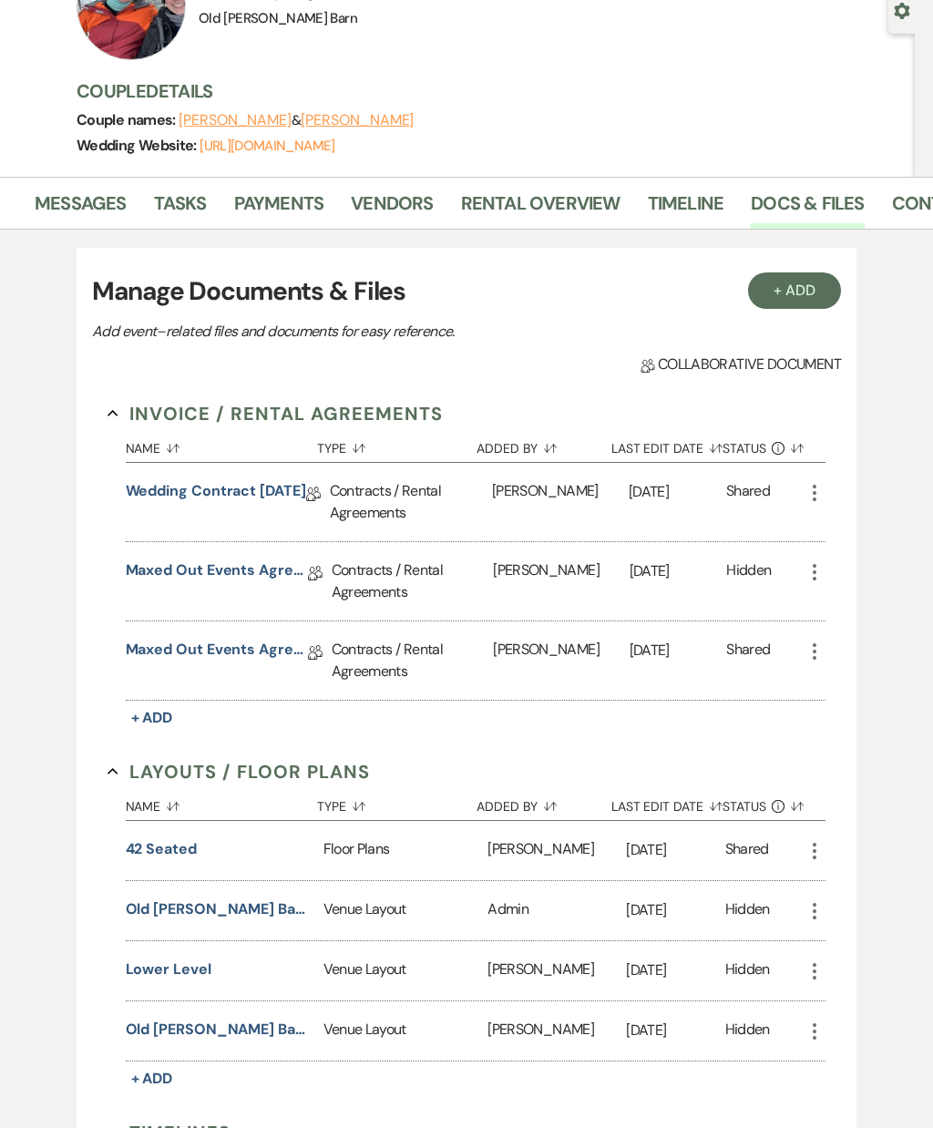
scroll to position [0, 0]
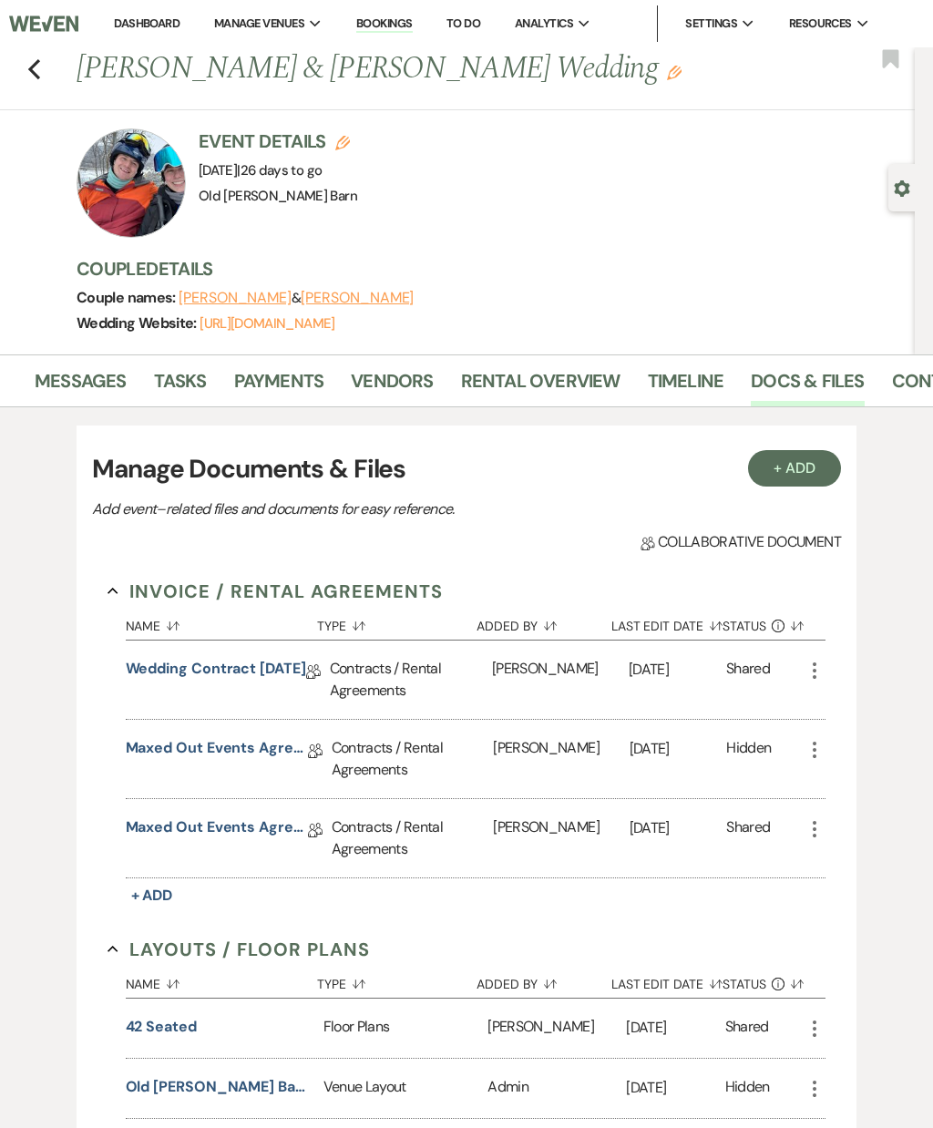
click at [54, 76] on div "Previous [PERSON_NAME] & [PERSON_NAME] Wedding Edit Bookmark" at bounding box center [453, 78] width 924 height 63
click at [37, 74] on icon "Previous" at bounding box center [34, 69] width 14 height 22
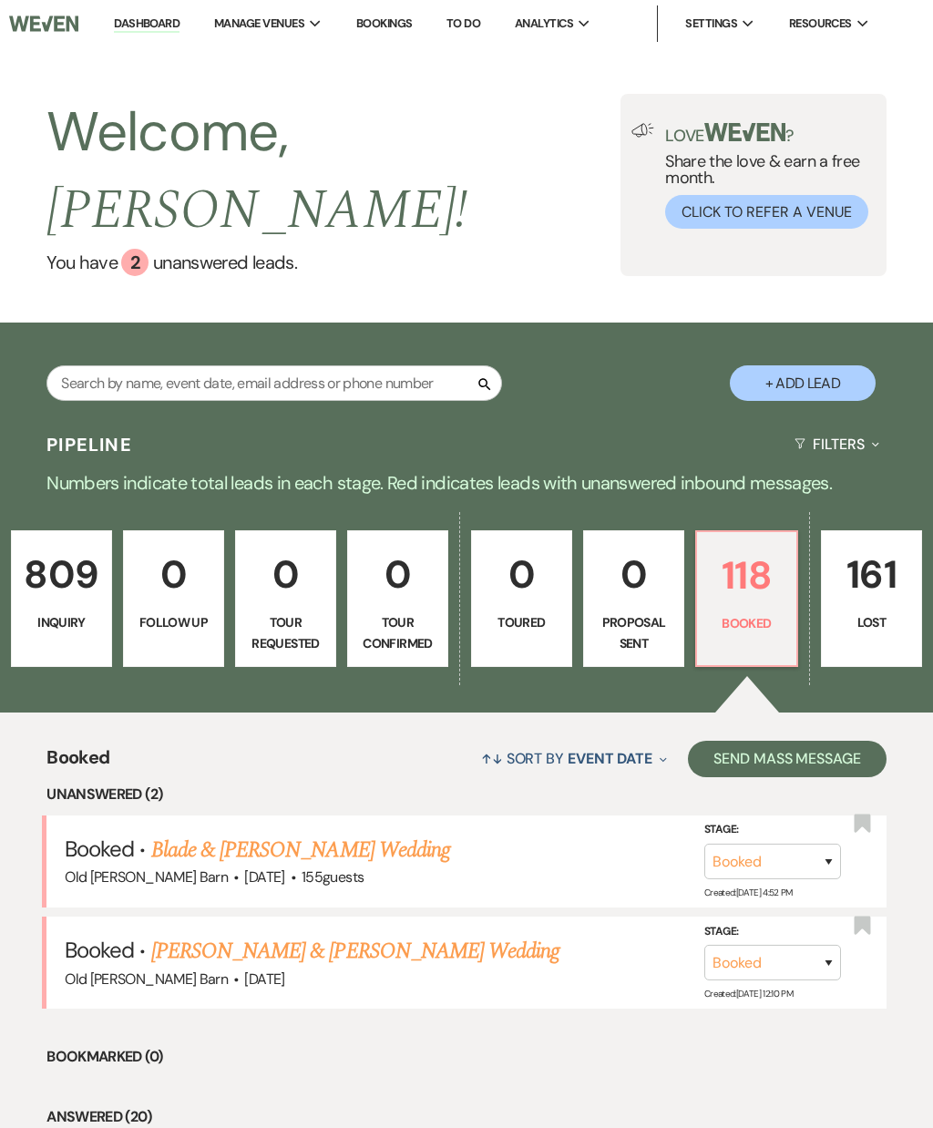
click at [0, 0] on li "Old [PERSON_NAME] Barn" at bounding box center [0, 0] width 0 height 0
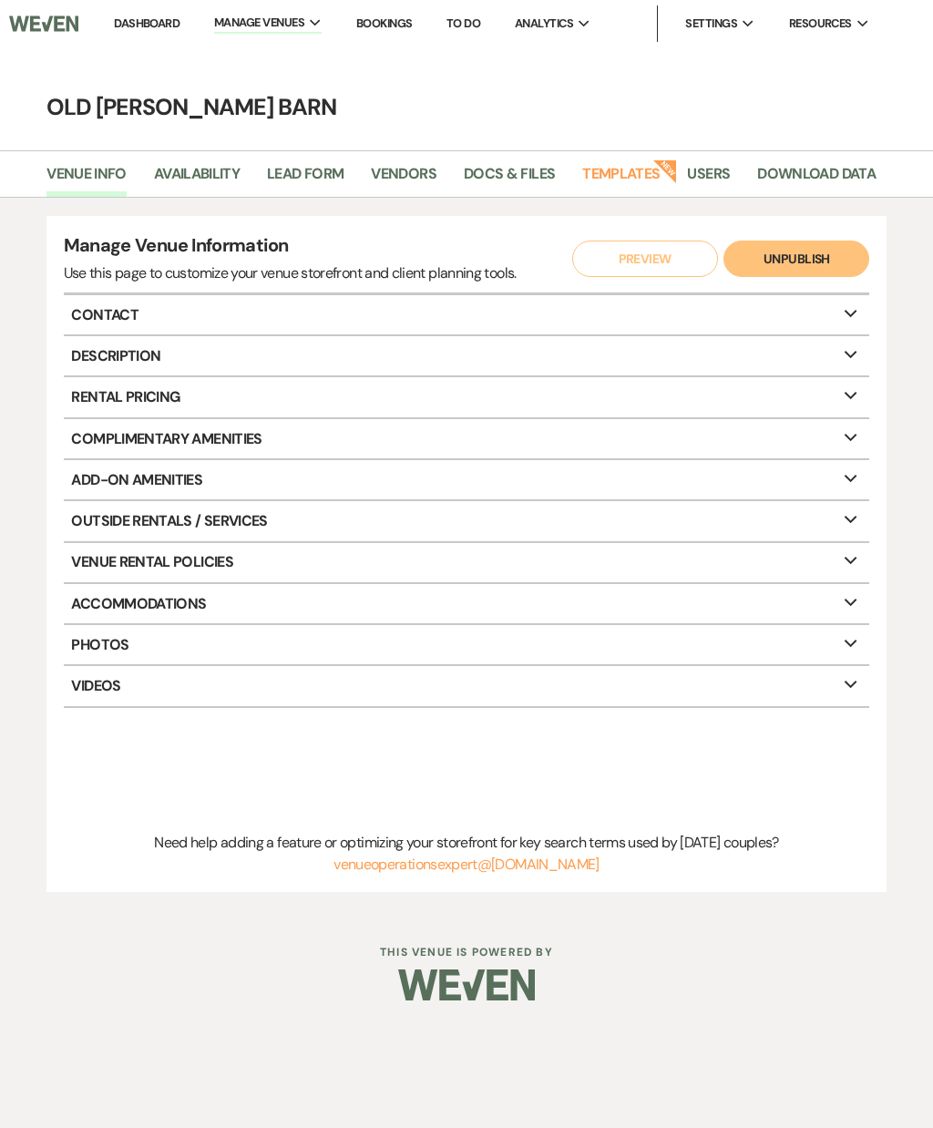
click at [853, 606] on p "Accommodations Expand" at bounding box center [467, 603] width 806 height 39
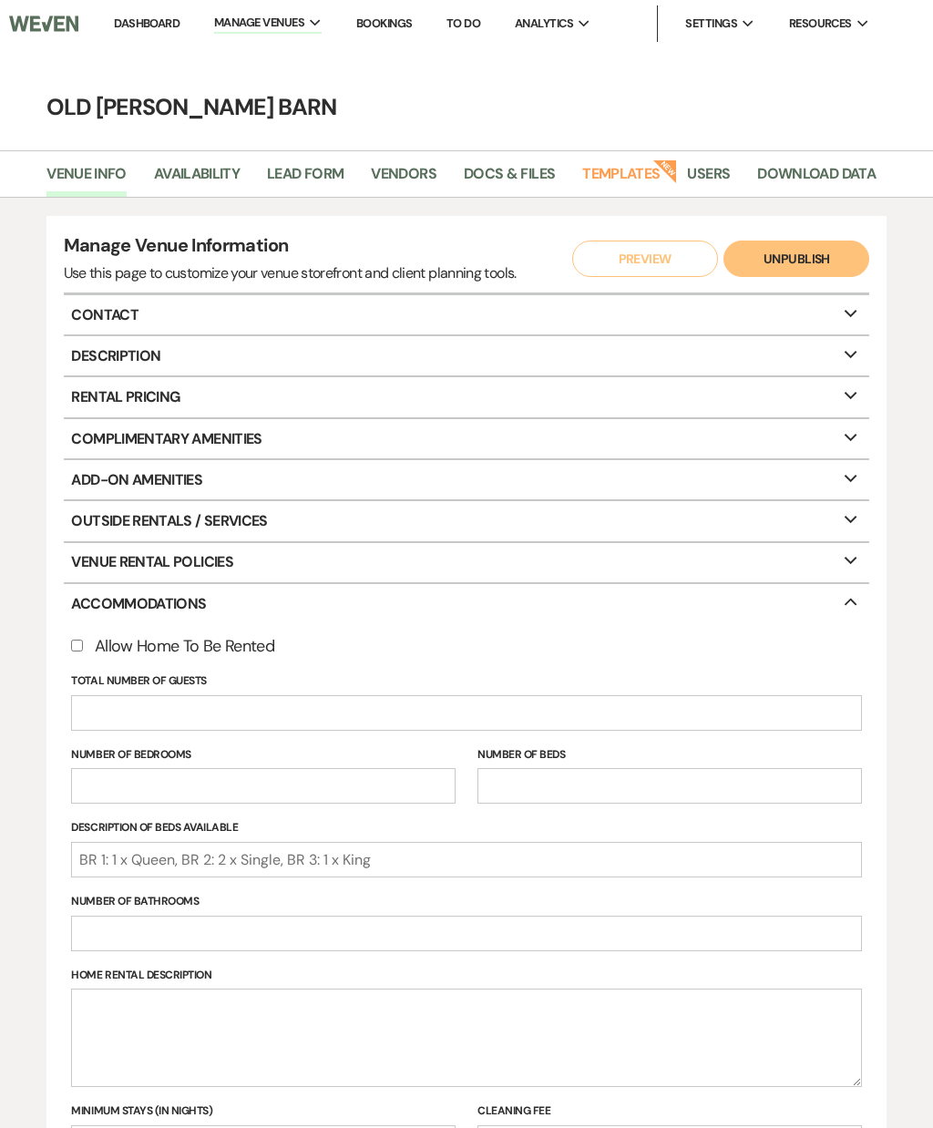
click at [525, 181] on link "Docs & Files" at bounding box center [509, 179] width 91 height 35
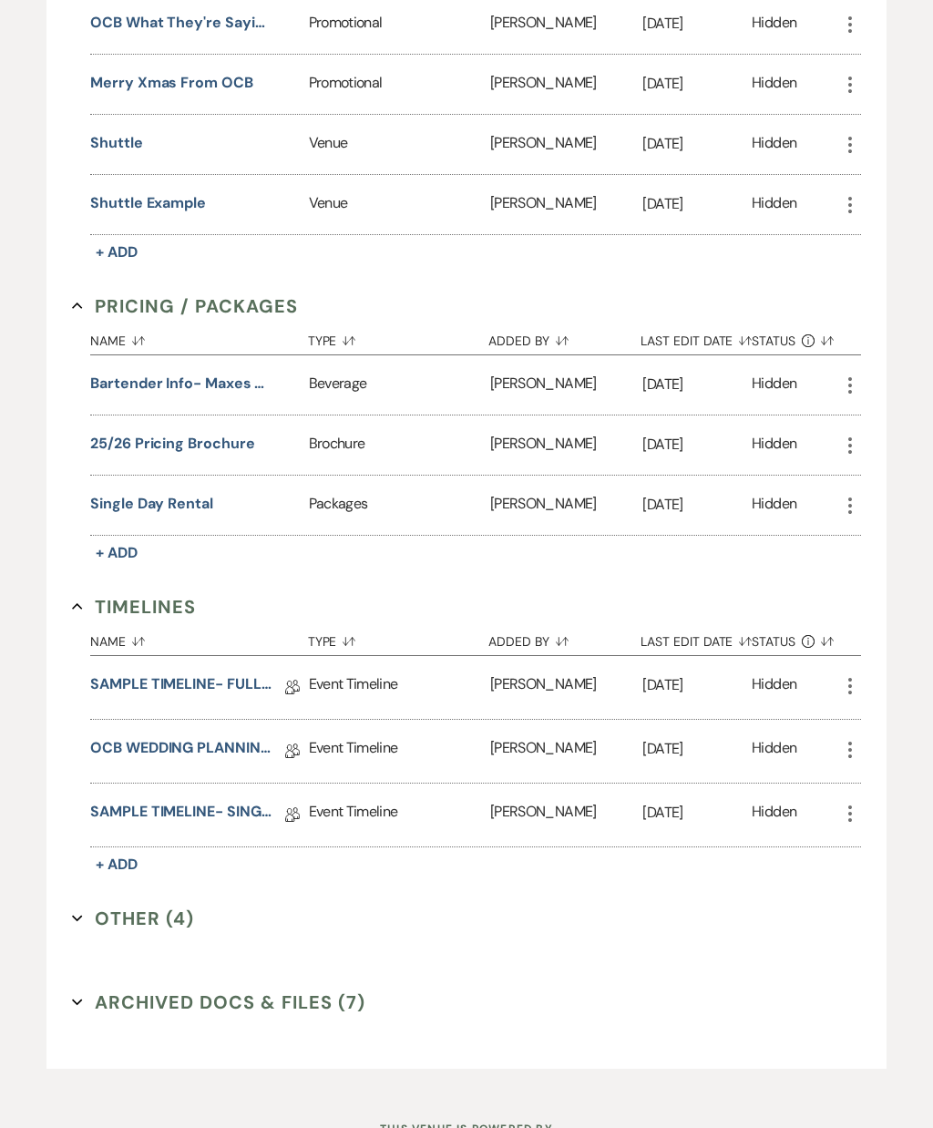
scroll to position [1432, 0]
click at [167, 923] on button "Other (4) Expand" at bounding box center [133, 919] width 122 height 27
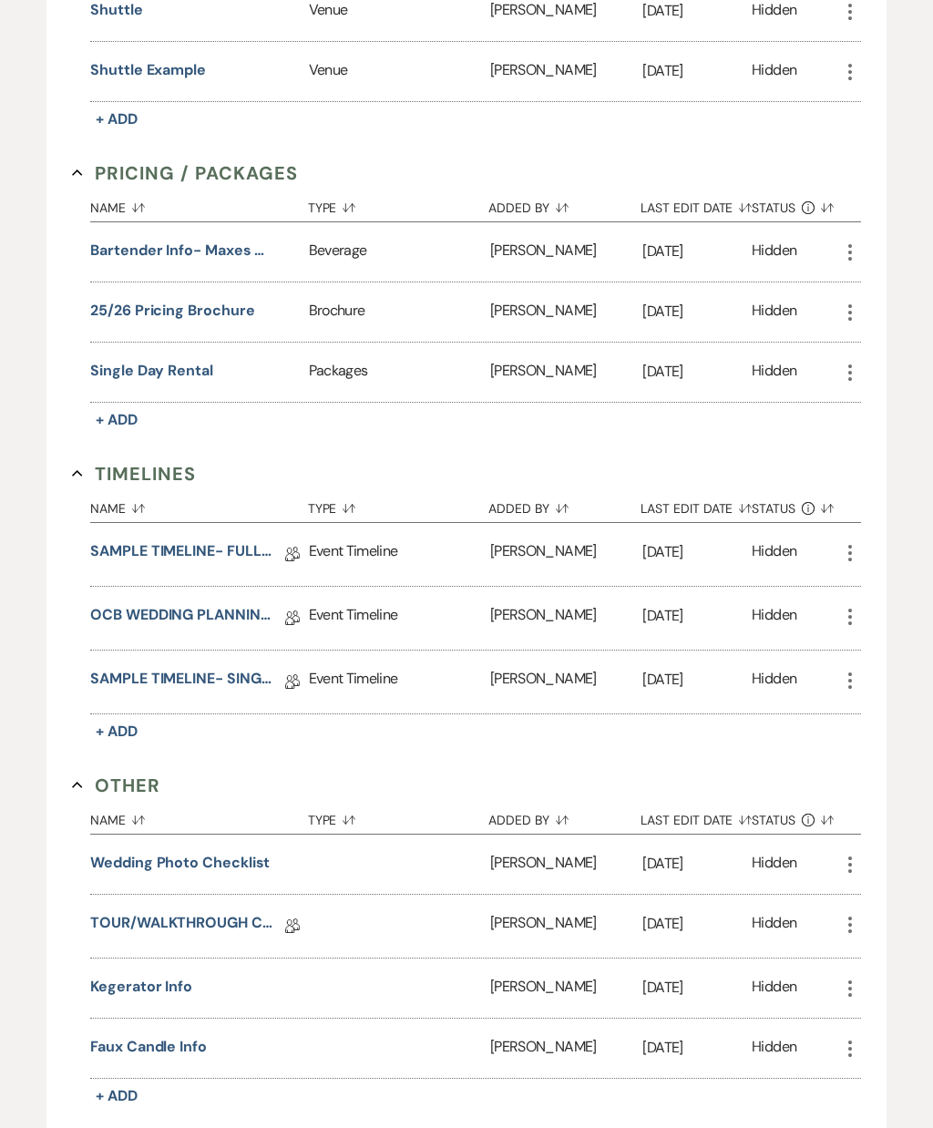
scroll to position [1566, 0]
click at [200, 999] on div "Kegerator Info" at bounding box center [199, 988] width 218 height 59
click at [174, 978] on button "Kegerator Info" at bounding box center [141, 987] width 102 height 22
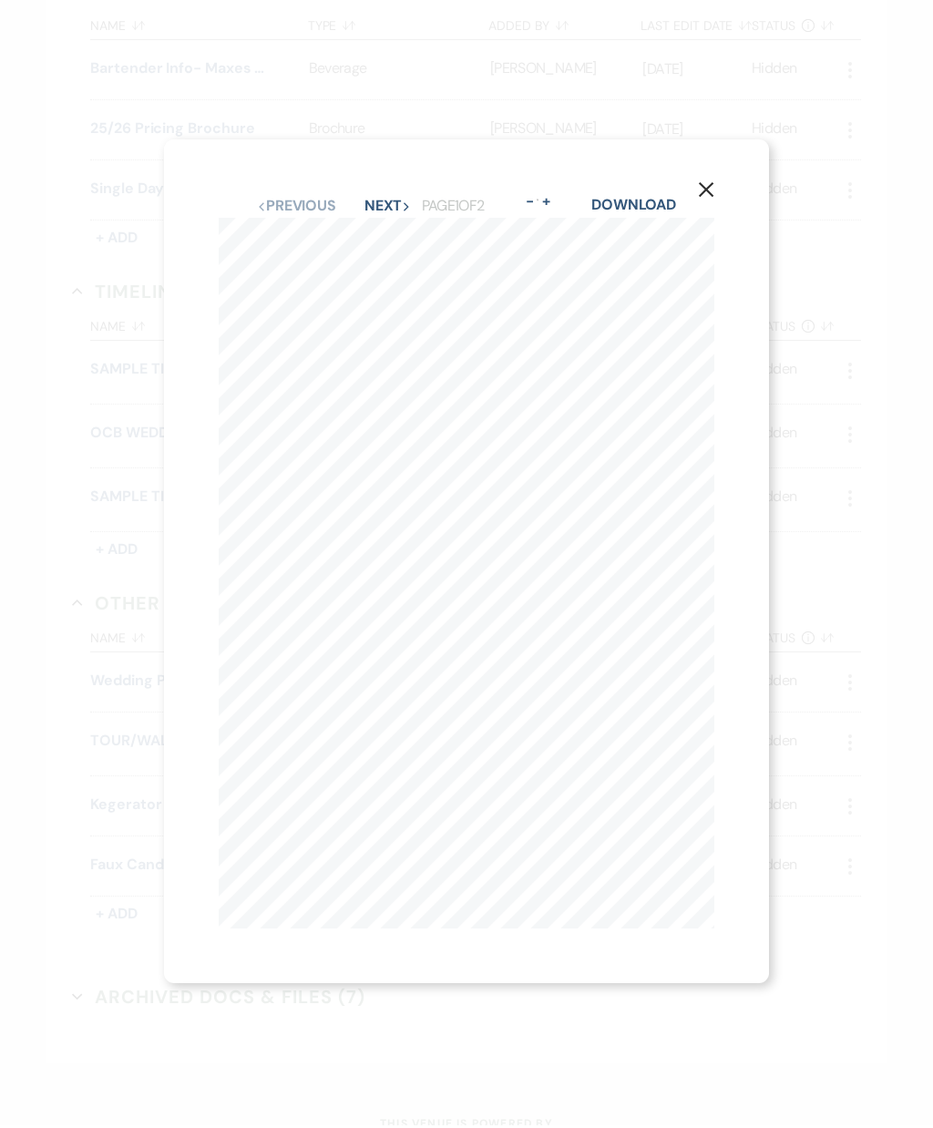
scroll to position [1742, 0]
click at [392, 216] on button "Next Next" at bounding box center [387, 208] width 47 height 15
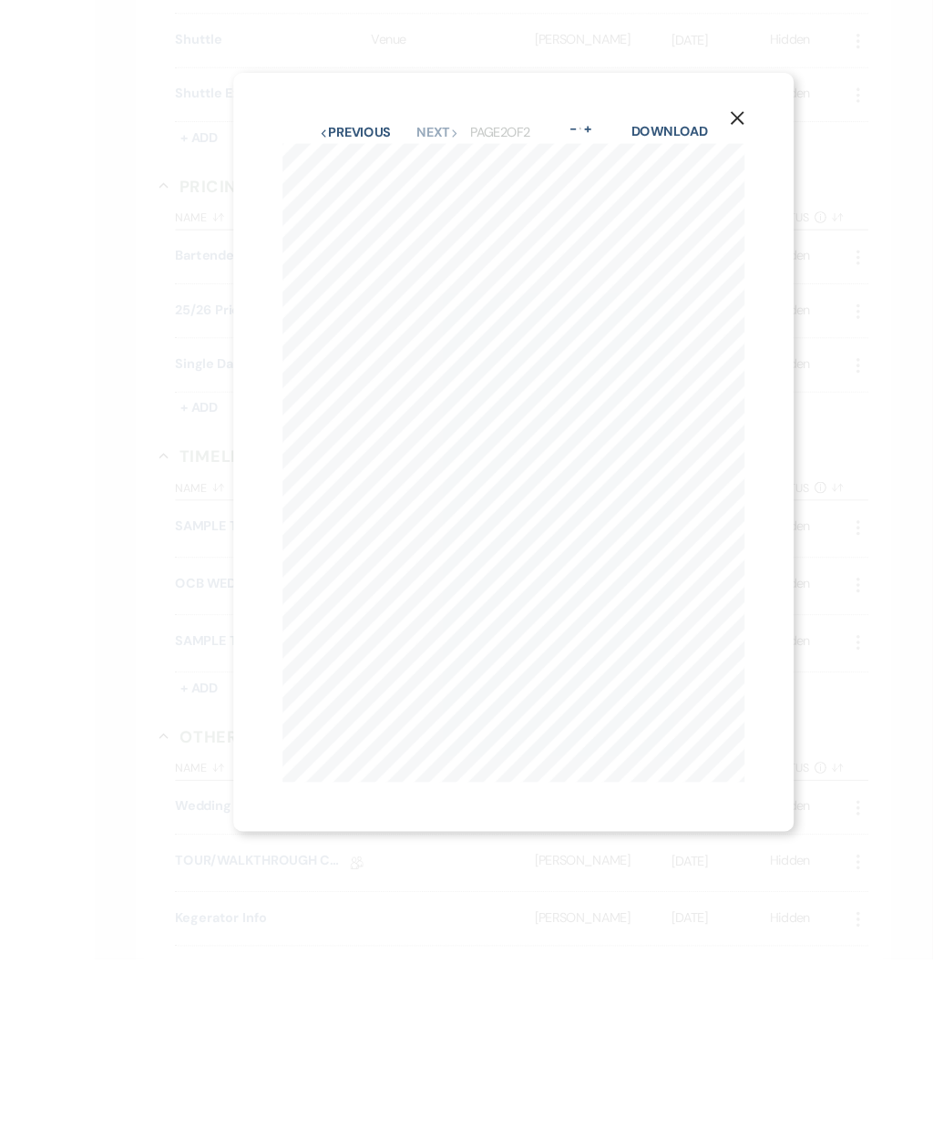
scroll to position [1790, 0]
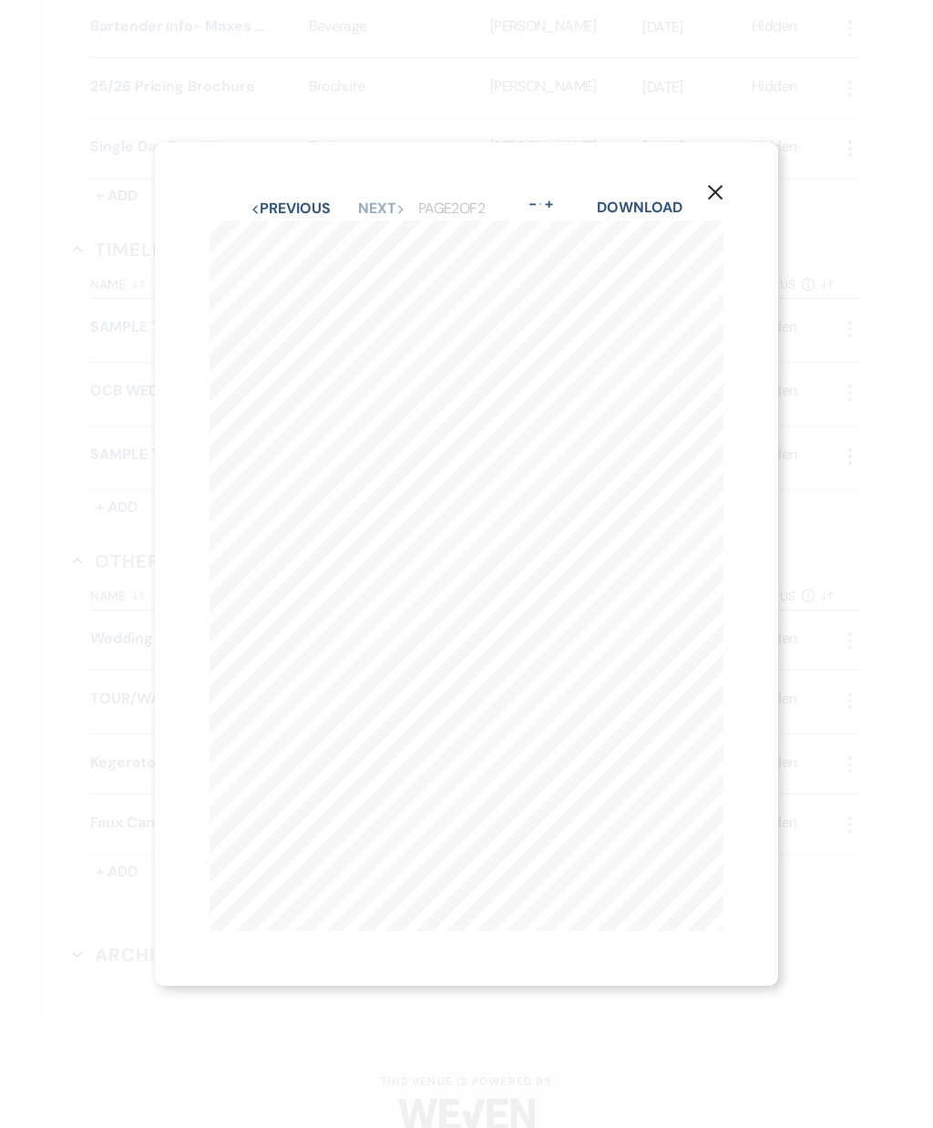
click at [720, 195] on icon "X" at bounding box center [715, 192] width 16 height 16
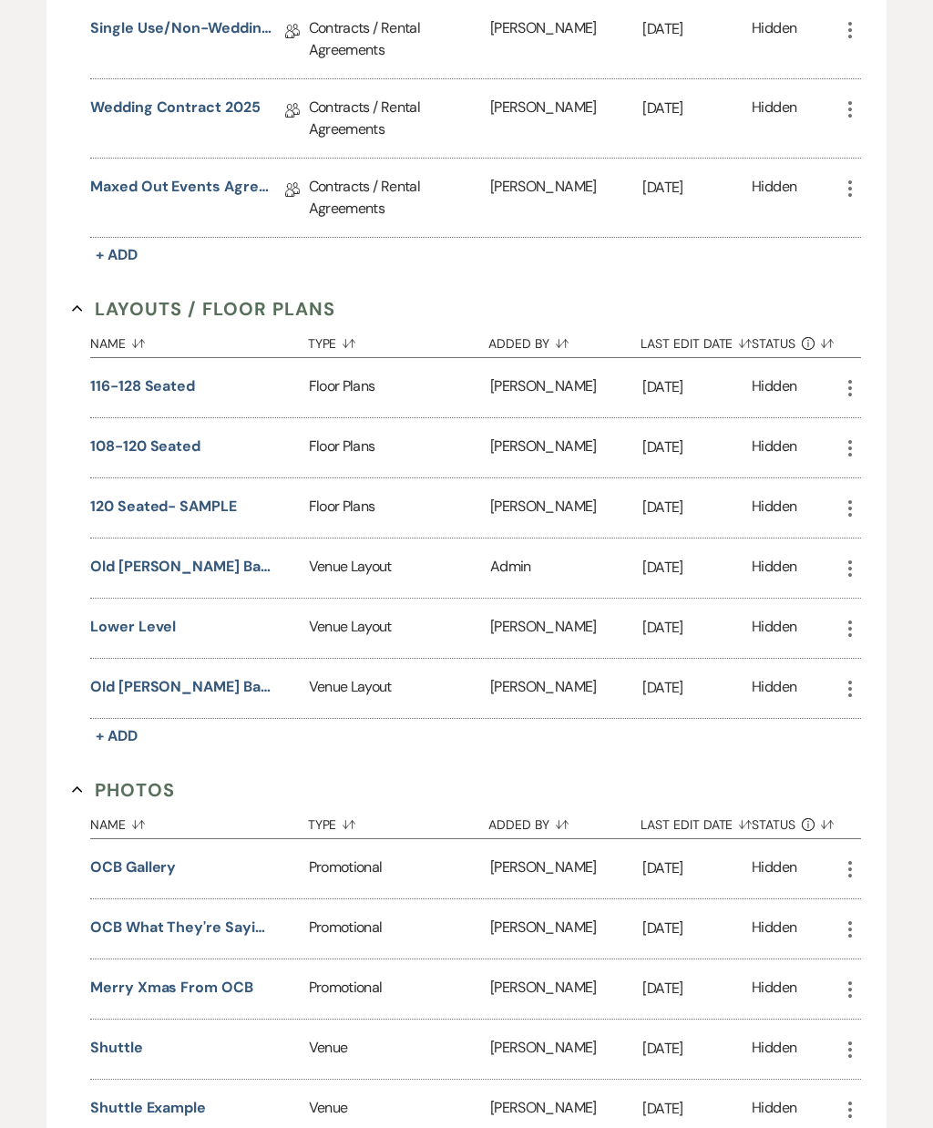
scroll to position [0, 0]
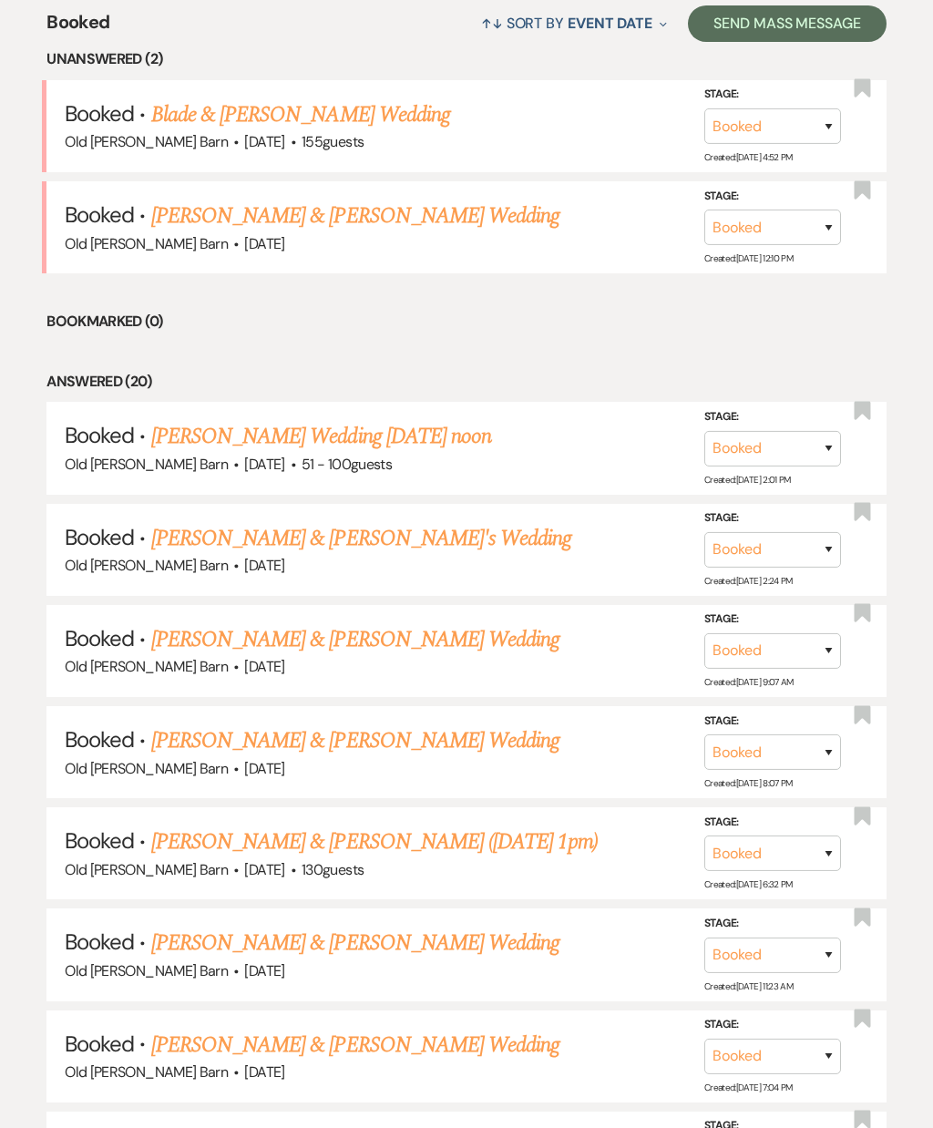
scroll to position [735, 0]
click at [506, 927] on link "[PERSON_NAME] & [PERSON_NAME] Wedding" at bounding box center [355, 943] width 408 height 33
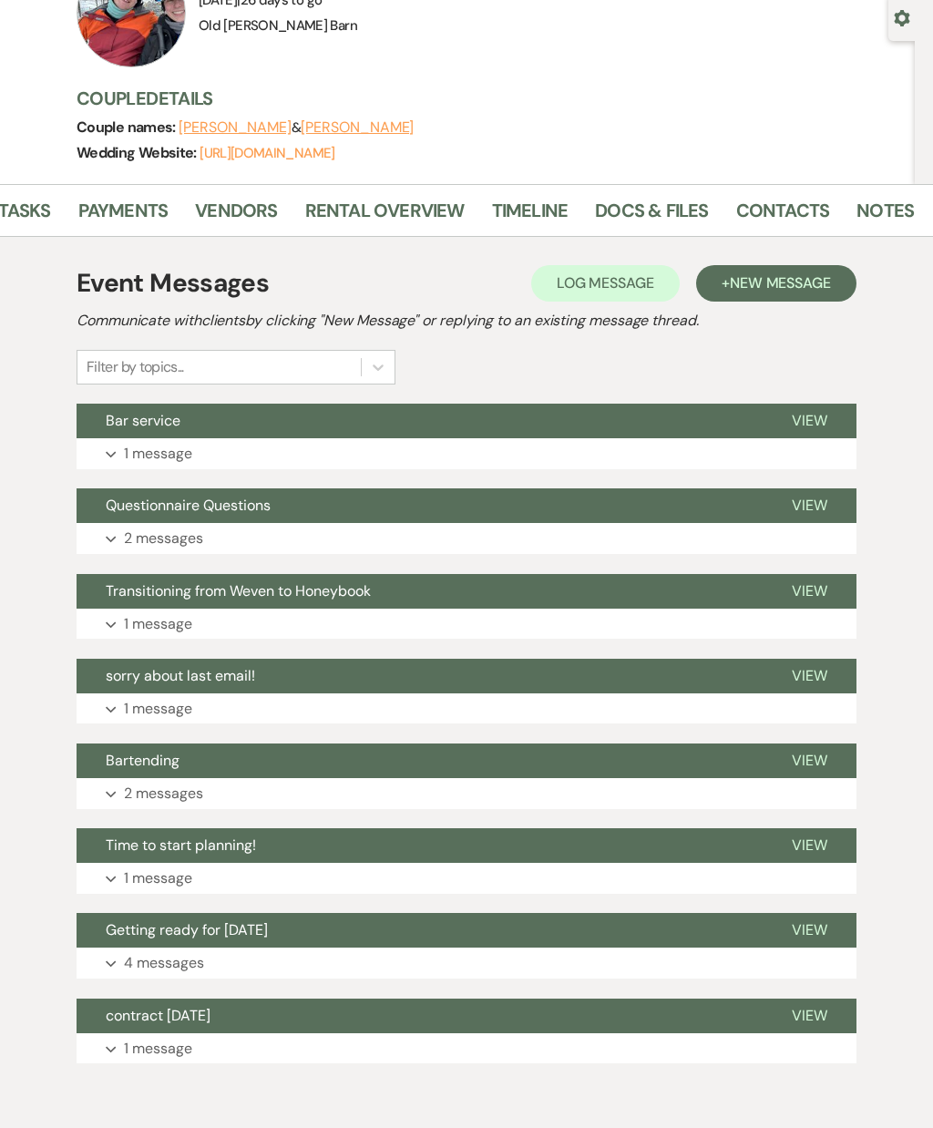
scroll to position [0, 197]
click at [885, 210] on link "Notes" at bounding box center [885, 216] width 57 height 40
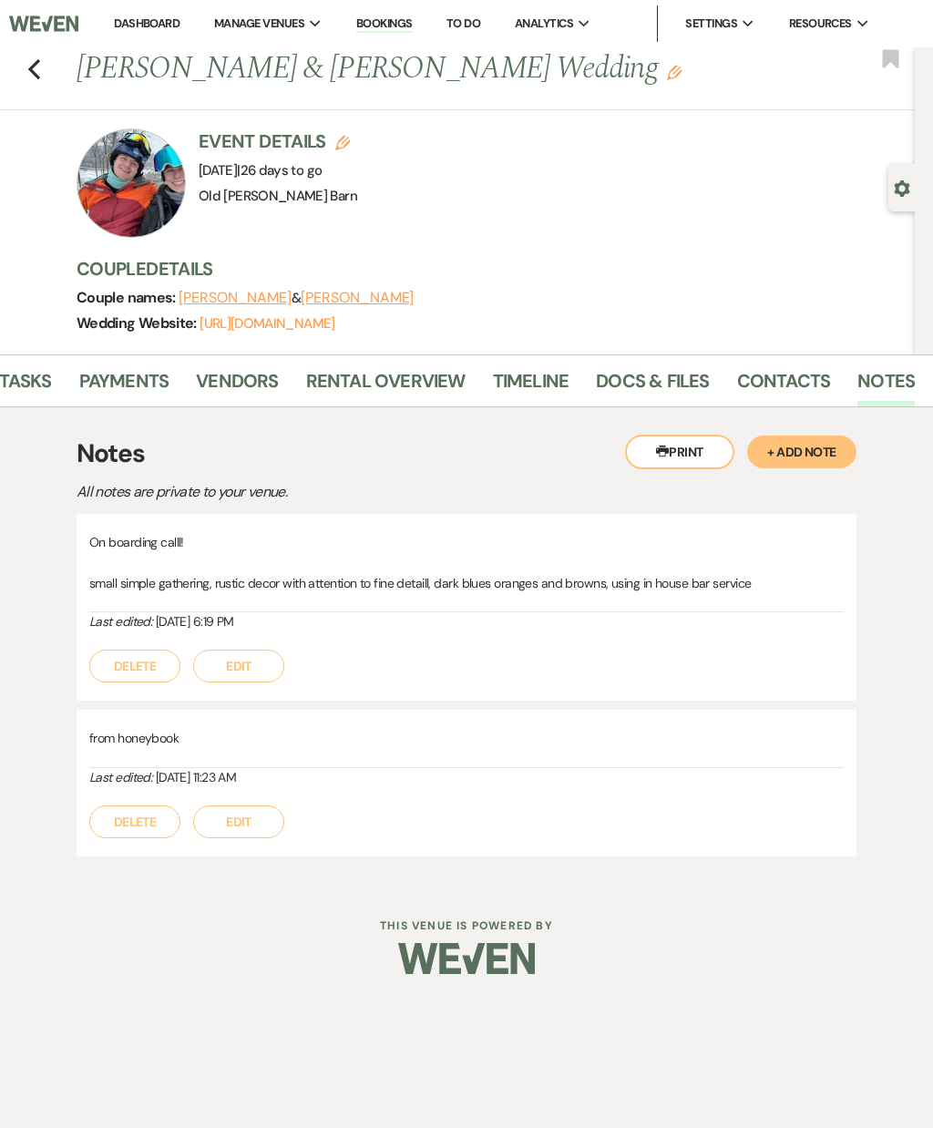
click at [810, 445] on button "+ Add Note" at bounding box center [801, 452] width 109 height 33
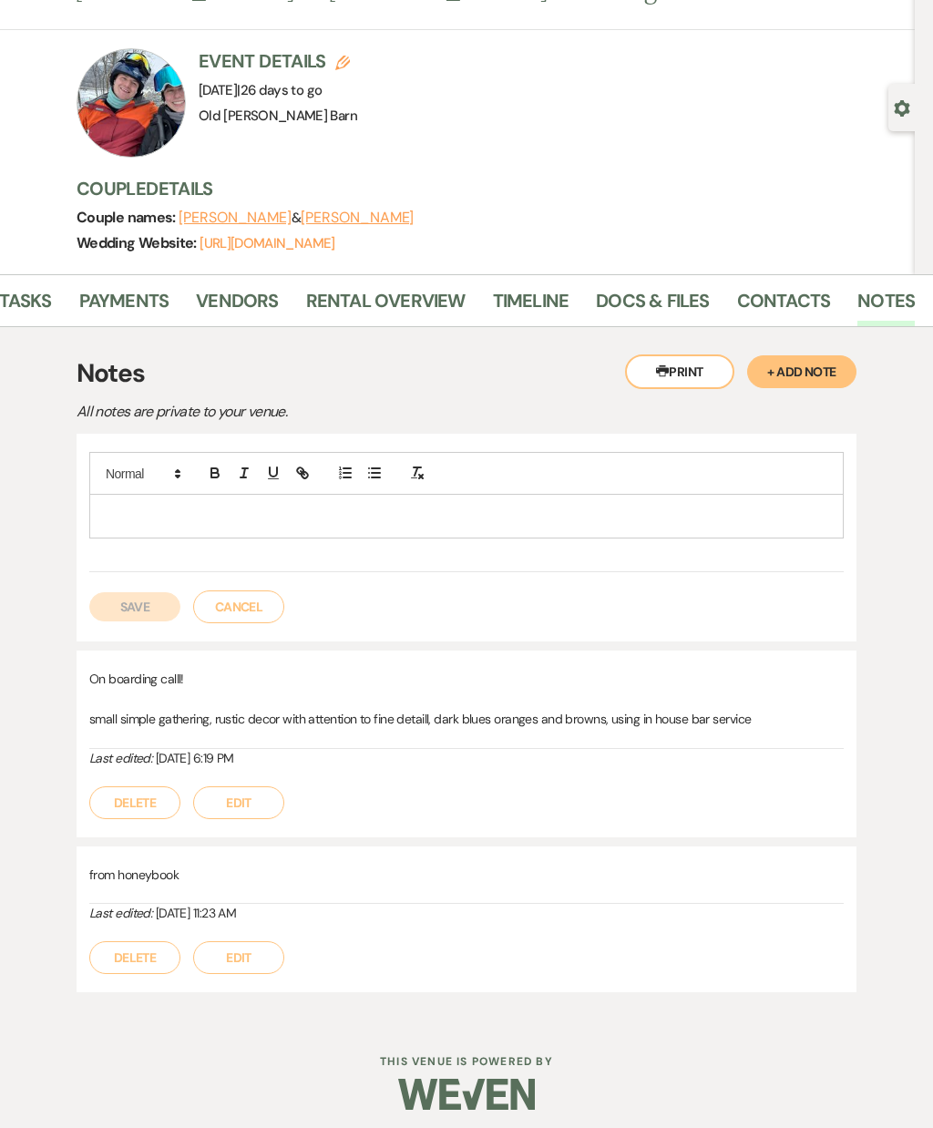
scroll to position [85, 0]
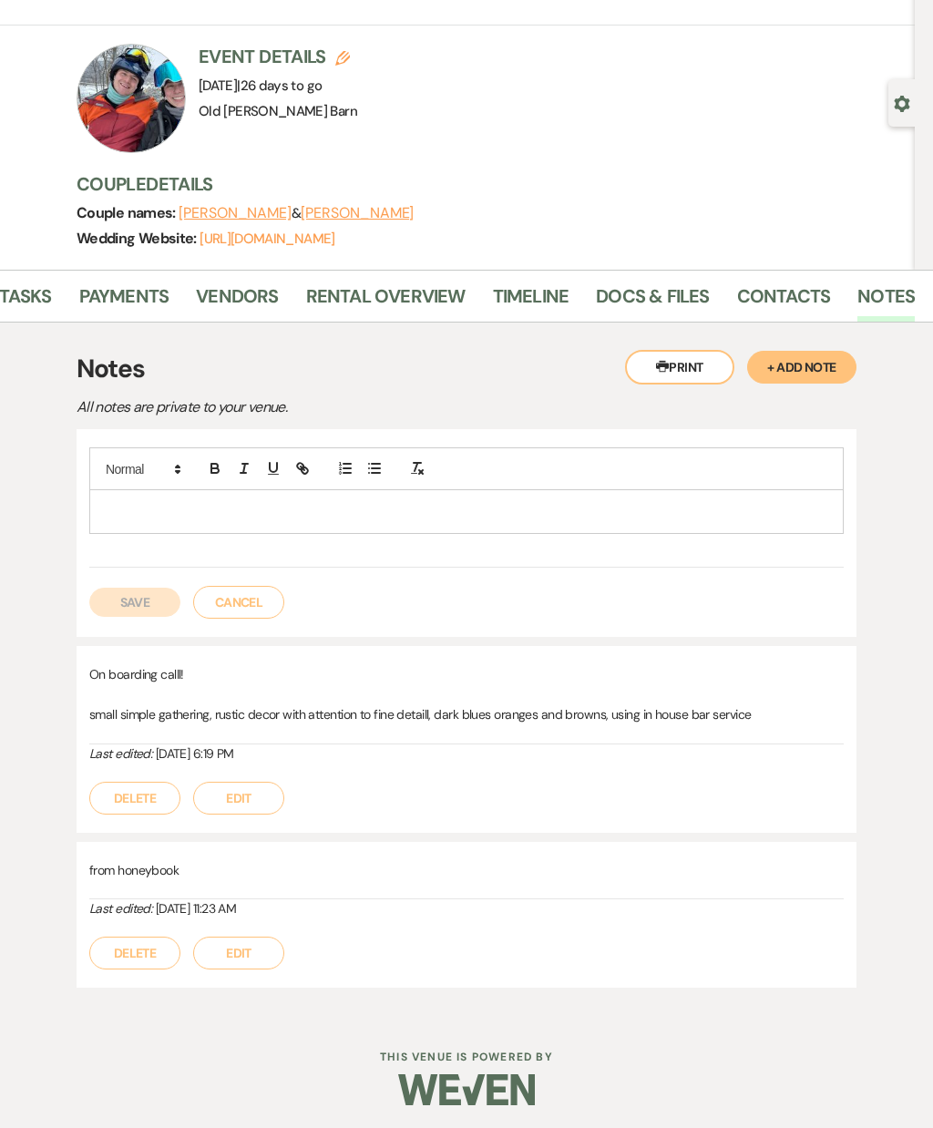
click at [726, 494] on div at bounding box center [466, 511] width 753 height 42
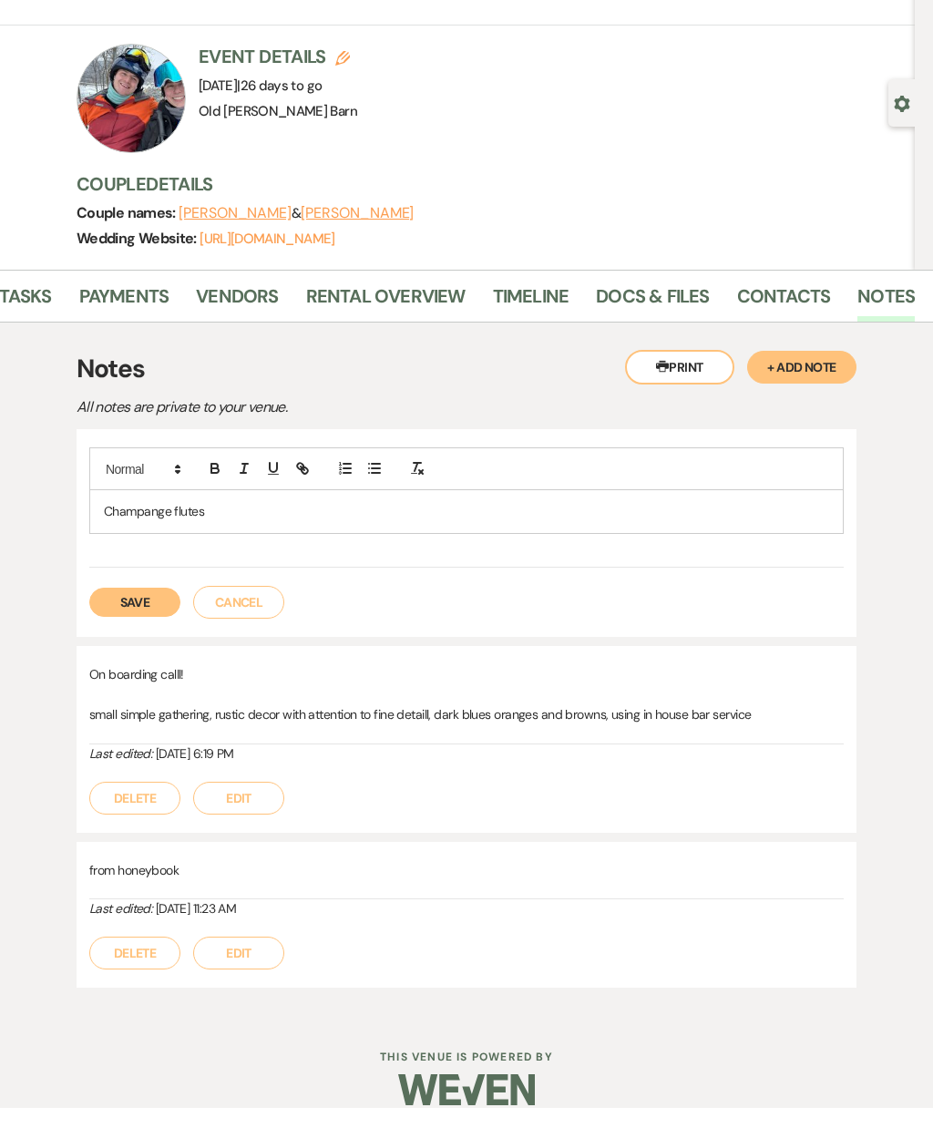
click at [648, 521] on p "Champange flutes" at bounding box center [466, 531] width 725 height 20
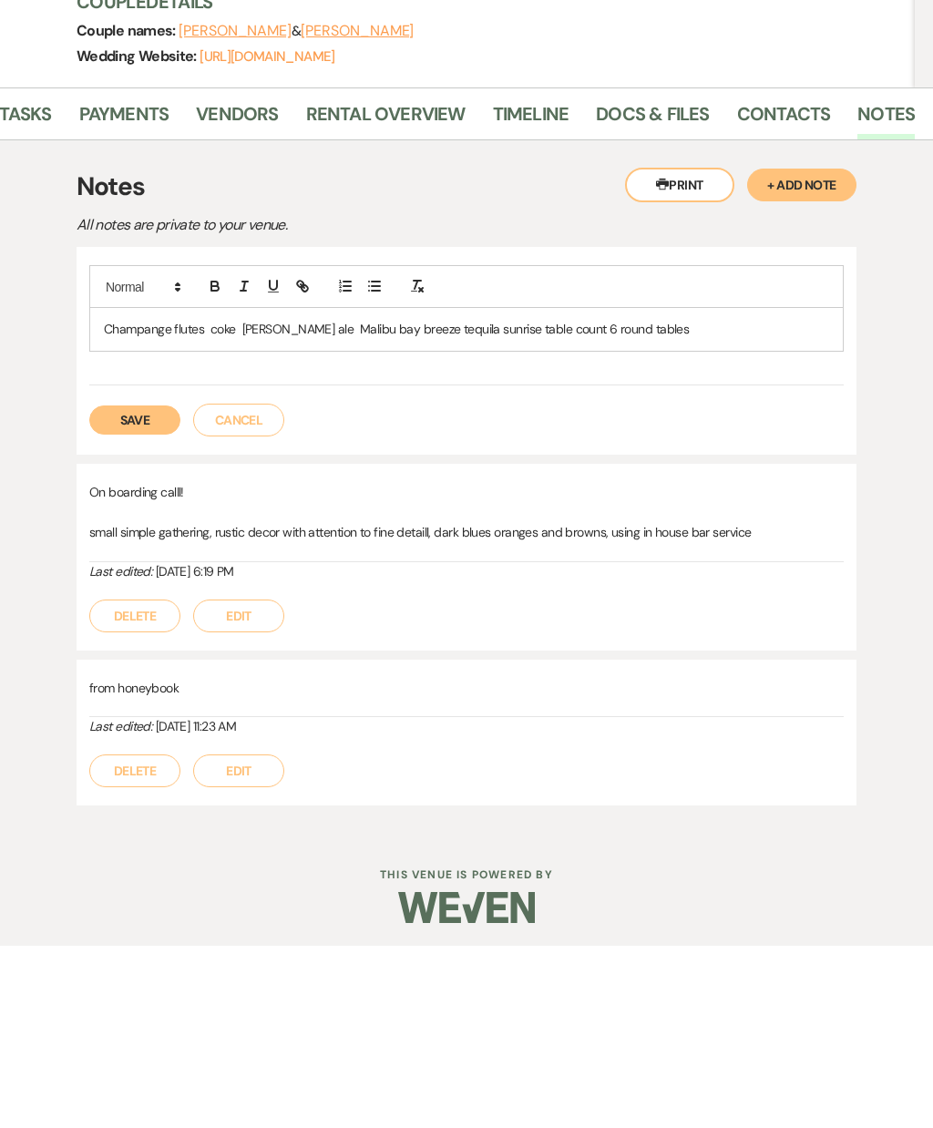
click at [149, 588] on button "Save" at bounding box center [134, 602] width 91 height 29
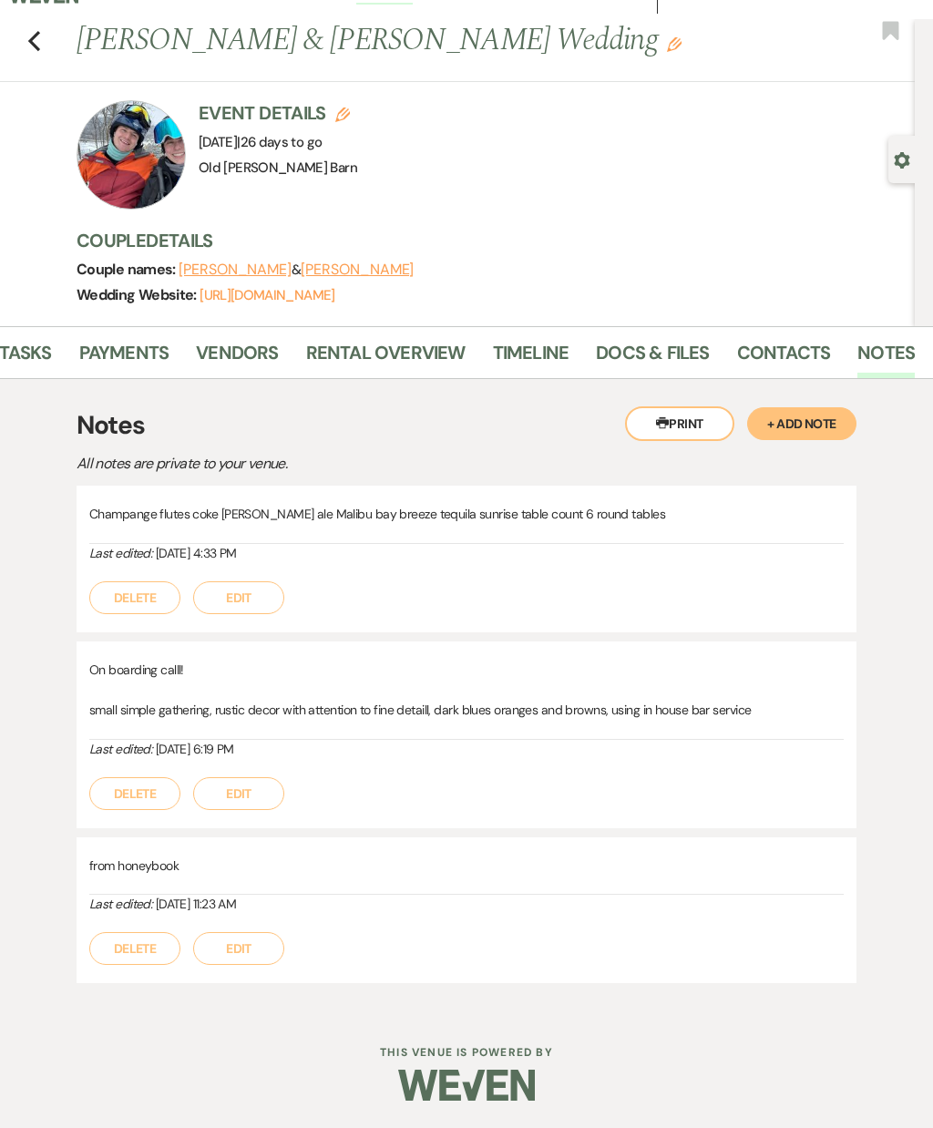
scroll to position [25, 0]
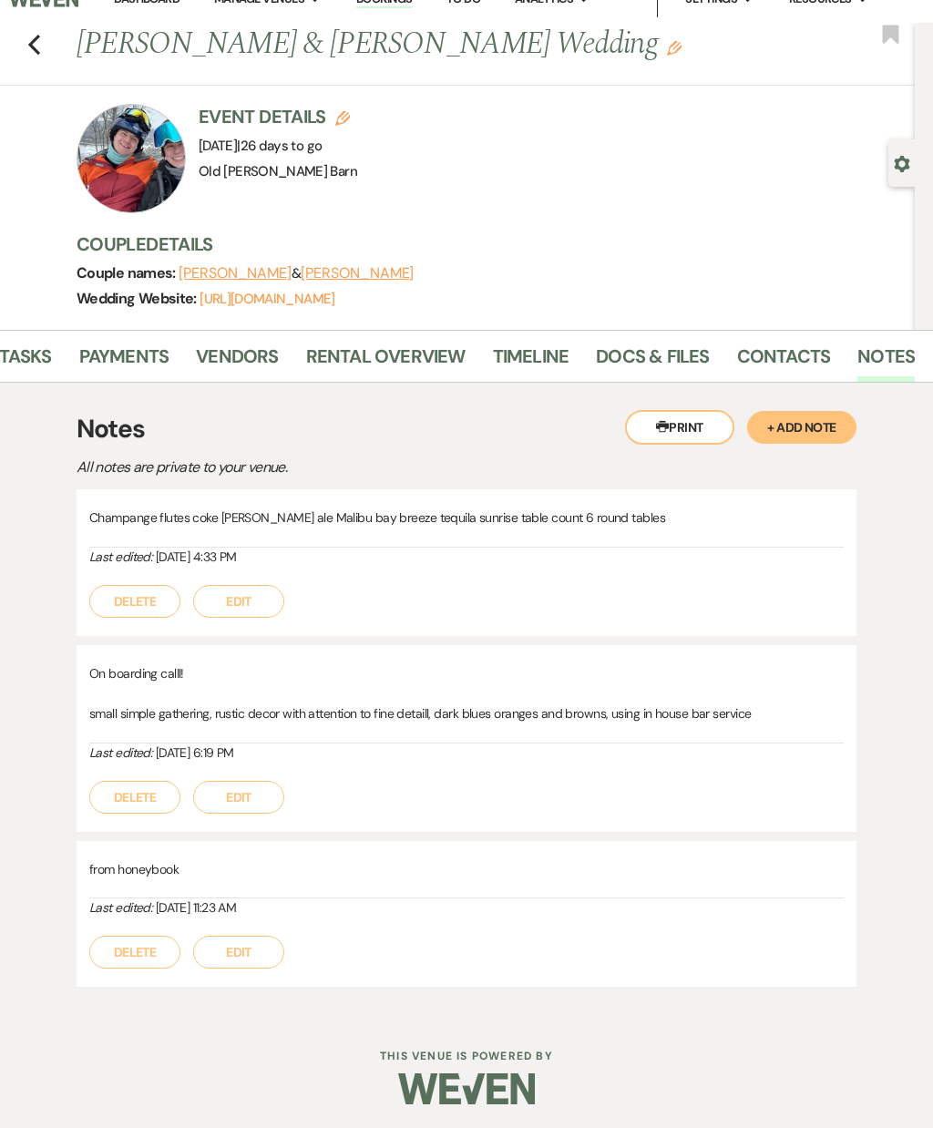
click at [28, 41] on icon "Previous" at bounding box center [34, 45] width 14 height 22
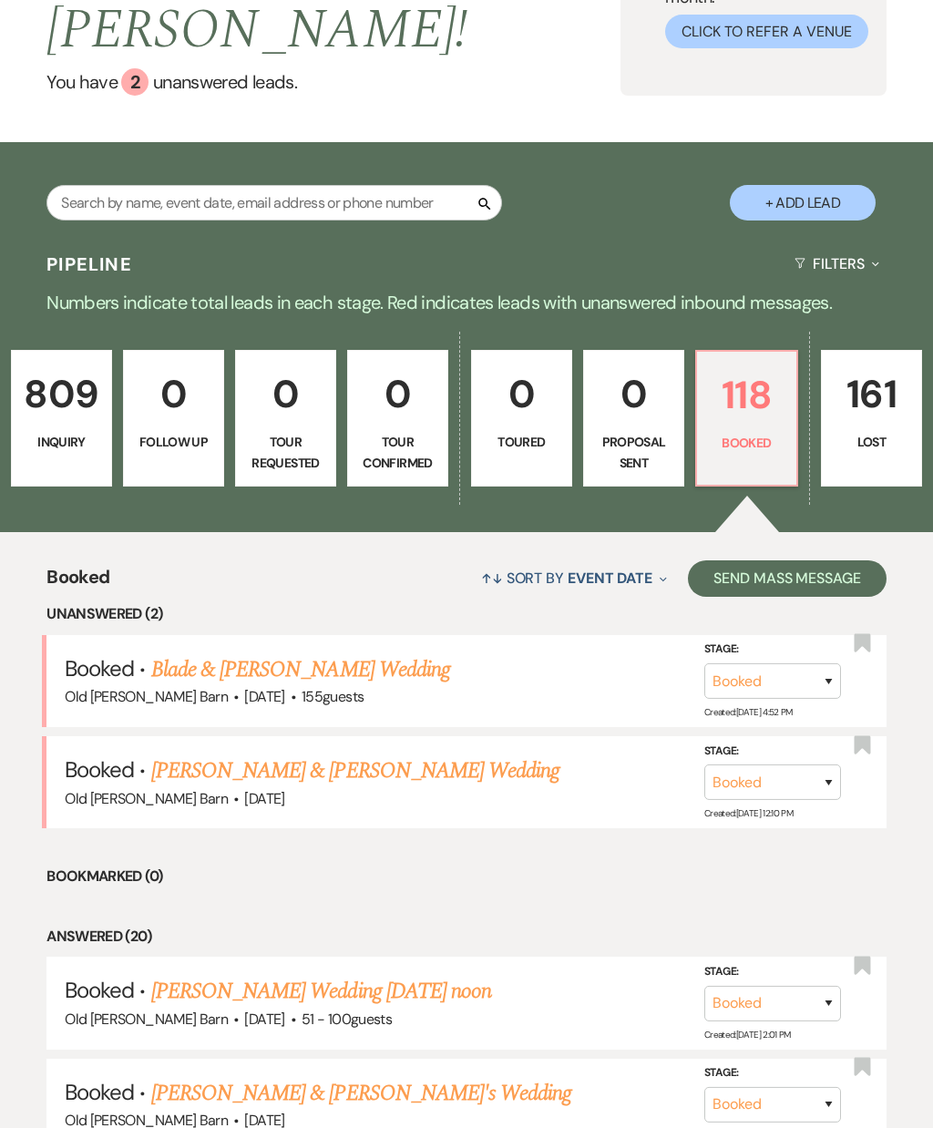
scroll to position [172, 0]
